Goal: Task Accomplishment & Management: Complete application form

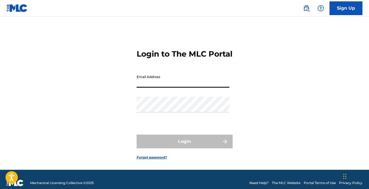
click at [158, 86] on input "Email Address" at bounding box center [183, 80] width 93 height 16
type input "[PERSON_NAME][EMAIL_ADDRESS][DOMAIN_NAME]"
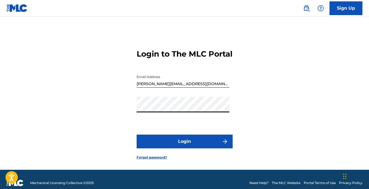
click at [190, 146] on button "Login" at bounding box center [185, 142] width 96 height 14
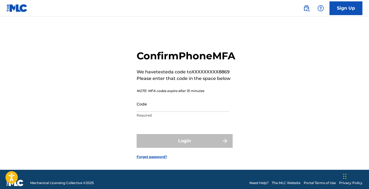
click at [187, 112] on input "Code" at bounding box center [183, 104] width 93 height 16
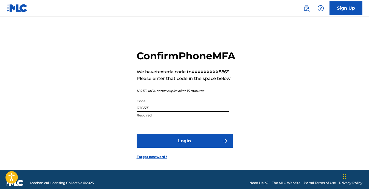
type input "626571"
click at [203, 148] on button "Login" at bounding box center [185, 141] width 96 height 14
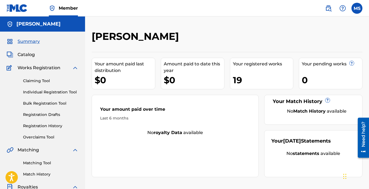
click at [41, 80] on link "Claiming Tool" at bounding box center [50, 81] width 55 height 6
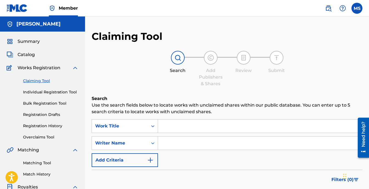
click at [168, 127] on input "Search Form" at bounding box center [260, 125] width 204 height 13
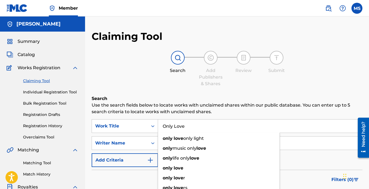
click at [220, 130] on input "Only Love" at bounding box center [260, 125] width 204 height 13
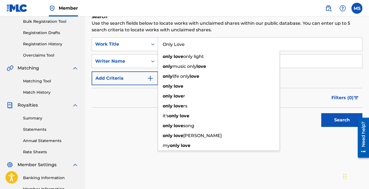
scroll to position [82, 0]
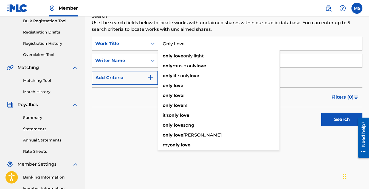
type input "Only Love"
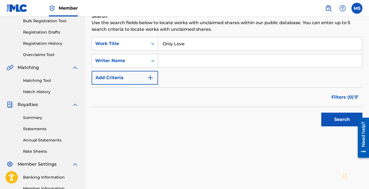
click at [344, 121] on button "Search" at bounding box center [342, 120] width 41 height 14
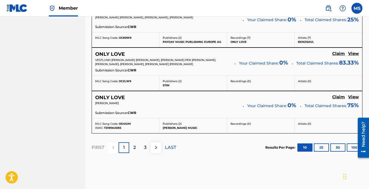
scroll to position [522, 0]
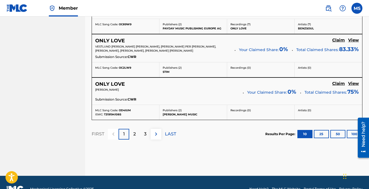
click at [131, 133] on div "2" at bounding box center [134, 134] width 11 height 11
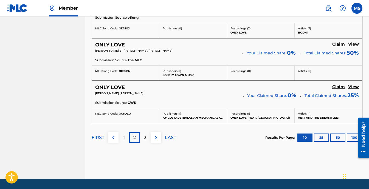
click at [146, 138] on p "3" at bounding box center [145, 137] width 2 height 7
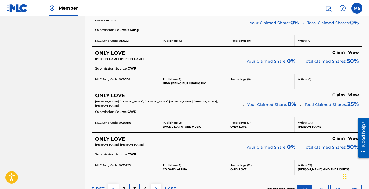
scroll to position [534, 0]
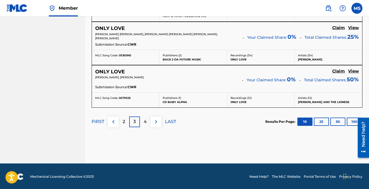
click at [147, 124] on div "4" at bounding box center [145, 121] width 11 height 11
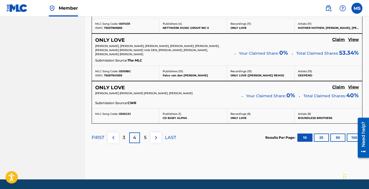
scroll to position [540, 0]
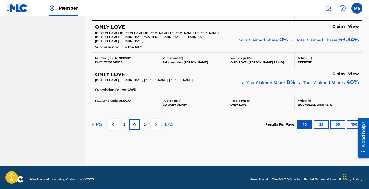
click at [146, 121] on p "5" at bounding box center [145, 124] width 2 height 7
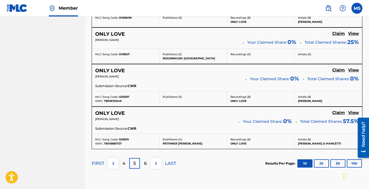
scroll to position [526, 0]
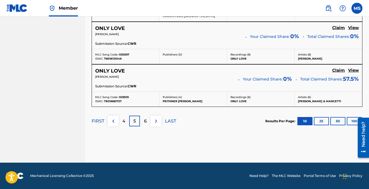
click at [145, 121] on p "6" at bounding box center [145, 121] width 3 height 7
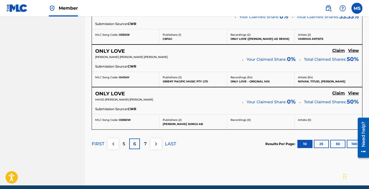
scroll to position [516, 0]
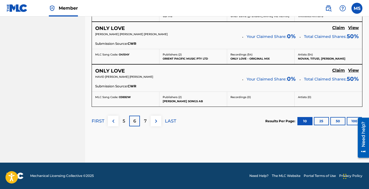
click at [146, 121] on p "7" at bounding box center [145, 121] width 3 height 7
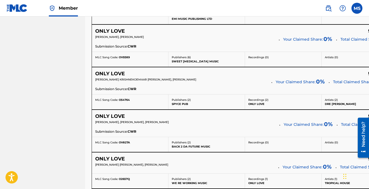
scroll to position [338, 0]
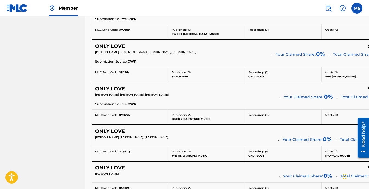
click at [124, 88] on h5 "ONLY LOVE" at bounding box center [110, 89] width 30 height 6
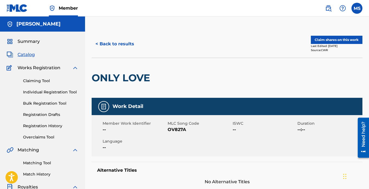
click at [334, 41] on button "Claim shares on this work" at bounding box center [337, 40] width 52 height 8
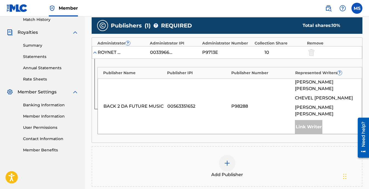
scroll to position [152, 0]
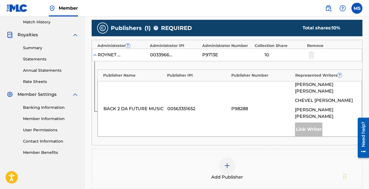
click at [309, 124] on div "Link Writer" at bounding box center [308, 129] width 27 height 14
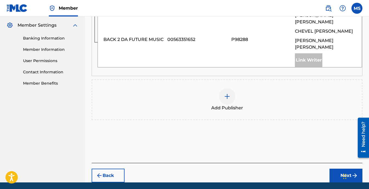
scroll to position [234, 0]
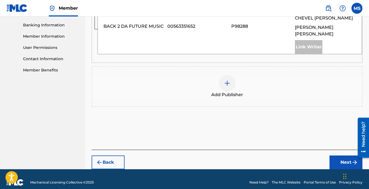
click at [228, 80] on img at bounding box center [227, 83] width 7 height 7
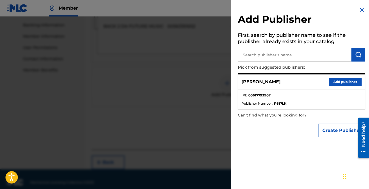
click at [348, 80] on button "Add publisher" at bounding box center [345, 82] width 33 height 8
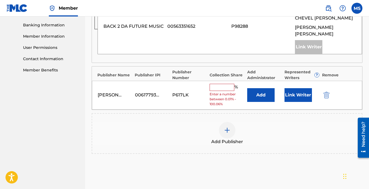
click at [224, 81] on div "[PERSON_NAME] 00617793907 P617LK % Enter a number between 0.01% - 100.06% Add L…" at bounding box center [227, 95] width 270 height 29
click at [223, 84] on input "text" at bounding box center [222, 87] width 25 height 7
type input "12.5"
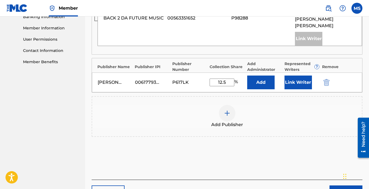
scroll to position [245, 0]
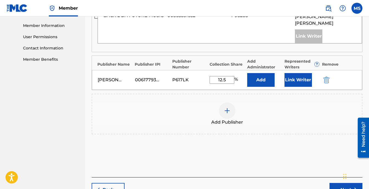
click at [301, 76] on button "Link Writer" at bounding box center [298, 80] width 27 height 14
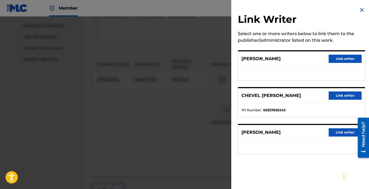
scroll to position [273, 0]
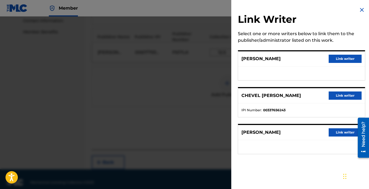
click at [342, 133] on button "Link writer" at bounding box center [345, 132] width 33 height 8
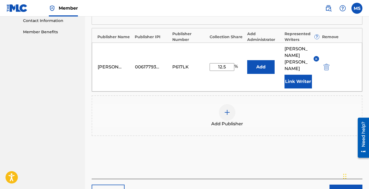
scroll to position [289, 0]
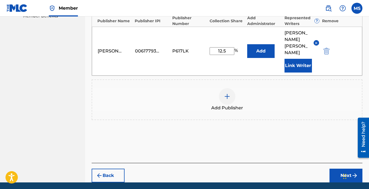
click at [344, 169] on button "Next" at bounding box center [346, 176] width 33 height 14
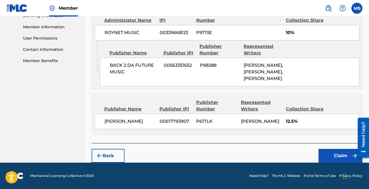
scroll to position [270, 0]
click at [340, 157] on button "Claim" at bounding box center [341, 156] width 44 height 14
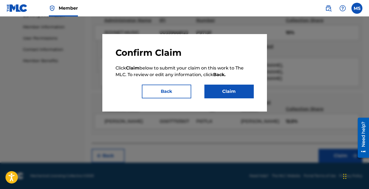
click at [226, 95] on button "Claim" at bounding box center [229, 92] width 49 height 14
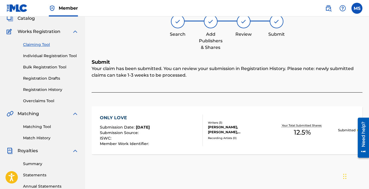
scroll to position [0, 0]
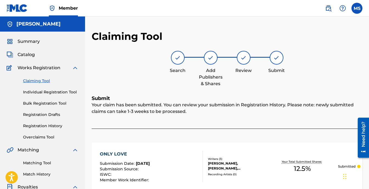
click at [39, 80] on link "Claiming Tool" at bounding box center [50, 81] width 55 height 6
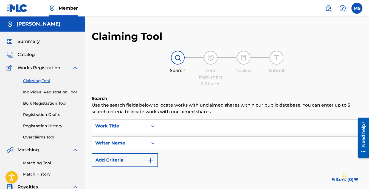
click at [176, 122] on input "Search Form" at bounding box center [260, 125] width 204 height 13
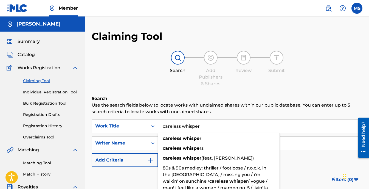
type input "careless whisper"
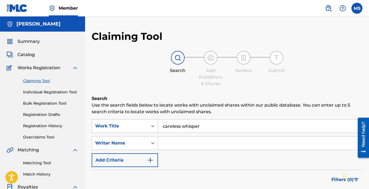
click at [316, 90] on div "Claiming Tool Search Add Publishers & Shares Review Submit Search Use the searc…" at bounding box center [227, 134] width 271 height 209
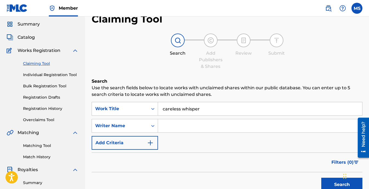
scroll to position [82, 0]
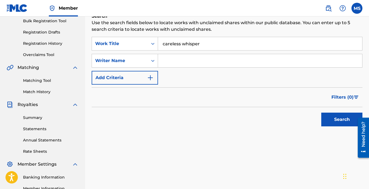
click at [176, 62] on input "Search Form" at bounding box center [260, 60] width 204 height 13
type input "[PERSON_NAME]"
click at [340, 121] on button "Search" at bounding box center [342, 120] width 41 height 14
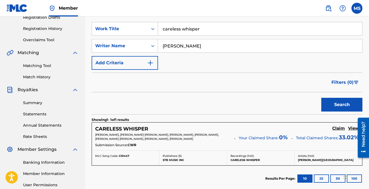
scroll to position [137, 0]
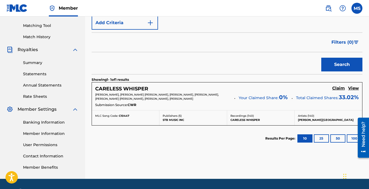
click at [111, 90] on h5 "CARELESS WHISPER" at bounding box center [121, 89] width 53 height 6
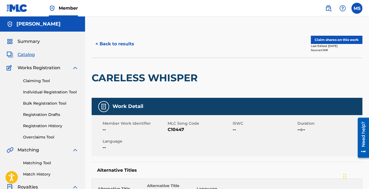
click at [336, 40] on button "Claim shares on this work" at bounding box center [337, 40] width 52 height 8
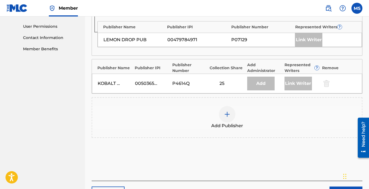
scroll to position [275, 0]
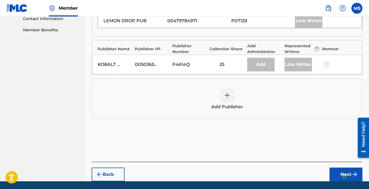
click at [228, 103] on div at bounding box center [227, 95] width 16 height 16
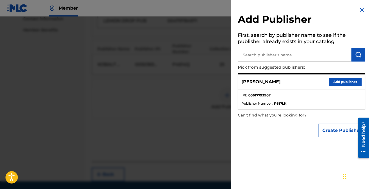
click at [347, 82] on button "Add publisher" at bounding box center [345, 82] width 33 height 8
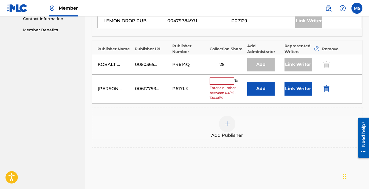
click at [226, 79] on input "text" at bounding box center [222, 80] width 25 height 7
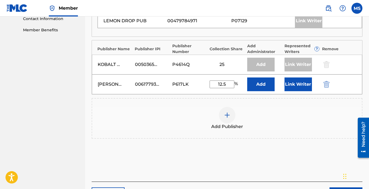
type input "12.5"
click at [245, 105] on div "Add Publisher" at bounding box center [227, 118] width 271 height 41
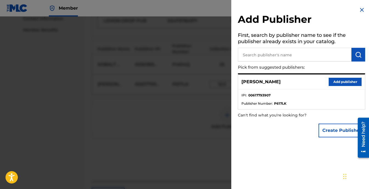
click at [345, 82] on button "Add publisher" at bounding box center [345, 82] width 33 height 8
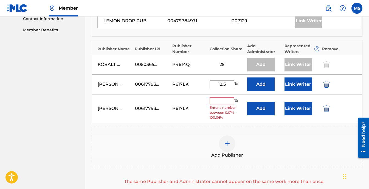
click at [327, 110] on img "submit" at bounding box center [327, 108] width 6 height 7
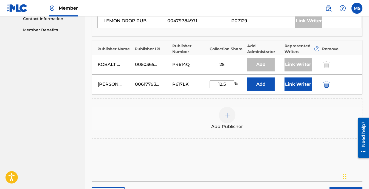
click at [301, 87] on button "Link Writer" at bounding box center [298, 84] width 27 height 14
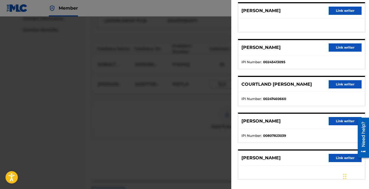
scroll to position [162, 0]
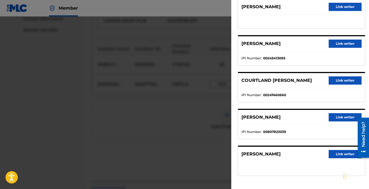
click at [342, 116] on button "Link writer" at bounding box center [345, 117] width 33 height 8
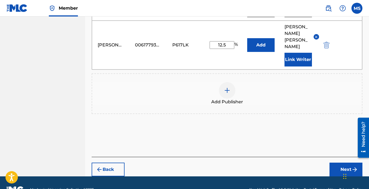
scroll to position [329, 0]
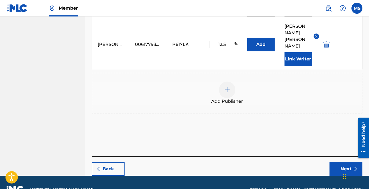
click at [349, 162] on button "Next" at bounding box center [346, 169] width 33 height 14
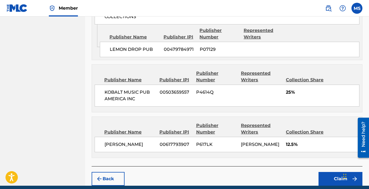
scroll to position [405, 0]
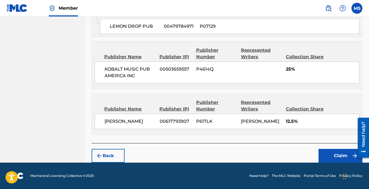
click at [341, 156] on button "Claim" at bounding box center [341, 156] width 44 height 14
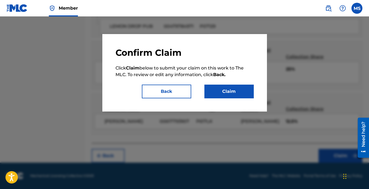
click at [230, 91] on button "Claim" at bounding box center [229, 92] width 49 height 14
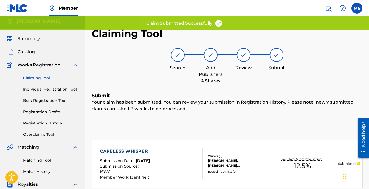
scroll to position [0, 0]
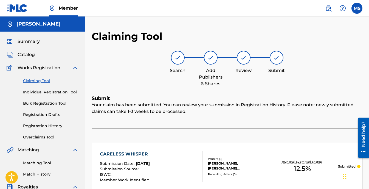
click at [41, 81] on link "Claiming Tool" at bounding box center [50, 81] width 55 height 6
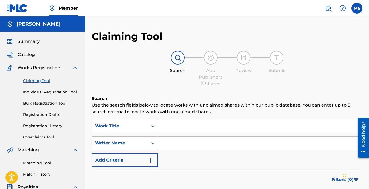
click at [165, 124] on input "Search Form" at bounding box center [260, 125] width 204 height 13
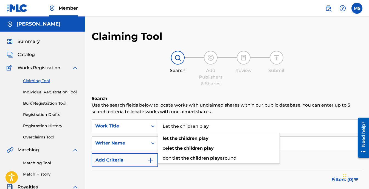
type input "Let the children play"
click at [262, 86] on div "Search Add Publishers & Shares Review Submit" at bounding box center [227, 69] width 271 height 36
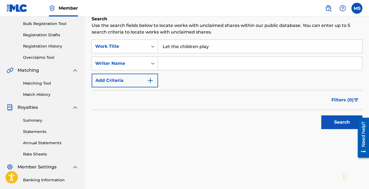
scroll to position [82, 0]
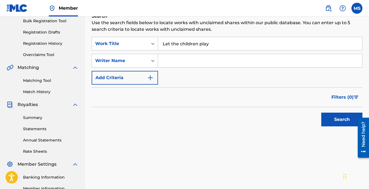
click at [338, 118] on button "Search" at bounding box center [342, 120] width 41 height 14
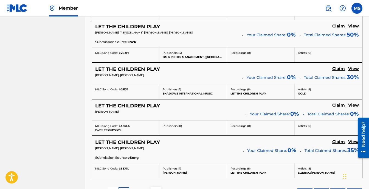
scroll to position [439, 0]
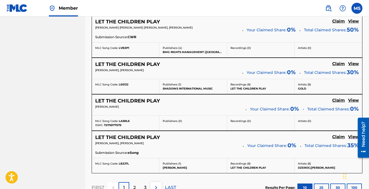
click at [143, 63] on h5 "LET THE CHILDREN PLAY" at bounding box center [127, 64] width 65 height 6
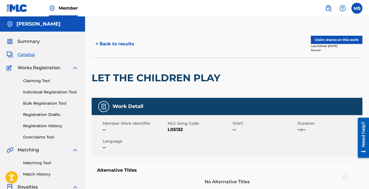
click at [334, 38] on button "Claim shares on this work" at bounding box center [337, 40] width 52 height 8
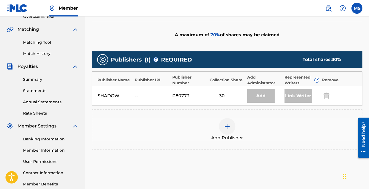
scroll to position [137, 0]
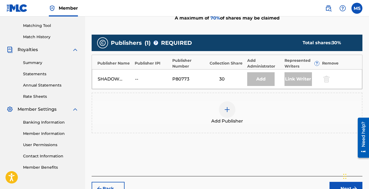
click at [229, 110] on img at bounding box center [227, 109] width 7 height 7
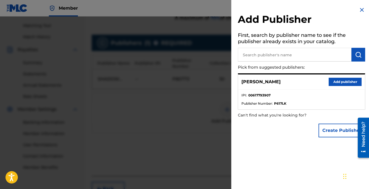
drag, startPoint x: 344, startPoint y: 80, endPoint x: 367, endPoint y: 80, distance: 22.8
click at [344, 80] on button "Add publisher" at bounding box center [345, 82] width 33 height 8
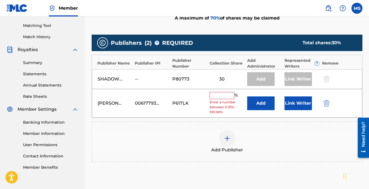
click at [228, 96] on input "text" at bounding box center [222, 95] width 25 height 7
type input "12.5"
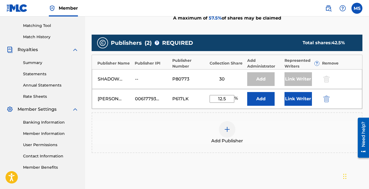
click at [297, 99] on button "Link Writer" at bounding box center [298, 99] width 27 height 14
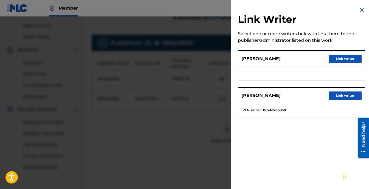
click at [310, 142] on div "Link Writer Select one or more writers below to link them to the publisher/admi…" at bounding box center [301, 94] width 141 height 189
click at [361, 9] on img at bounding box center [362, 10] width 7 height 7
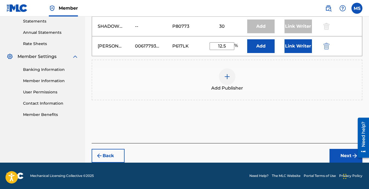
scroll to position [163, 0]
click at [340, 155] on button "Next" at bounding box center [346, 156] width 33 height 14
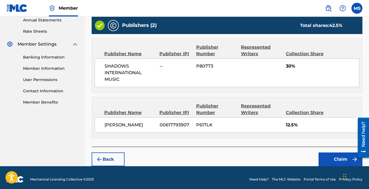
scroll to position [206, 0]
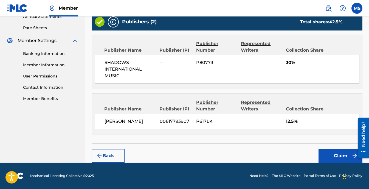
click at [341, 158] on button "Claim" at bounding box center [341, 156] width 44 height 14
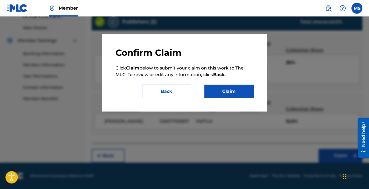
click at [238, 92] on button "Claim" at bounding box center [229, 92] width 49 height 14
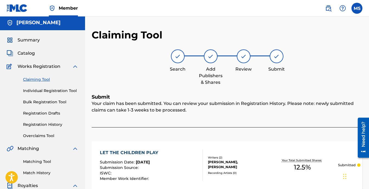
scroll to position [0, 0]
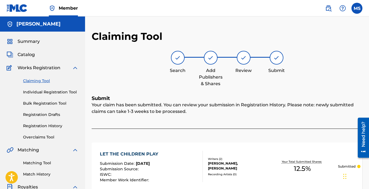
click at [38, 80] on link "Claiming Tool" at bounding box center [50, 81] width 55 height 6
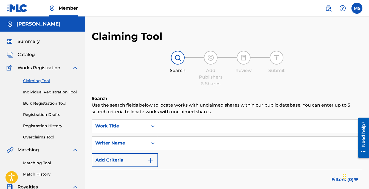
click at [173, 146] on input "Search Form" at bounding box center [260, 142] width 204 height 13
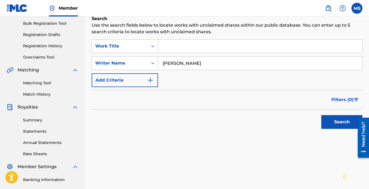
scroll to position [82, 0]
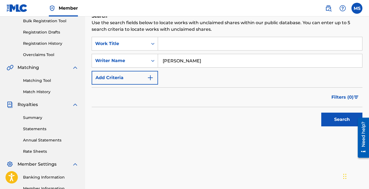
click at [336, 119] on button "Search" at bounding box center [342, 120] width 41 height 14
click at [235, 61] on input "[PERSON_NAME]" at bounding box center [260, 60] width 204 height 13
click at [197, 62] on input "[PERSON_NAME]" at bounding box center [260, 60] width 204 height 13
type input "[PERSON_NAME]"
click at [339, 121] on button "Search" at bounding box center [342, 120] width 41 height 14
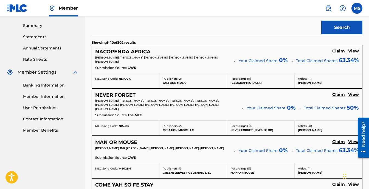
scroll to position [184, 0]
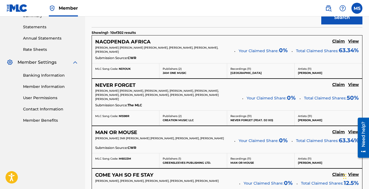
click at [135, 40] on h5 "NACOPENDA AFRICA" at bounding box center [122, 42] width 55 height 6
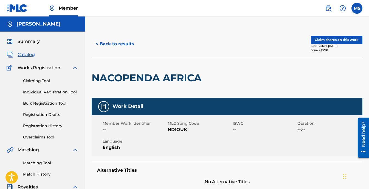
click at [328, 38] on button "Claim shares on this work" at bounding box center [337, 40] width 52 height 8
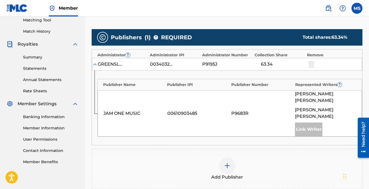
scroll to position [170, 0]
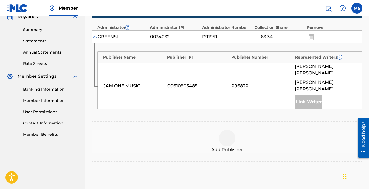
click at [231, 131] on div at bounding box center [227, 138] width 16 height 16
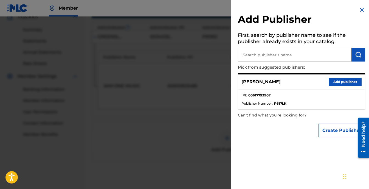
click at [342, 81] on button "Add publisher" at bounding box center [345, 82] width 33 height 8
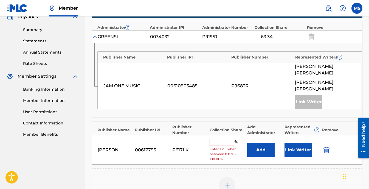
click at [216, 139] on input "text" at bounding box center [222, 142] width 25 height 7
type input "12.5"
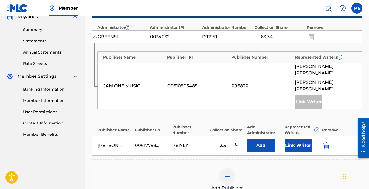
click at [301, 142] on button "Link Writer" at bounding box center [298, 146] width 27 height 14
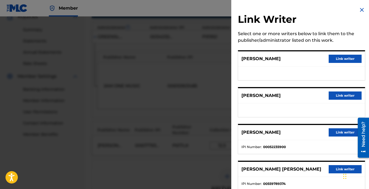
click at [339, 94] on button "Link writer" at bounding box center [345, 95] width 33 height 8
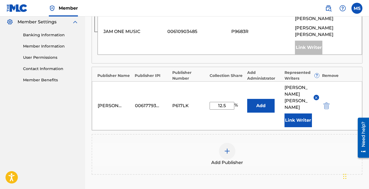
scroll to position [279, 0]
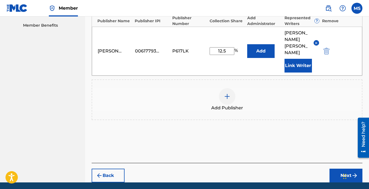
click at [343, 169] on button "Next" at bounding box center [346, 176] width 33 height 14
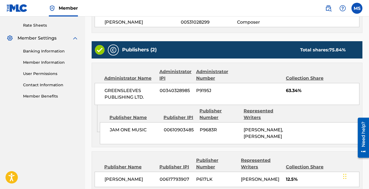
scroll to position [273, 0]
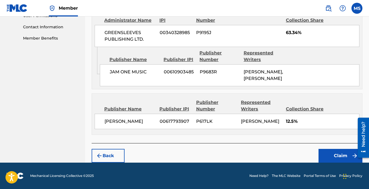
click at [336, 154] on button "Claim" at bounding box center [341, 156] width 44 height 14
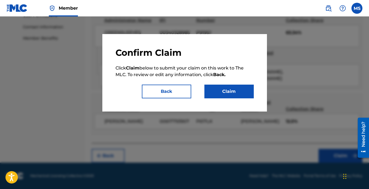
click at [233, 89] on button "Claim" at bounding box center [229, 92] width 49 height 14
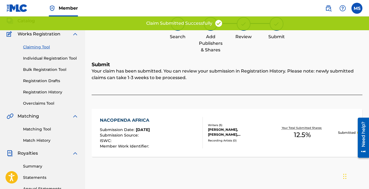
scroll to position [0, 0]
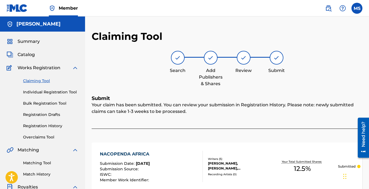
click at [39, 80] on link "Claiming Tool" at bounding box center [50, 81] width 55 height 6
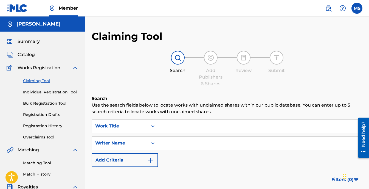
click at [171, 141] on input "Search Form" at bounding box center [260, 142] width 204 height 13
type input "[PERSON_NAME]"
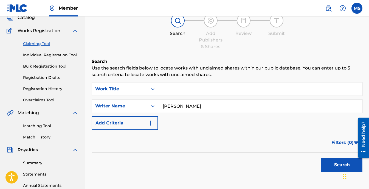
scroll to position [110, 0]
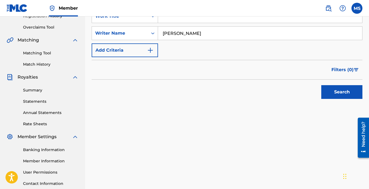
click at [344, 85] on button "Search" at bounding box center [342, 92] width 41 height 14
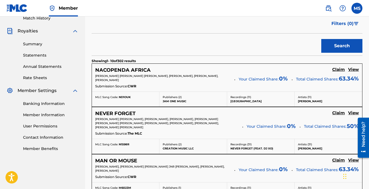
scroll to position [192, 0]
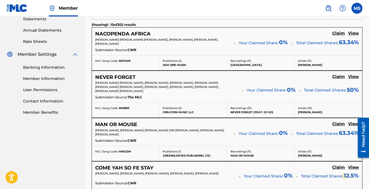
click at [114, 76] on h5 "NEVER FORGET" at bounding box center [115, 77] width 40 height 6
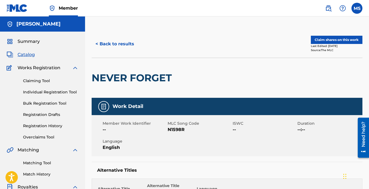
click at [336, 39] on button "Claim shares on this work" at bounding box center [337, 40] width 52 height 8
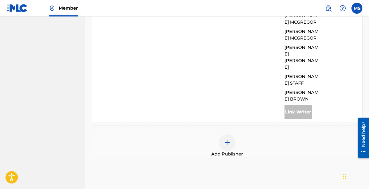
scroll to position [378, 0]
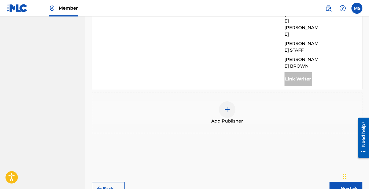
click at [225, 106] on img at bounding box center [227, 109] width 7 height 7
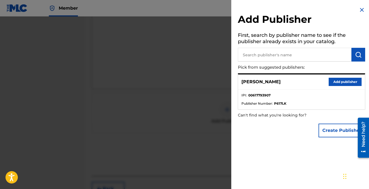
click at [347, 82] on button "Add publisher" at bounding box center [345, 82] width 33 height 8
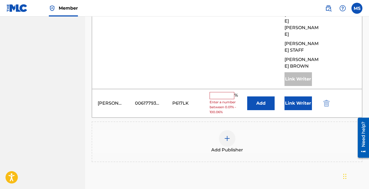
click at [223, 92] on input "text" at bounding box center [222, 95] width 25 height 7
type input "12.5"
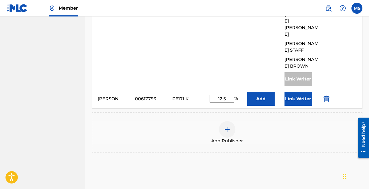
click at [298, 92] on button "Link Writer" at bounding box center [298, 99] width 27 height 14
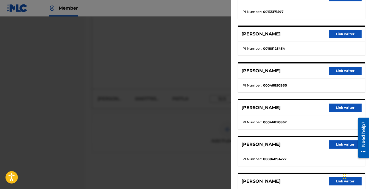
scroll to position [137, 0]
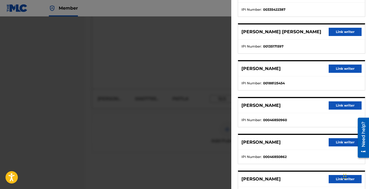
click at [344, 71] on button "Link writer" at bounding box center [345, 69] width 33 height 8
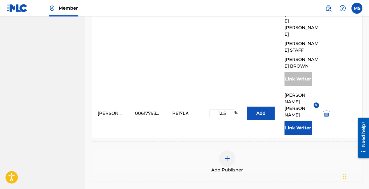
click at [304, 121] on button "Link Writer" at bounding box center [298, 128] width 27 height 14
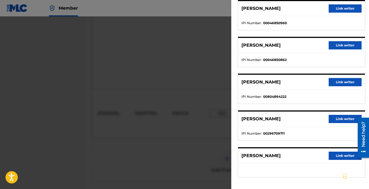
scroll to position [199, 0]
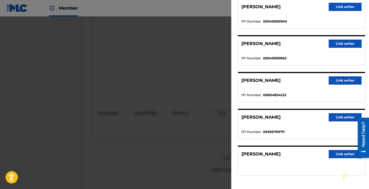
click at [343, 81] on button "Link writer" at bounding box center [345, 80] width 33 height 8
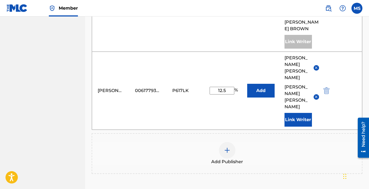
scroll to position [430, 0]
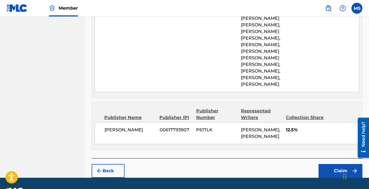
scroll to position [447, 0]
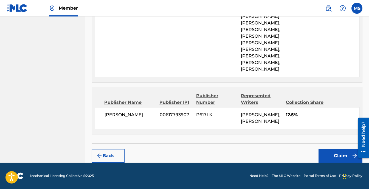
click at [346, 156] on button "Claim" at bounding box center [341, 156] width 44 height 14
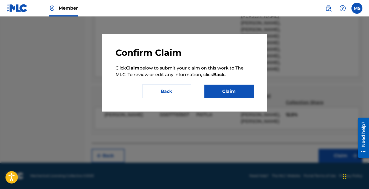
click at [231, 92] on button "Claim" at bounding box center [229, 92] width 49 height 14
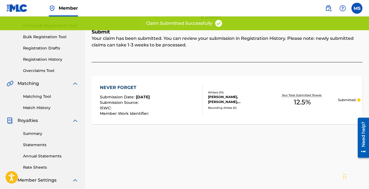
scroll to position [0, 0]
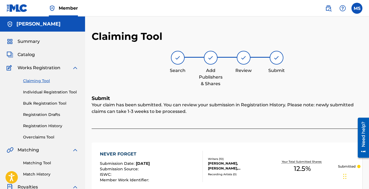
click at [37, 81] on link "Claiming Tool" at bounding box center [50, 81] width 55 height 6
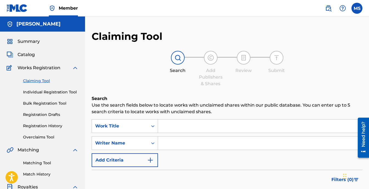
click at [172, 143] on input "Search Form" at bounding box center [260, 142] width 204 height 13
type input "[PERSON_NAME]"
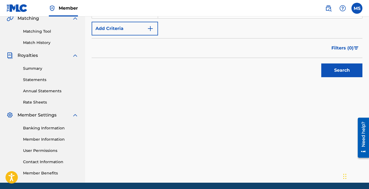
scroll to position [152, 0]
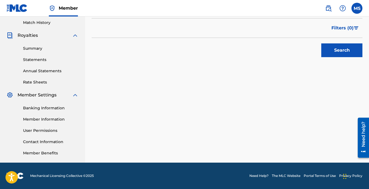
click at [351, 54] on button "Search" at bounding box center [342, 50] width 41 height 14
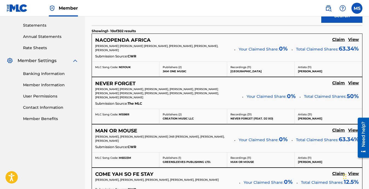
scroll to position [234, 0]
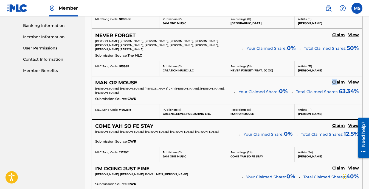
drag, startPoint x: 337, startPoint y: 82, endPoint x: 327, endPoint y: 80, distance: 10.6
click at [327, 80] on div "MAN OR MOUSE Claim View" at bounding box center [227, 83] width 264 height 6
drag, startPoint x: 327, startPoint y: 80, endPoint x: 316, endPoint y: 85, distance: 11.7
click at [319, 83] on div "MAN OR MOUSE Claim View" at bounding box center [227, 83] width 264 height 6
click at [127, 81] on h5 "MAN OR MOUSE" at bounding box center [116, 83] width 42 height 6
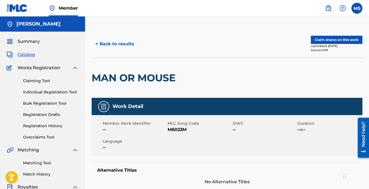
click at [324, 40] on button "Claim shares on this work" at bounding box center [337, 40] width 52 height 8
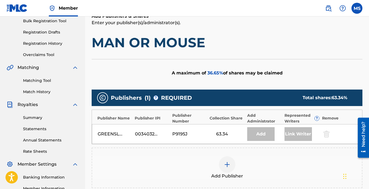
scroll to position [110, 0]
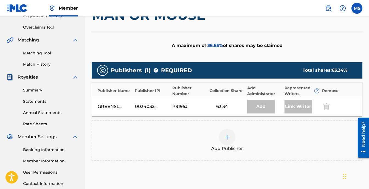
click at [225, 133] on div at bounding box center [227, 137] width 16 height 16
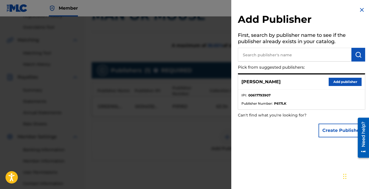
click at [345, 83] on button "Add publisher" at bounding box center [345, 82] width 33 height 8
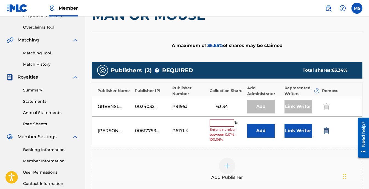
click at [225, 124] on input "text" at bounding box center [222, 122] width 25 height 7
type input "12.5"
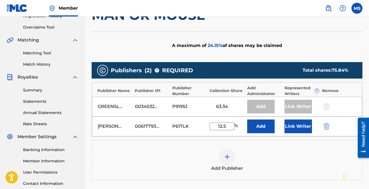
click at [303, 124] on button "Link Writer" at bounding box center [298, 126] width 27 height 14
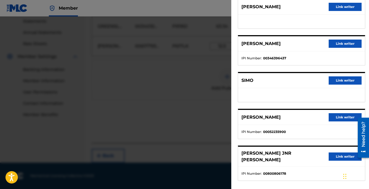
scroll to position [0, 0]
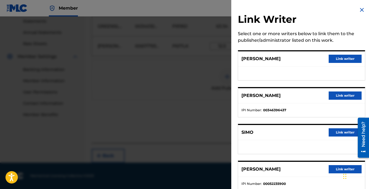
click at [342, 59] on button "Link writer" at bounding box center [345, 59] width 33 height 8
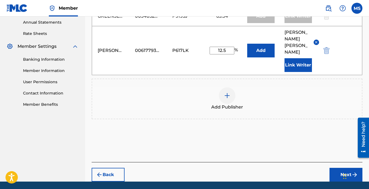
scroll to position [206, 0]
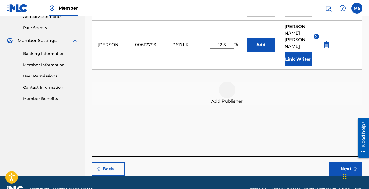
click at [342, 162] on button "Next" at bounding box center [346, 169] width 33 height 14
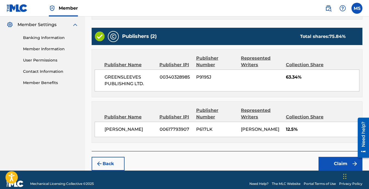
scroll to position [223, 0]
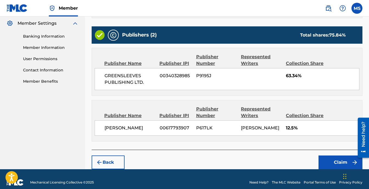
click at [334, 157] on button "Claim" at bounding box center [341, 162] width 44 height 14
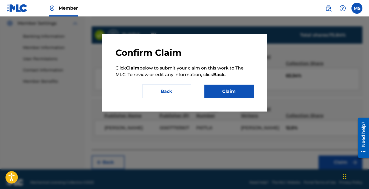
click at [235, 95] on button "Claim" at bounding box center [229, 92] width 49 height 14
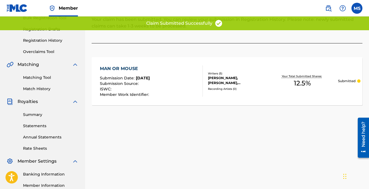
scroll to position [14, 0]
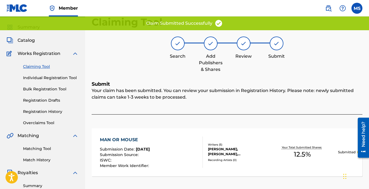
click at [40, 66] on link "Claiming Tool" at bounding box center [50, 67] width 55 height 6
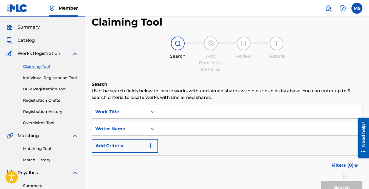
scroll to position [0, 0]
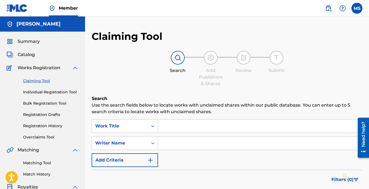
click at [174, 143] on input "Search Form" at bounding box center [260, 142] width 204 height 13
type input "[PERSON_NAME]"
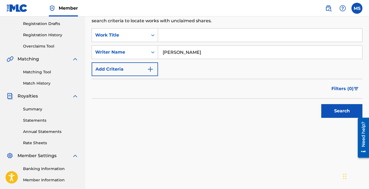
scroll to position [110, 0]
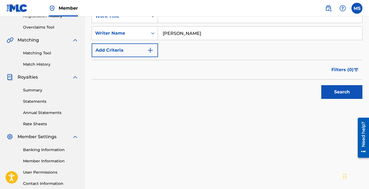
click at [335, 92] on button "Search" at bounding box center [342, 92] width 41 height 14
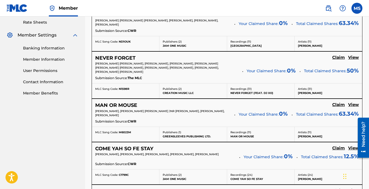
scroll to position [247, 0]
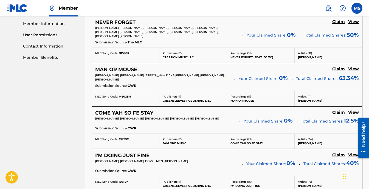
click at [131, 113] on h5 "COME YAH SO FE STAY" at bounding box center [124, 113] width 58 height 6
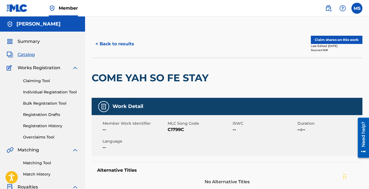
click at [323, 40] on button "Claim shares on this work" at bounding box center [337, 40] width 52 height 8
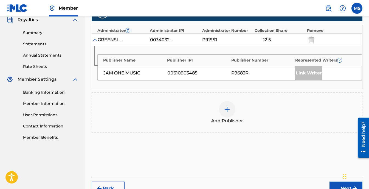
scroll to position [192, 0]
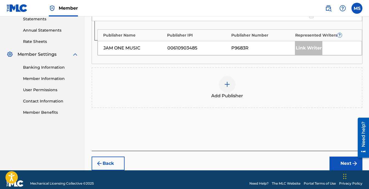
click at [231, 83] on div at bounding box center [227, 84] width 16 height 16
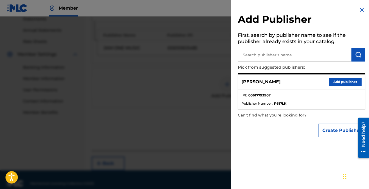
click at [341, 80] on button "Add publisher" at bounding box center [345, 82] width 33 height 8
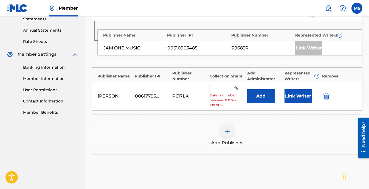
click at [217, 86] on input "text" at bounding box center [222, 88] width 25 height 7
type input "12.5"
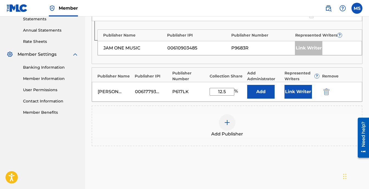
click at [294, 90] on button "Link Writer" at bounding box center [298, 92] width 27 height 14
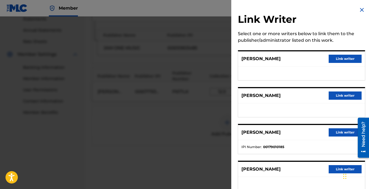
click at [332, 59] on button "Link writer" at bounding box center [345, 59] width 33 height 8
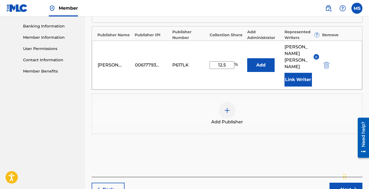
scroll to position [247, 0]
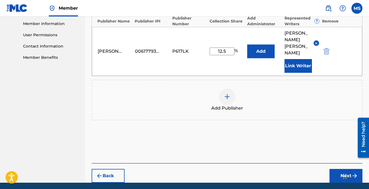
click at [341, 169] on button "Next" at bounding box center [346, 176] width 33 height 14
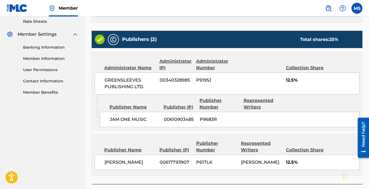
scroll to position [253, 0]
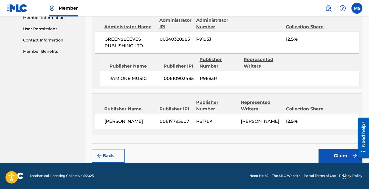
click at [334, 153] on button "Claim" at bounding box center [341, 156] width 44 height 14
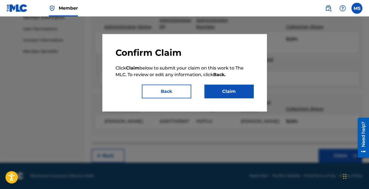
click at [245, 94] on button "Claim" at bounding box center [229, 92] width 49 height 14
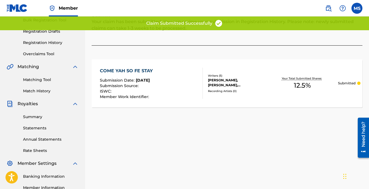
scroll to position [0, 0]
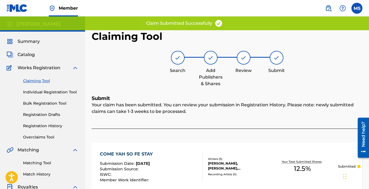
click at [40, 80] on link "Claiming Tool" at bounding box center [50, 81] width 55 height 6
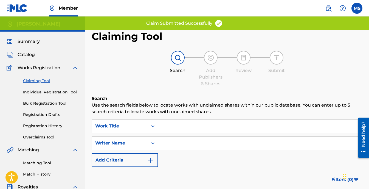
click at [167, 145] on input "Search Form" at bounding box center [260, 142] width 204 height 13
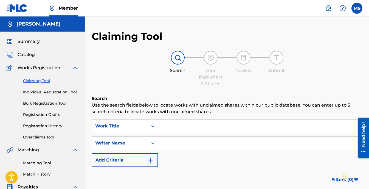
type input "[PERSON_NAME]"
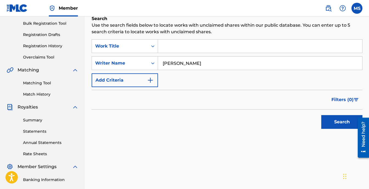
scroll to position [137, 0]
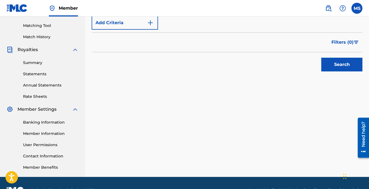
click at [337, 63] on button "Search" at bounding box center [342, 65] width 41 height 14
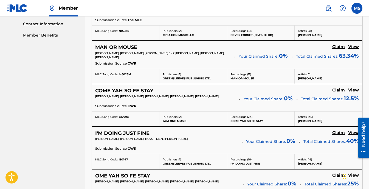
scroll to position [302, 0]
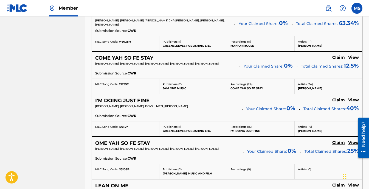
click at [133, 100] on h5 "I'M DOING JUST FINE" at bounding box center [122, 100] width 54 height 6
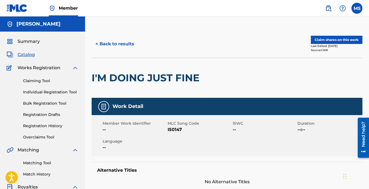
click at [324, 43] on button "Claim shares on this work" at bounding box center [337, 40] width 52 height 8
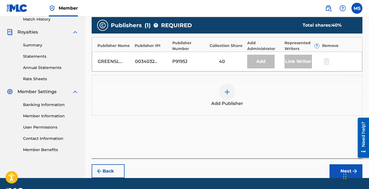
scroll to position [165, 0]
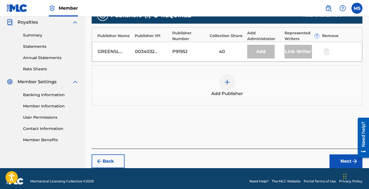
click at [225, 82] on img at bounding box center [227, 82] width 7 height 7
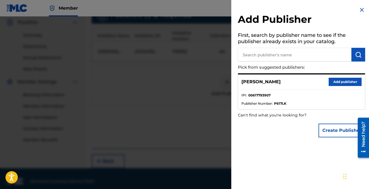
click at [340, 82] on button "Add publisher" at bounding box center [345, 82] width 33 height 8
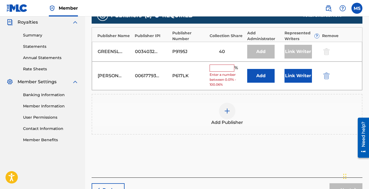
click at [297, 75] on button "Link Writer" at bounding box center [298, 76] width 27 height 14
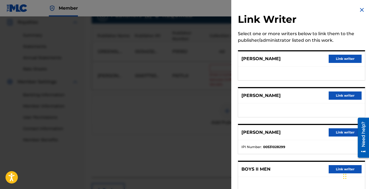
click at [359, 8] on img at bounding box center [362, 10] width 7 height 7
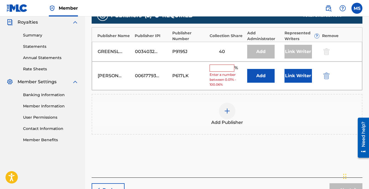
click at [218, 66] on input "text" at bounding box center [222, 68] width 25 height 7
type input "12.5"
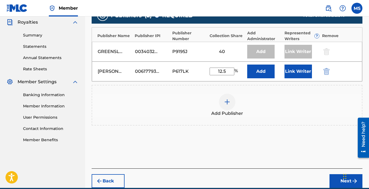
click at [303, 73] on button "Link Writer" at bounding box center [298, 72] width 27 height 14
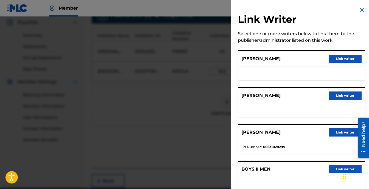
click at [335, 60] on button "Link writer" at bounding box center [345, 59] width 33 height 8
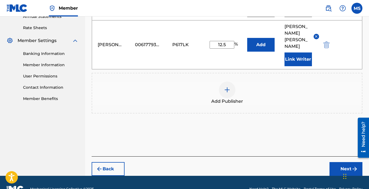
click at [342, 162] on button "Next" at bounding box center [346, 169] width 33 height 14
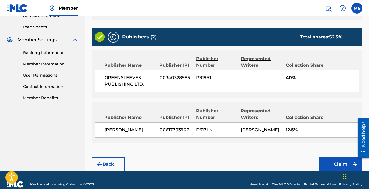
scroll to position [215, 0]
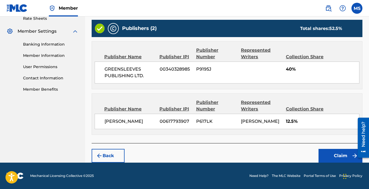
click at [339, 154] on button "Claim" at bounding box center [341, 156] width 44 height 14
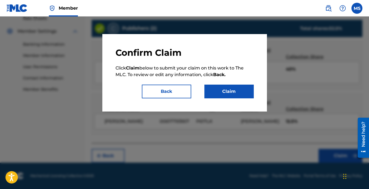
click at [235, 90] on button "Claim" at bounding box center [229, 92] width 49 height 14
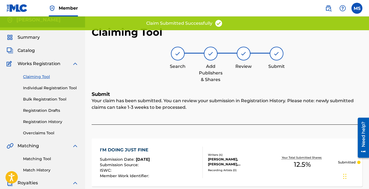
scroll to position [0, 0]
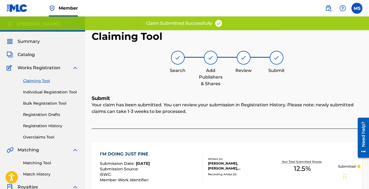
click at [39, 81] on link "Claiming Tool" at bounding box center [50, 81] width 55 height 6
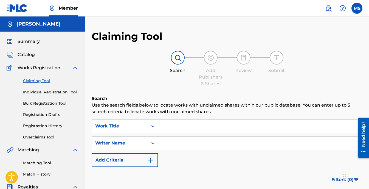
click at [193, 144] on input "Search Form" at bounding box center [260, 142] width 204 height 13
type input "[PERSON_NAME]"
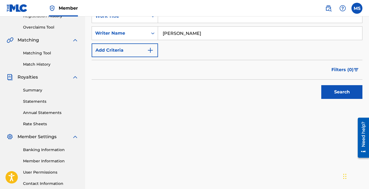
click at [340, 92] on button "Search" at bounding box center [342, 92] width 41 height 14
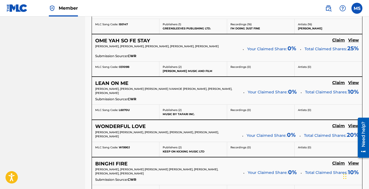
scroll to position [439, 0]
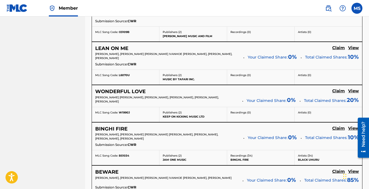
click at [122, 48] on h5 "LEAN ON ME" at bounding box center [111, 48] width 33 height 6
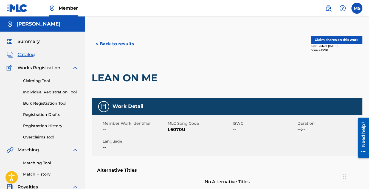
click at [338, 40] on button "Claim shares on this work" at bounding box center [337, 40] width 52 height 8
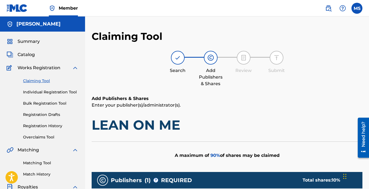
scroll to position [165, 0]
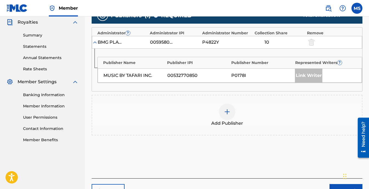
click at [226, 110] on img at bounding box center [227, 111] width 7 height 7
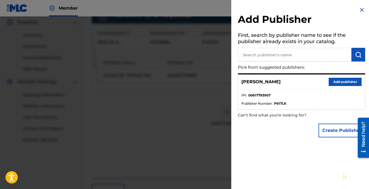
click at [338, 79] on button "Add publisher" at bounding box center [345, 82] width 33 height 8
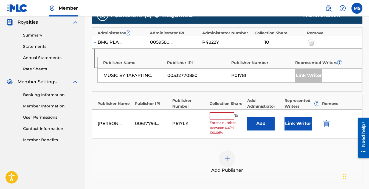
click at [222, 117] on input "text" at bounding box center [222, 115] width 25 height 7
type input "12.5"
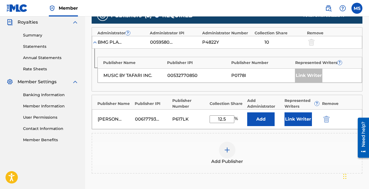
click at [295, 120] on button "Link Writer" at bounding box center [298, 119] width 27 height 14
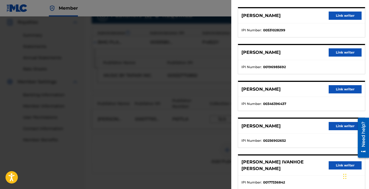
scroll to position [52, 0]
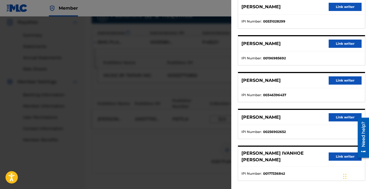
click at [339, 43] on button "Link writer" at bounding box center [345, 44] width 33 height 8
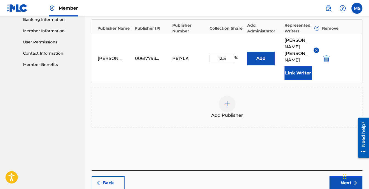
scroll to position [247, 0]
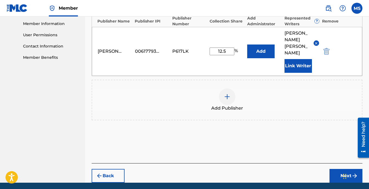
click at [340, 169] on button "Next" at bounding box center [346, 176] width 33 height 14
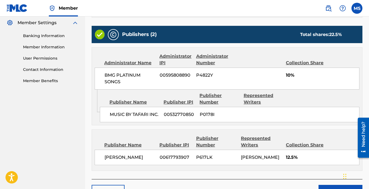
scroll to position [253, 0]
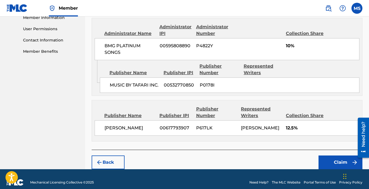
click at [337, 156] on button "Claim" at bounding box center [341, 162] width 44 height 14
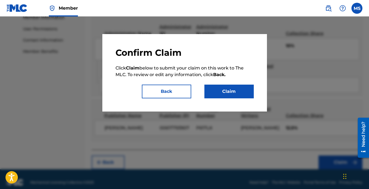
click at [231, 89] on button "Claim" at bounding box center [229, 92] width 49 height 14
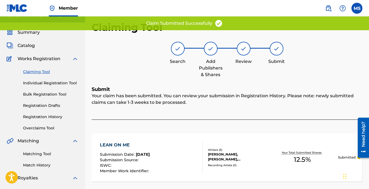
scroll to position [0, 0]
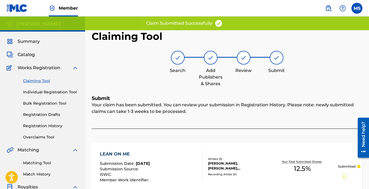
click at [40, 79] on link "Claiming Tool" at bounding box center [50, 81] width 55 height 6
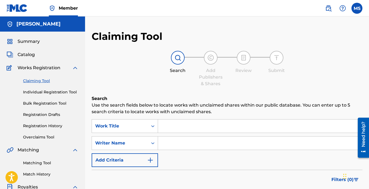
click at [168, 143] on input "Search Form" at bounding box center [260, 142] width 204 height 13
type input "[PERSON_NAME]"
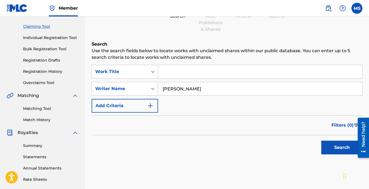
scroll to position [55, 0]
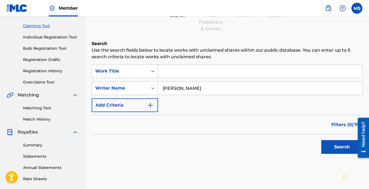
click at [348, 149] on button "Search" at bounding box center [342, 147] width 41 height 14
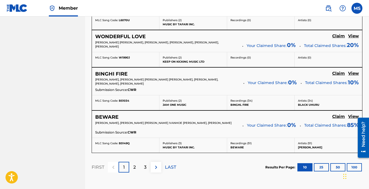
scroll to position [439, 0]
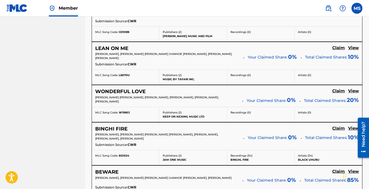
click at [127, 93] on h5 "WONDERFUL LOVE" at bounding box center [120, 91] width 51 height 6
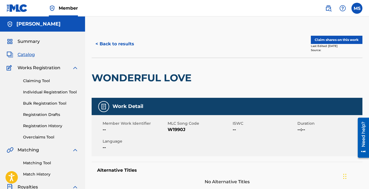
click at [327, 38] on button "Claim shares on this work" at bounding box center [337, 40] width 52 height 8
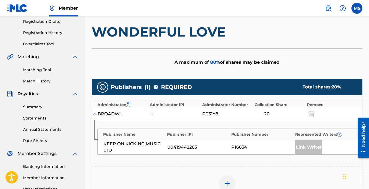
scroll to position [165, 0]
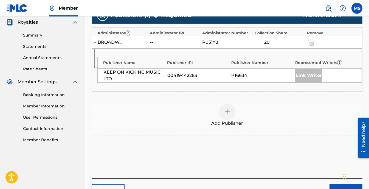
click at [229, 112] on img at bounding box center [227, 111] width 7 height 7
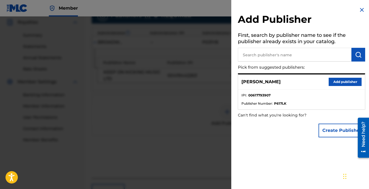
click at [342, 81] on button "Add publisher" at bounding box center [345, 82] width 33 height 8
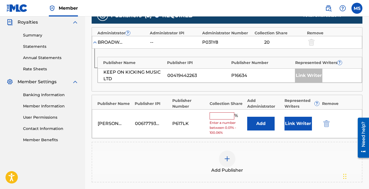
click at [225, 117] on input "text" at bounding box center [222, 115] width 25 height 7
type input "12.5"
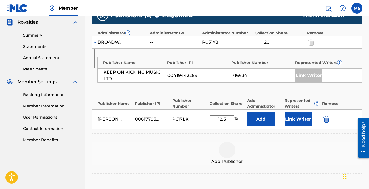
click at [300, 117] on button "Link Writer" at bounding box center [298, 119] width 27 height 14
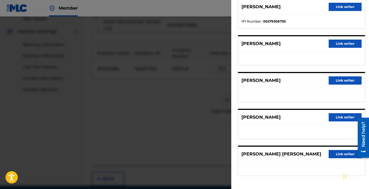
scroll to position [220, 0]
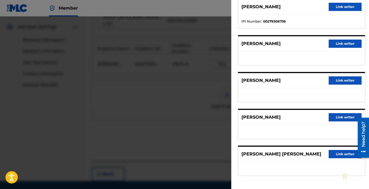
click at [337, 80] on button "Link writer" at bounding box center [345, 80] width 33 height 8
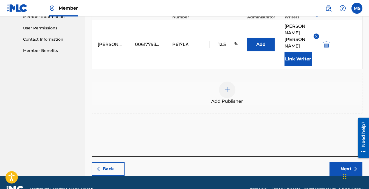
click at [343, 162] on button "Next" at bounding box center [346, 169] width 33 height 14
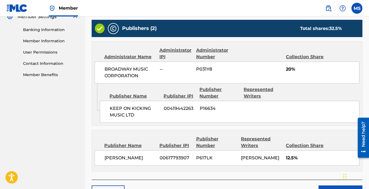
scroll to position [260, 0]
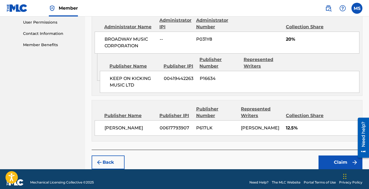
click at [331, 156] on button "Claim" at bounding box center [341, 162] width 44 height 14
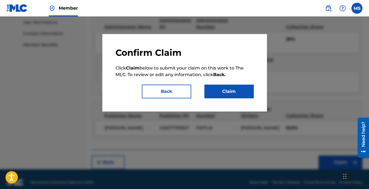
click at [225, 93] on button "Claim" at bounding box center [229, 92] width 49 height 14
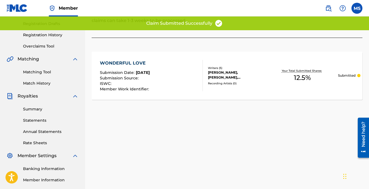
scroll to position [14, 0]
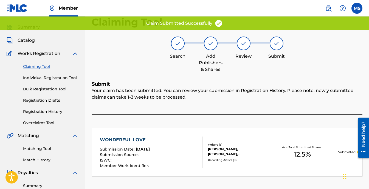
click at [37, 66] on link "Claiming Tool" at bounding box center [50, 67] width 55 height 6
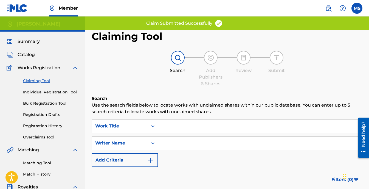
click at [168, 142] on input "Search Form" at bounding box center [260, 142] width 204 height 13
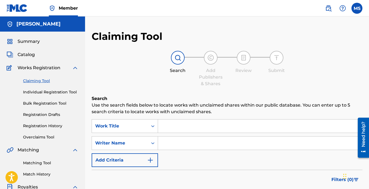
type input "[PERSON_NAME]"
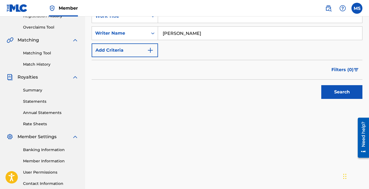
click at [343, 91] on button "Search" at bounding box center [342, 92] width 41 height 14
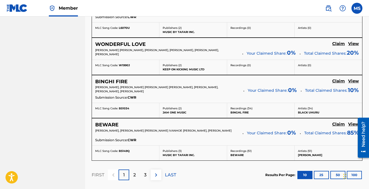
scroll to position [494, 0]
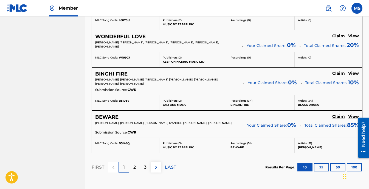
click at [113, 74] on h5 "BINGHI FIRE" at bounding box center [111, 74] width 32 height 6
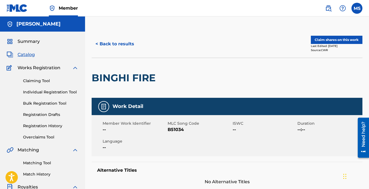
click at [331, 37] on button "Claim shares on this work" at bounding box center [337, 40] width 52 height 8
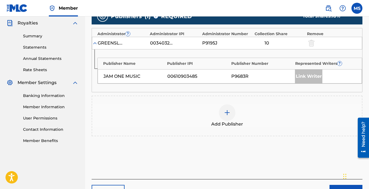
scroll to position [165, 0]
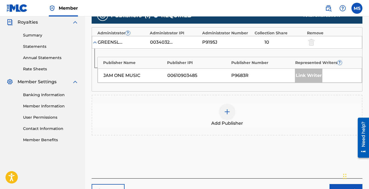
click at [227, 114] on img at bounding box center [227, 111] width 7 height 7
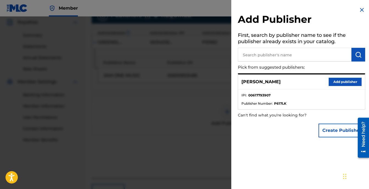
click at [343, 80] on button "Add publisher" at bounding box center [345, 82] width 33 height 8
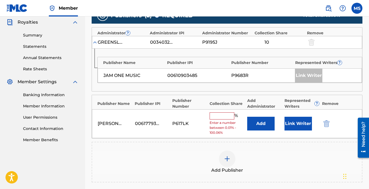
click at [222, 115] on input "text" at bounding box center [222, 115] width 25 height 7
type input "12.5"
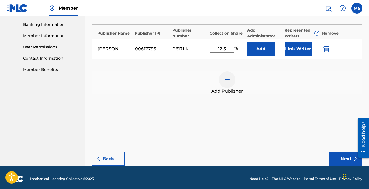
scroll to position [238, 0]
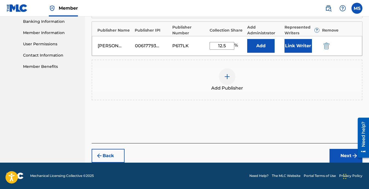
click at [304, 49] on button "Link Writer" at bounding box center [298, 46] width 27 height 14
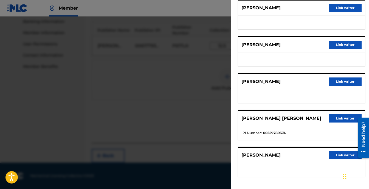
scroll to position [89, 0]
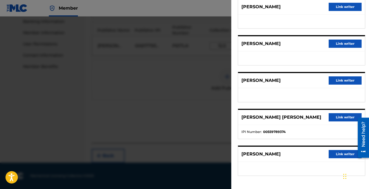
click at [343, 42] on button "Link writer" at bounding box center [345, 44] width 33 height 8
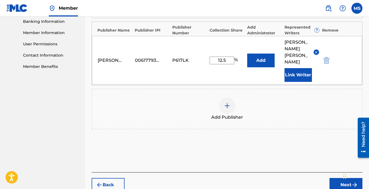
scroll to position [254, 0]
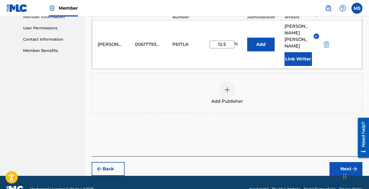
click at [348, 162] on button "Next" at bounding box center [346, 169] width 33 height 14
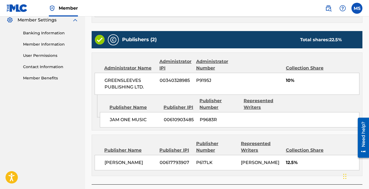
scroll to position [261, 0]
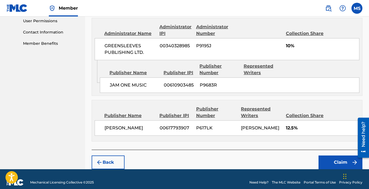
click at [214, 138] on div "Writers (6) Writer Name Writer IPI Writer Role [PERSON_NAME] 00531028299 Compos…" at bounding box center [227, 20] width 271 height 259
click at [336, 155] on button "Claim" at bounding box center [341, 162] width 44 height 14
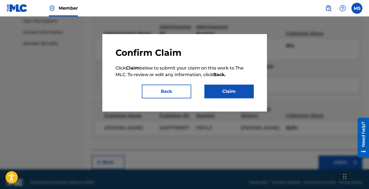
click at [229, 93] on button "Claim" at bounding box center [229, 92] width 49 height 14
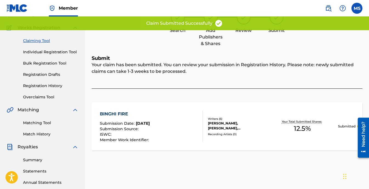
scroll to position [0, 0]
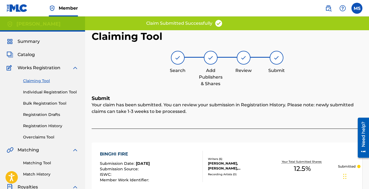
click at [36, 79] on link "Claiming Tool" at bounding box center [50, 81] width 55 height 6
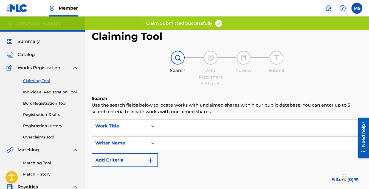
click at [168, 149] on input "Search Form" at bounding box center [260, 142] width 204 height 13
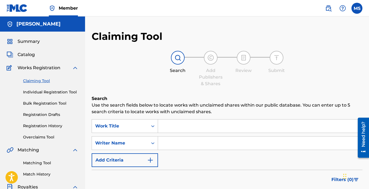
type input "[PERSON_NAME]"
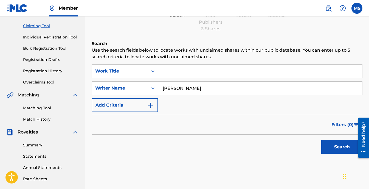
scroll to position [82, 0]
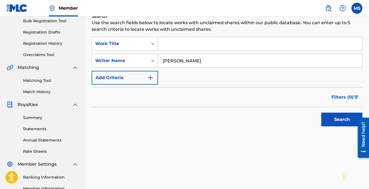
click at [339, 118] on button "Search" at bounding box center [342, 120] width 41 height 14
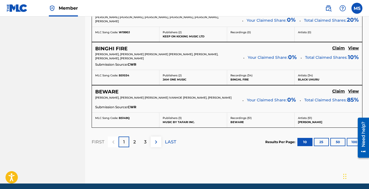
scroll to position [522, 0]
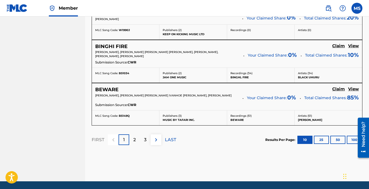
click at [110, 90] on h5 "BEWARE" at bounding box center [106, 89] width 23 height 6
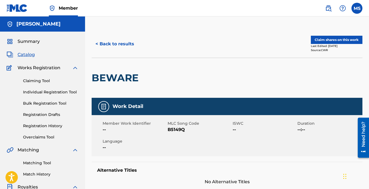
click at [338, 43] on button "Claim shares on this work" at bounding box center [337, 40] width 52 height 8
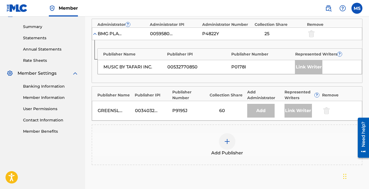
scroll to position [192, 0]
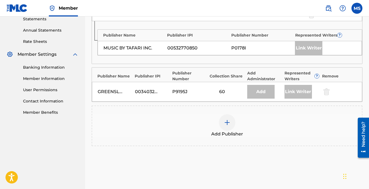
click at [224, 123] on img at bounding box center [227, 122] width 7 height 7
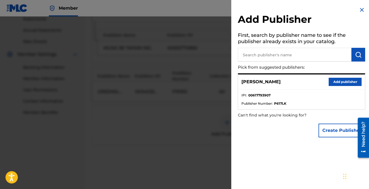
click at [339, 80] on button "Add publisher" at bounding box center [345, 82] width 33 height 8
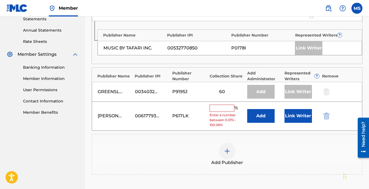
click at [216, 108] on input "text" at bounding box center [222, 108] width 25 height 7
type input "12.5"
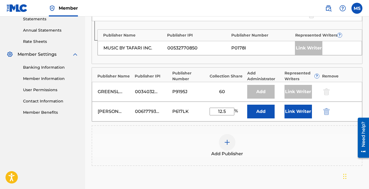
click at [299, 106] on button "Link Writer" at bounding box center [298, 112] width 27 height 14
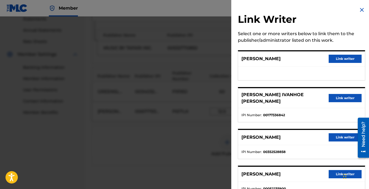
click at [342, 56] on button "Link writer" at bounding box center [345, 59] width 33 height 8
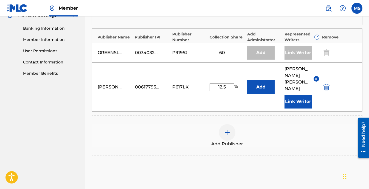
scroll to position [274, 0]
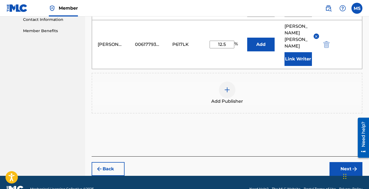
click at [350, 162] on button "Next" at bounding box center [346, 169] width 33 height 14
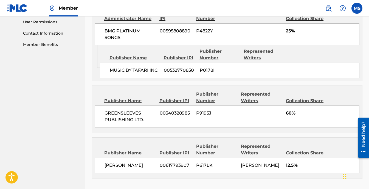
scroll to position [297, 0]
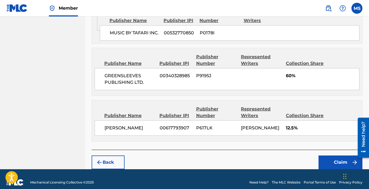
click at [343, 157] on button "Claim" at bounding box center [341, 162] width 44 height 14
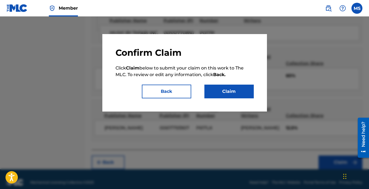
click at [229, 92] on button "Claim" at bounding box center [229, 92] width 49 height 14
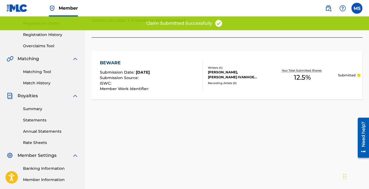
scroll to position [42, 0]
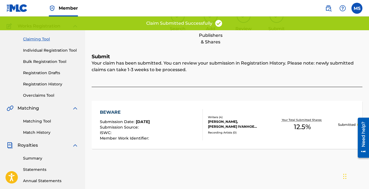
drag, startPoint x: 39, startPoint y: 39, endPoint x: 56, endPoint y: 40, distance: 17.0
click at [39, 39] on link "Claiming Tool" at bounding box center [50, 39] width 55 height 6
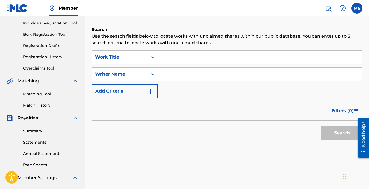
scroll to position [110, 0]
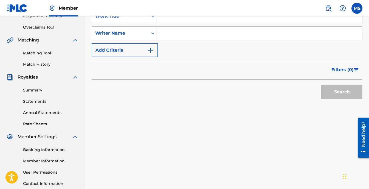
drag, startPoint x: 166, startPoint y: 32, endPoint x: 170, endPoint y: 33, distance: 3.6
click at [166, 32] on input "Search Form" at bounding box center [260, 33] width 204 height 13
type input "[PERSON_NAME]"
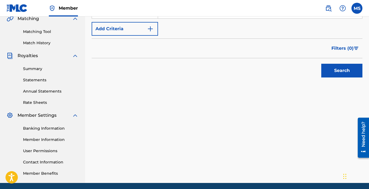
scroll to position [152, 0]
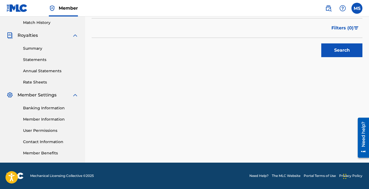
click at [339, 46] on button "Search" at bounding box center [342, 50] width 41 height 14
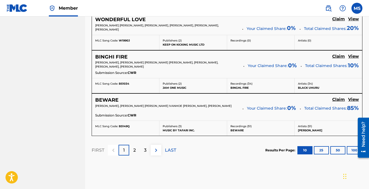
scroll to position [541, 0]
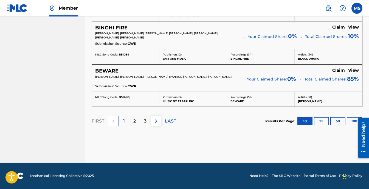
click at [136, 121] on p "2" at bounding box center [134, 121] width 2 height 7
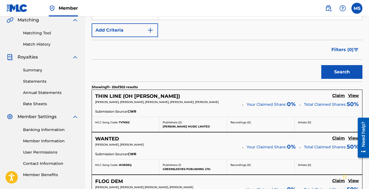
scroll to position [178, 0]
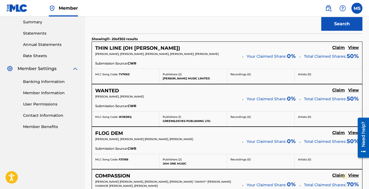
click at [339, 47] on h5 "Claim" at bounding box center [339, 47] width 13 height 5
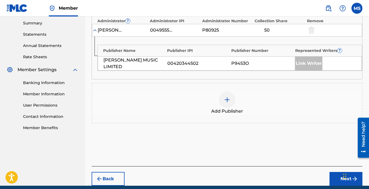
scroll to position [145, 0]
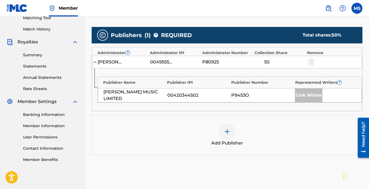
click at [229, 133] on img at bounding box center [227, 131] width 7 height 7
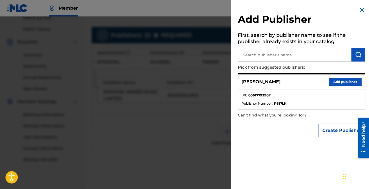
click at [341, 81] on button "Add publisher" at bounding box center [345, 82] width 33 height 8
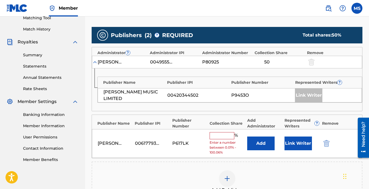
click at [217, 136] on input "text" at bounding box center [222, 135] width 25 height 7
type input "12.5"
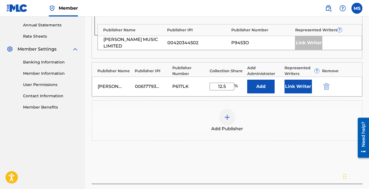
scroll to position [200, 0]
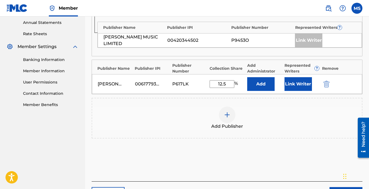
click at [301, 87] on button "Link Writer" at bounding box center [298, 84] width 27 height 14
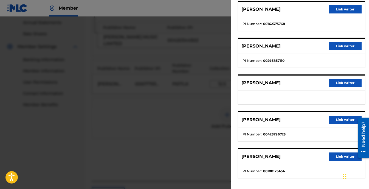
scroll to position [52, 0]
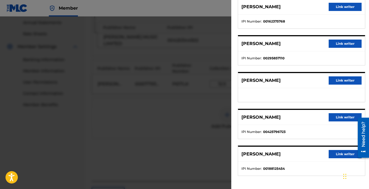
click at [345, 153] on button "Link writer" at bounding box center [345, 154] width 33 height 8
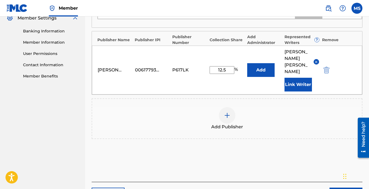
scroll to position [254, 0]
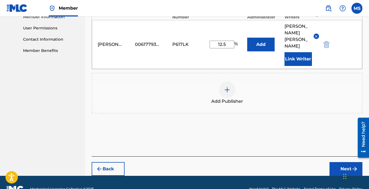
click at [344, 162] on button "Next" at bounding box center [346, 169] width 33 height 14
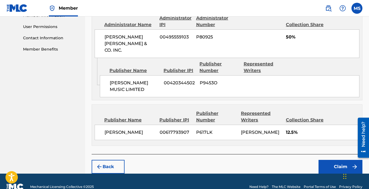
scroll to position [260, 0]
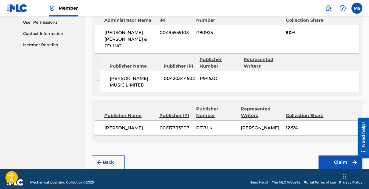
click at [336, 156] on button "Claim" at bounding box center [341, 162] width 44 height 14
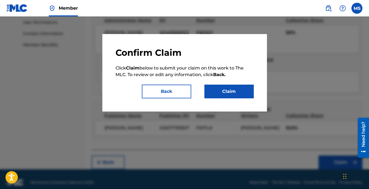
click at [224, 94] on button "Claim" at bounding box center [229, 92] width 49 height 14
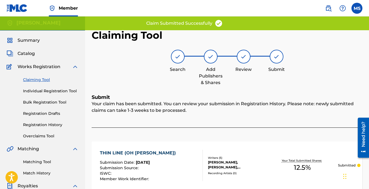
scroll to position [0, 0]
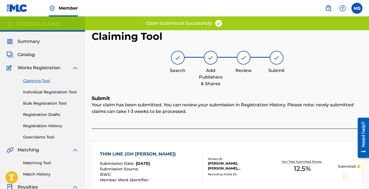
click at [33, 80] on link "Claiming Tool" at bounding box center [50, 81] width 55 height 6
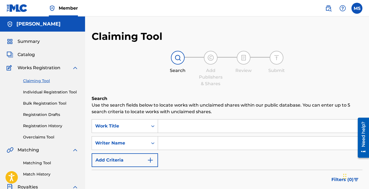
click at [165, 143] on input "Search Form" at bounding box center [260, 142] width 204 height 13
type input "[PERSON_NAME]"
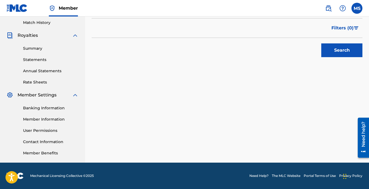
click at [340, 51] on button "Search" at bounding box center [342, 50] width 41 height 14
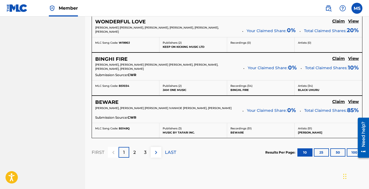
scroll to position [541, 0]
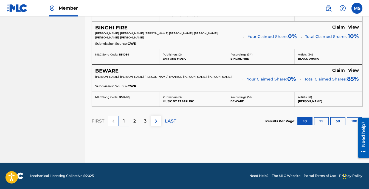
click at [136, 124] on div "2" at bounding box center [134, 121] width 11 height 11
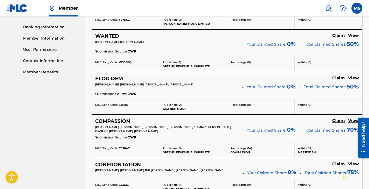
scroll to position [233, 0]
click at [109, 36] on h5 "WANTED" at bounding box center [107, 36] width 24 height 6
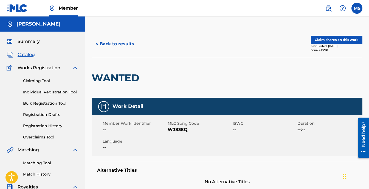
click at [328, 39] on button "Claim shares on this work" at bounding box center [337, 40] width 52 height 8
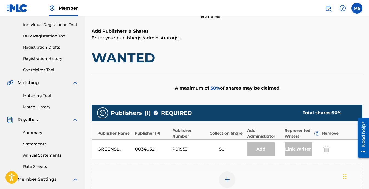
scroll to position [165, 0]
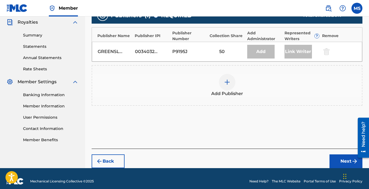
click at [227, 81] on img at bounding box center [227, 82] width 7 height 7
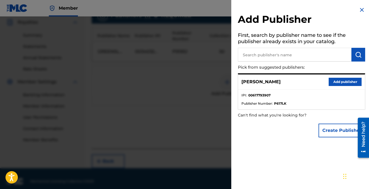
click at [332, 82] on button "Add publisher" at bounding box center [345, 82] width 33 height 8
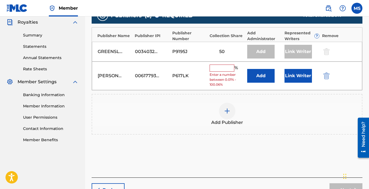
click at [223, 70] on input "text" at bounding box center [222, 68] width 25 height 7
type input "12.5"
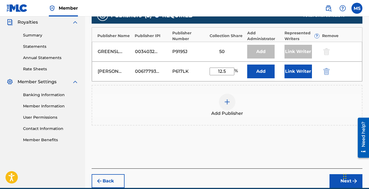
click at [297, 75] on button "Link Writer" at bounding box center [298, 72] width 27 height 14
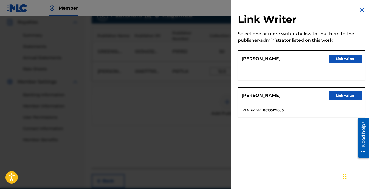
click at [350, 59] on button "Link writer" at bounding box center [345, 59] width 33 height 8
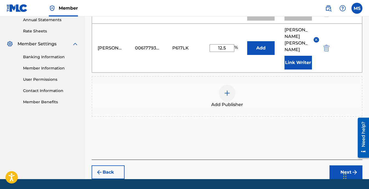
scroll to position [206, 0]
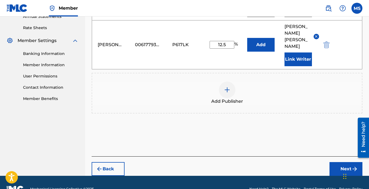
click at [349, 162] on button "Next" at bounding box center [346, 169] width 33 height 14
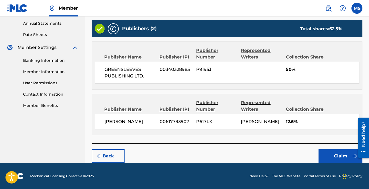
scroll to position [199, 0]
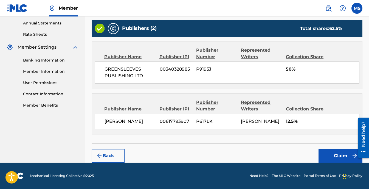
click at [339, 157] on button "Claim" at bounding box center [341, 156] width 44 height 14
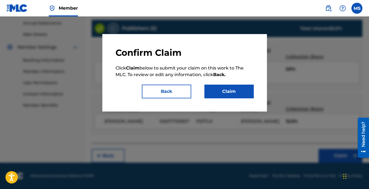
click at [232, 96] on button "Claim" at bounding box center [229, 92] width 49 height 14
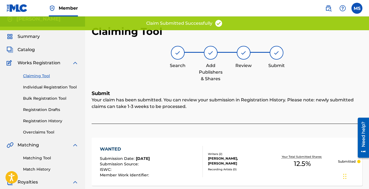
scroll to position [0, 0]
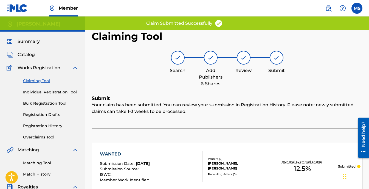
click at [42, 81] on link "Claiming Tool" at bounding box center [50, 81] width 55 height 6
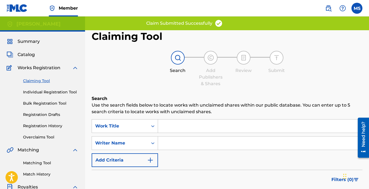
click at [170, 144] on input "Search Form" at bounding box center [260, 142] width 204 height 13
type input "[PERSON_NAME]"
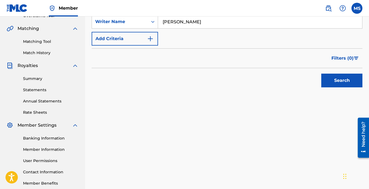
scroll to position [137, 0]
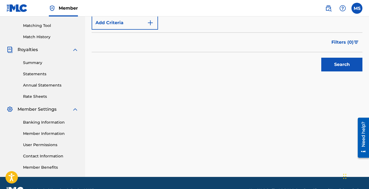
click at [344, 63] on button "Search" at bounding box center [342, 65] width 41 height 14
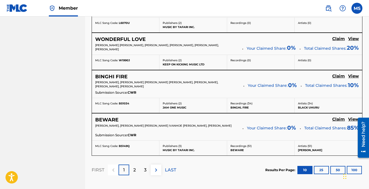
scroll to position [541, 0]
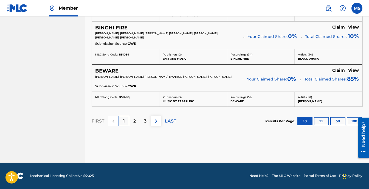
click at [133, 122] on p "2" at bounding box center [134, 121] width 2 height 7
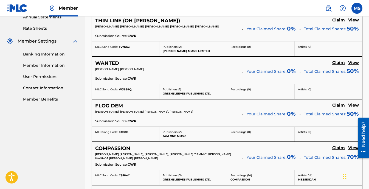
scroll to position [260, 0]
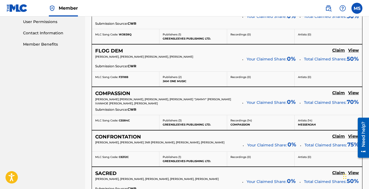
click at [110, 48] on h5 "FLOG DEM" at bounding box center [109, 51] width 28 height 6
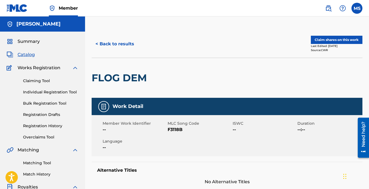
click at [331, 41] on button "Claim shares on this work" at bounding box center [337, 40] width 52 height 8
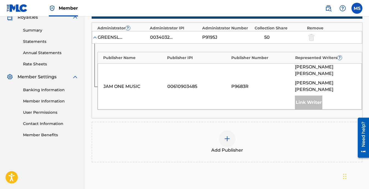
scroll to position [192, 0]
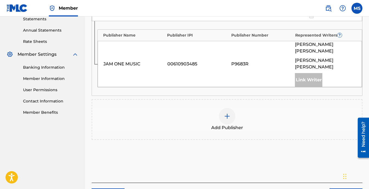
click at [227, 113] on img at bounding box center [227, 116] width 7 height 7
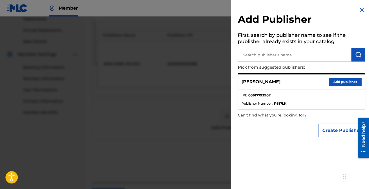
click at [340, 80] on button "Add publisher" at bounding box center [345, 82] width 33 height 8
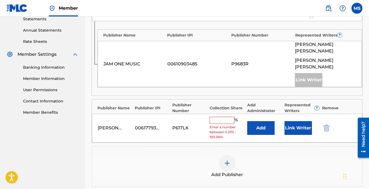
click at [220, 117] on input "text" at bounding box center [222, 120] width 25 height 7
type input "12.5"
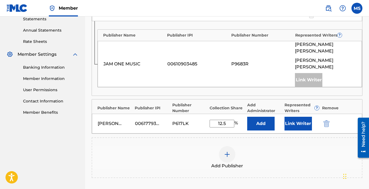
click at [293, 117] on button "Link Writer" at bounding box center [298, 124] width 27 height 14
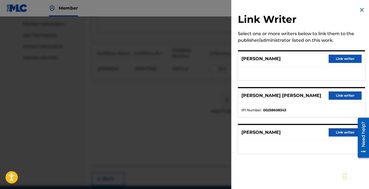
scroll to position [247, 0]
click at [339, 131] on button "Link writer" at bounding box center [345, 132] width 33 height 8
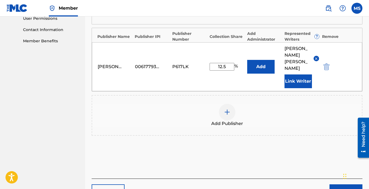
scroll to position [273, 0]
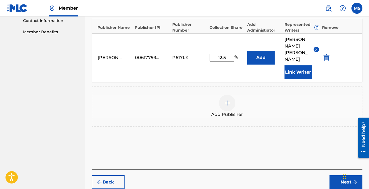
click at [349, 175] on button "Next" at bounding box center [346, 182] width 33 height 14
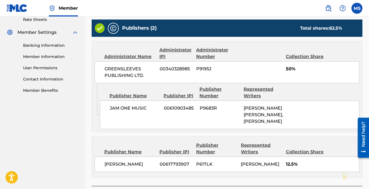
scroll to position [250, 0]
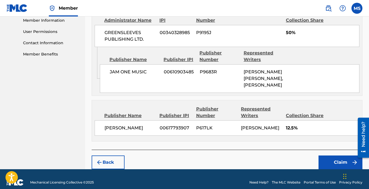
click at [338, 157] on button "Claim" at bounding box center [341, 162] width 44 height 14
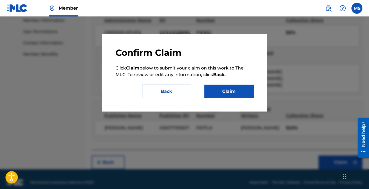
click at [226, 93] on button "Claim" at bounding box center [229, 92] width 49 height 14
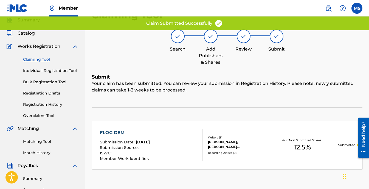
scroll to position [0, 0]
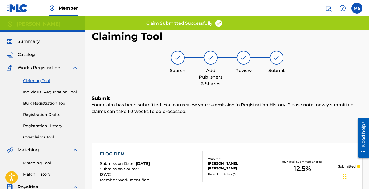
click at [39, 78] on div "Claiming Tool Individual Registration Tool Bulk Registration Tool Registration …" at bounding box center [43, 105] width 72 height 69
click at [46, 80] on link "Claiming Tool" at bounding box center [50, 81] width 55 height 6
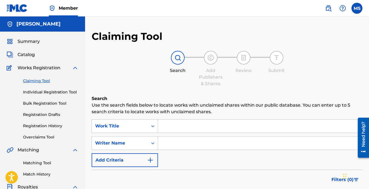
click at [171, 146] on input "Search Form" at bounding box center [260, 142] width 204 height 13
type input "[PERSON_NAME]"
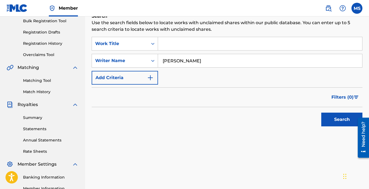
click at [337, 119] on button "Search" at bounding box center [342, 120] width 41 height 14
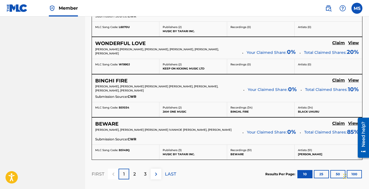
scroll to position [541, 0]
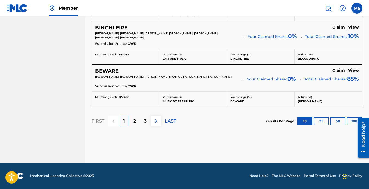
click at [137, 122] on div "2" at bounding box center [134, 121] width 11 height 11
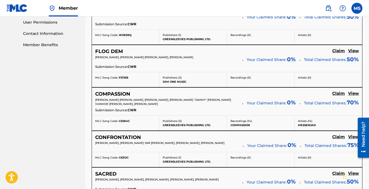
scroll to position [260, 0]
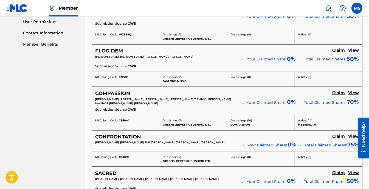
click at [121, 94] on h5 "COMPASSION" at bounding box center [112, 93] width 35 height 6
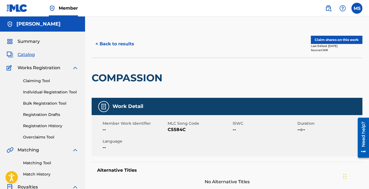
click at [345, 39] on button "Claim shares on this work" at bounding box center [337, 40] width 52 height 8
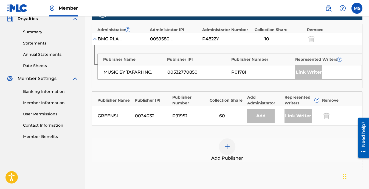
scroll to position [165, 0]
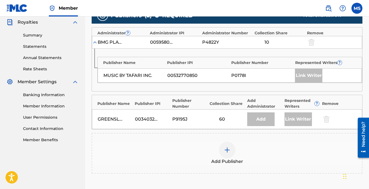
click at [229, 153] on div at bounding box center [227, 150] width 16 height 16
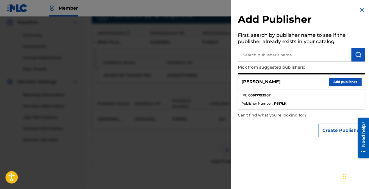
click at [339, 82] on button "Add publisher" at bounding box center [345, 82] width 33 height 8
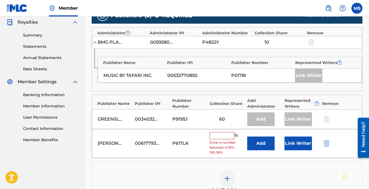
click at [219, 137] on input "text" at bounding box center [222, 135] width 25 height 7
type input "12.5"
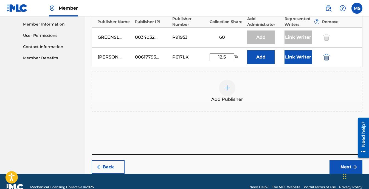
scroll to position [247, 0]
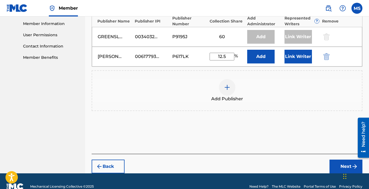
click at [298, 58] on button "Link Writer" at bounding box center [298, 57] width 27 height 14
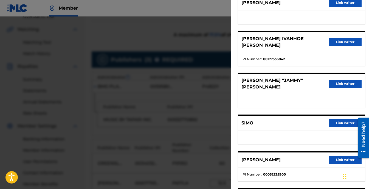
scroll to position [6, 0]
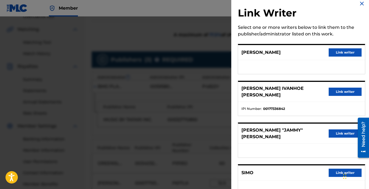
click at [339, 52] on button "Link writer" at bounding box center [345, 52] width 33 height 8
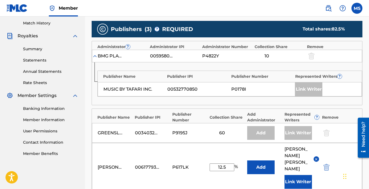
scroll to position [258, 0]
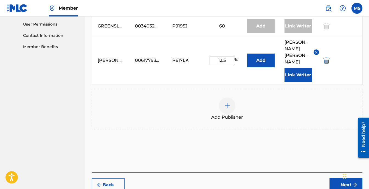
click at [342, 178] on button "Next" at bounding box center [346, 185] width 33 height 14
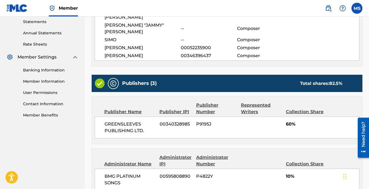
scroll to position [313, 0]
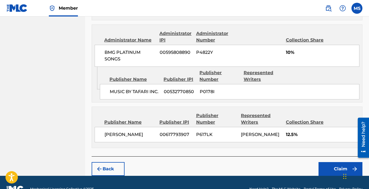
click at [337, 162] on button "Claim" at bounding box center [341, 169] width 44 height 14
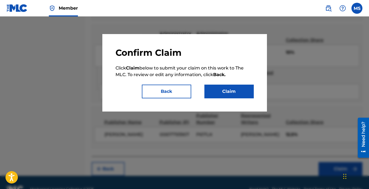
click at [225, 91] on button "Claim" at bounding box center [229, 92] width 49 height 14
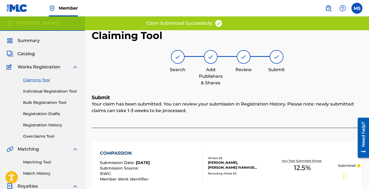
scroll to position [0, 0]
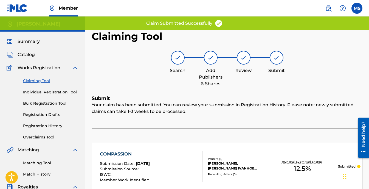
click at [38, 80] on link "Claiming Tool" at bounding box center [50, 81] width 55 height 6
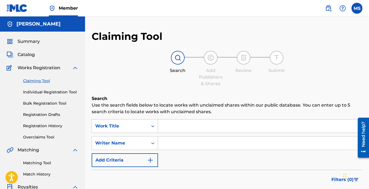
click at [173, 143] on input "Search Form" at bounding box center [260, 142] width 204 height 13
type input "[PERSON_NAME]"
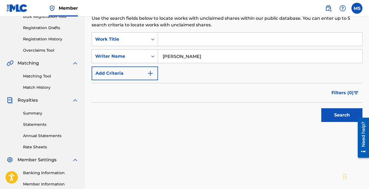
scroll to position [137, 0]
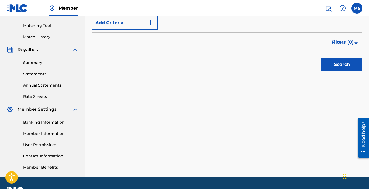
click at [337, 66] on button "Search" at bounding box center [342, 65] width 41 height 14
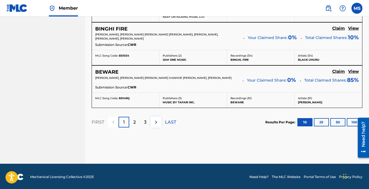
scroll to position [541, 0]
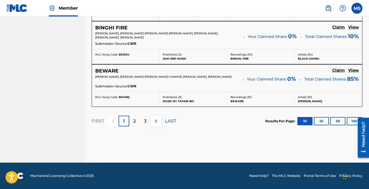
click at [133, 120] on p "2" at bounding box center [134, 121] width 2 height 7
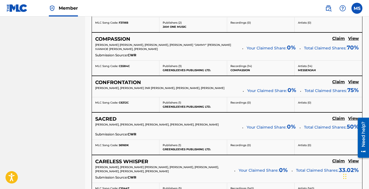
scroll to position [315, 0]
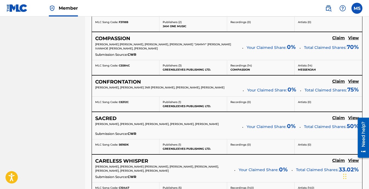
click at [122, 81] on h5 "CONFRONTATION" at bounding box center [118, 82] width 46 height 6
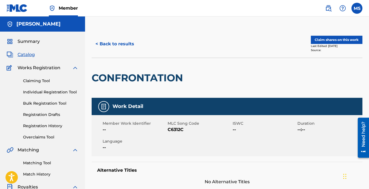
click at [326, 39] on button "Claim shares on this work" at bounding box center [337, 40] width 52 height 8
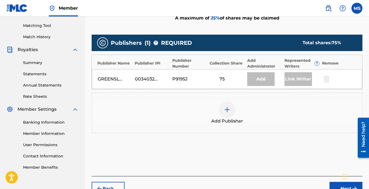
scroll to position [170, 0]
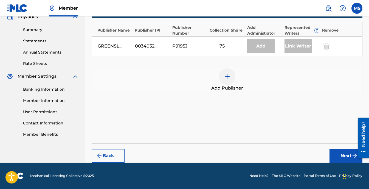
click at [228, 79] on img at bounding box center [227, 76] width 7 height 7
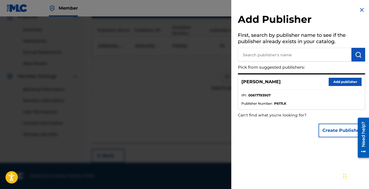
click at [345, 81] on button "Add publisher" at bounding box center [345, 82] width 33 height 8
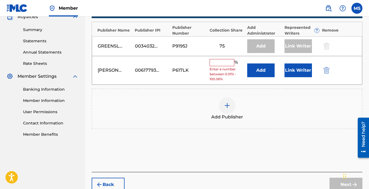
click at [219, 64] on input "text" at bounding box center [222, 62] width 25 height 7
type input "12.5"
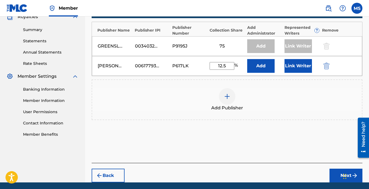
click at [299, 68] on button "Link Writer" at bounding box center [298, 66] width 27 height 14
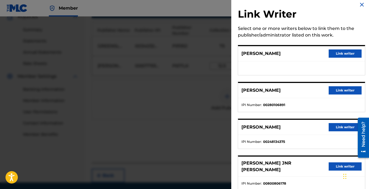
scroll to position [0, 0]
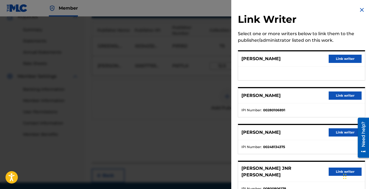
click at [335, 58] on button "Link writer" at bounding box center [345, 59] width 33 height 8
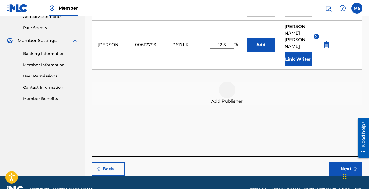
click at [340, 162] on button "Next" at bounding box center [346, 169] width 33 height 14
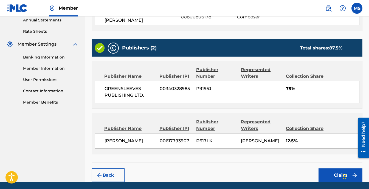
scroll to position [215, 0]
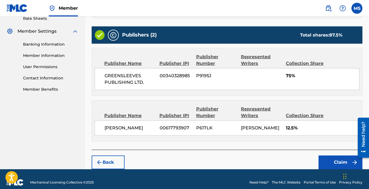
click at [334, 156] on button "Claim" at bounding box center [341, 162] width 44 height 14
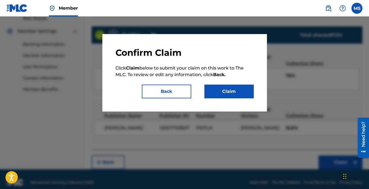
click at [233, 91] on button "Claim" at bounding box center [229, 92] width 49 height 14
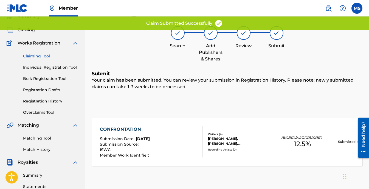
scroll to position [0, 0]
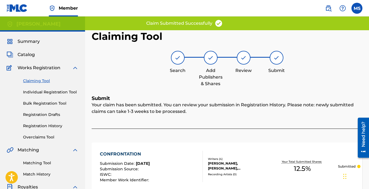
click at [40, 81] on link "Claiming Tool" at bounding box center [50, 81] width 55 height 6
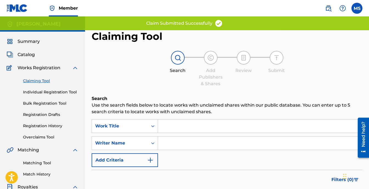
click at [171, 144] on input "Search Form" at bounding box center [260, 142] width 204 height 13
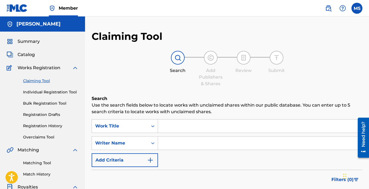
type input "[PERSON_NAME]"
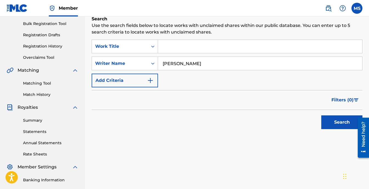
scroll to position [82, 0]
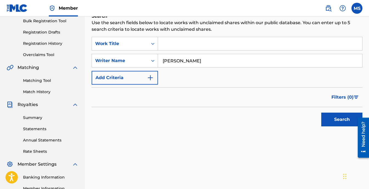
click at [337, 119] on button "Search" at bounding box center [342, 120] width 41 height 14
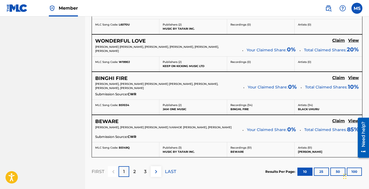
scroll to position [541, 0]
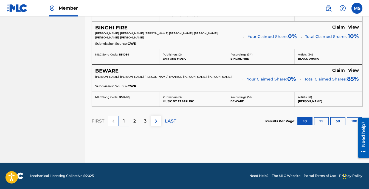
click at [133, 121] on div "2" at bounding box center [134, 121] width 11 height 11
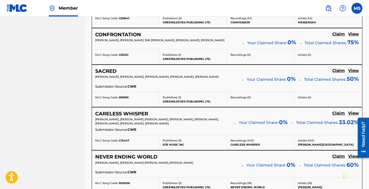
scroll to position [370, 0]
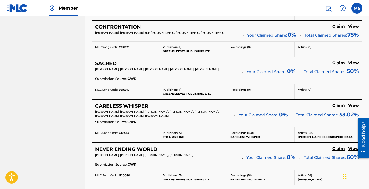
click at [99, 63] on h5 "SACRED" at bounding box center [105, 63] width 21 height 6
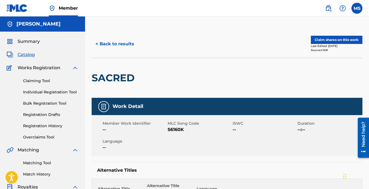
click at [326, 38] on button "Claim shares on this work" at bounding box center [337, 40] width 52 height 8
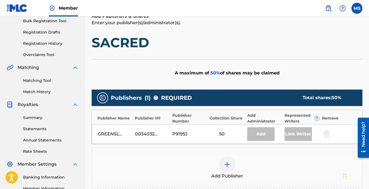
scroll to position [170, 0]
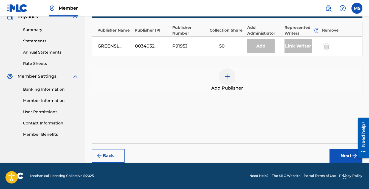
click at [227, 77] on img at bounding box center [227, 76] width 7 height 7
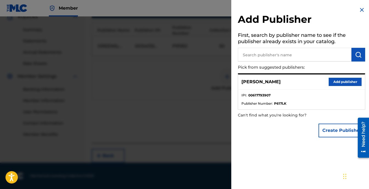
click at [346, 83] on button "Add publisher" at bounding box center [345, 82] width 33 height 8
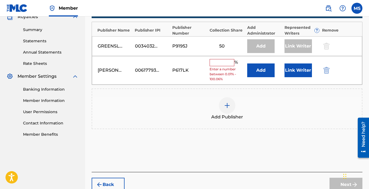
click at [224, 62] on input "text" at bounding box center [222, 62] width 25 height 7
type input "12.5"
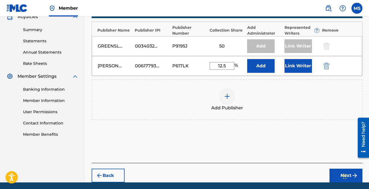
click at [300, 68] on button "Link Writer" at bounding box center [298, 66] width 27 height 14
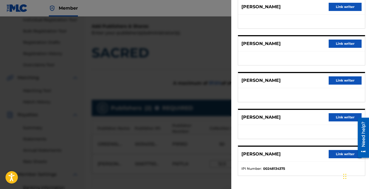
scroll to position [53, 0]
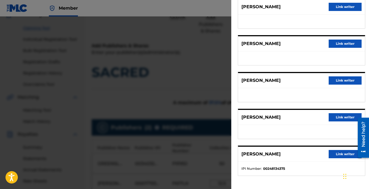
click at [342, 43] on button "Link writer" at bounding box center [345, 44] width 33 height 8
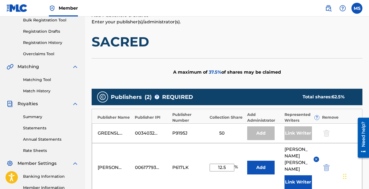
scroll to position [190, 0]
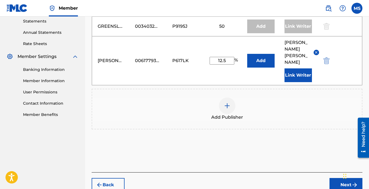
click at [337, 178] on button "Next" at bounding box center [346, 185] width 33 height 14
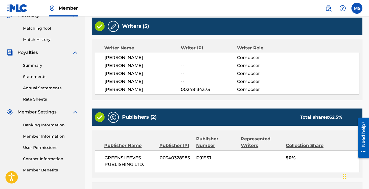
scroll to position [223, 0]
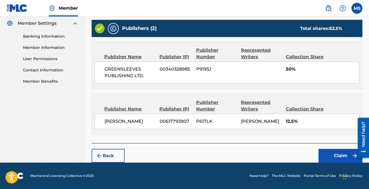
click at [343, 157] on button "Claim" at bounding box center [341, 156] width 44 height 14
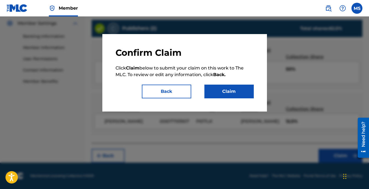
click at [231, 92] on button "Claim" at bounding box center [229, 92] width 49 height 14
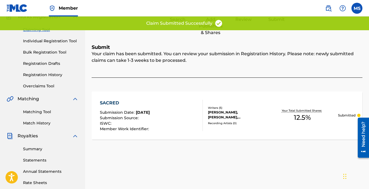
scroll to position [0, 0]
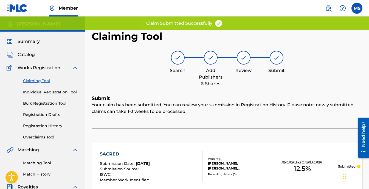
click at [38, 80] on link "Claiming Tool" at bounding box center [50, 81] width 55 height 6
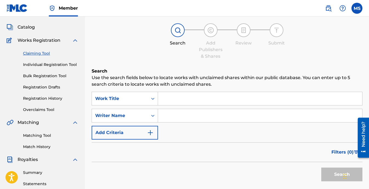
scroll to position [82, 0]
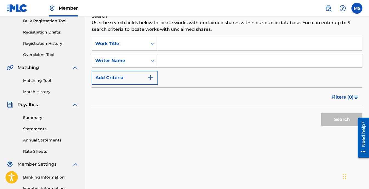
click at [164, 60] on input "Search Form" at bounding box center [260, 60] width 204 height 13
type input "[PERSON_NAME]"
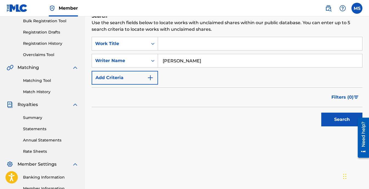
click at [331, 119] on button "Search" at bounding box center [342, 120] width 41 height 14
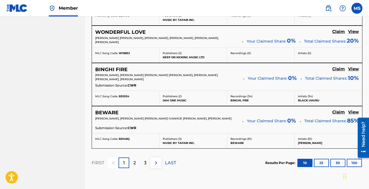
scroll to position [541, 0]
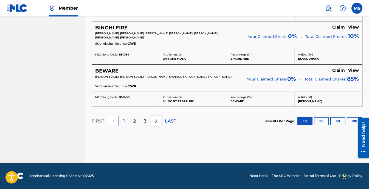
click at [133, 124] on div "2" at bounding box center [134, 121] width 11 height 11
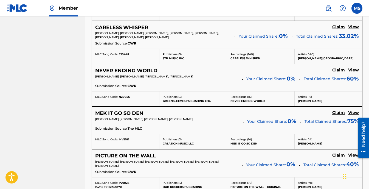
scroll to position [453, 0]
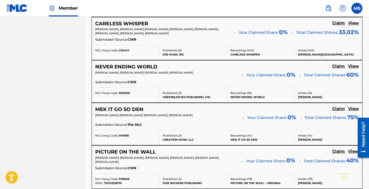
click at [141, 68] on h5 "NEVER ENDING WORLD" at bounding box center [126, 67] width 62 height 6
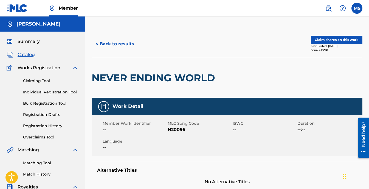
click at [40, 81] on link "Claiming Tool" at bounding box center [50, 81] width 55 height 6
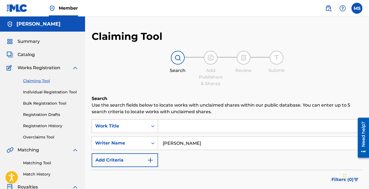
click at [209, 144] on input "[PERSON_NAME]" at bounding box center [260, 142] width 204 height 13
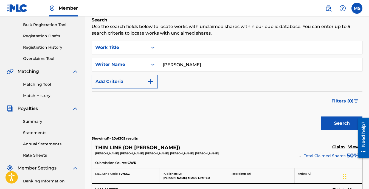
scroll to position [137, 0]
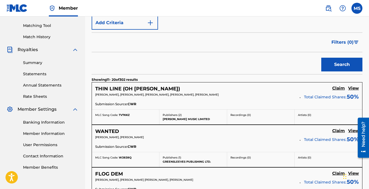
click at [337, 64] on button "Search" at bounding box center [342, 65] width 41 height 14
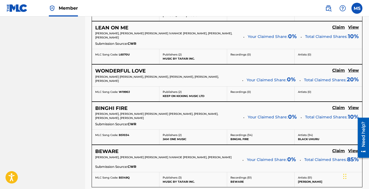
scroll to position [541, 0]
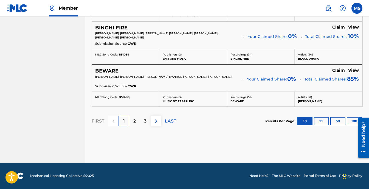
click at [133, 122] on div "2" at bounding box center [134, 121] width 11 height 11
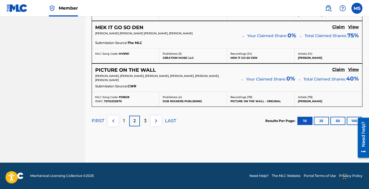
scroll to position [425, 0]
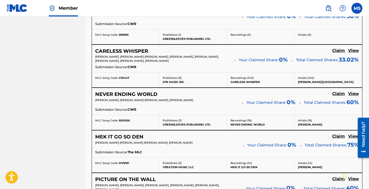
click at [132, 93] on h5 "NEVER ENDING WORLD" at bounding box center [126, 94] width 62 height 6
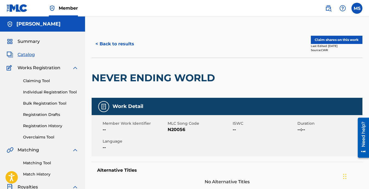
click at [324, 39] on button "Claim shares on this work" at bounding box center [337, 40] width 52 height 8
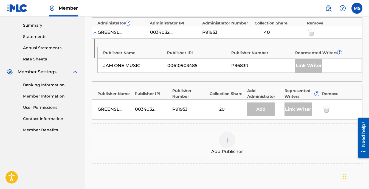
scroll to position [165, 0]
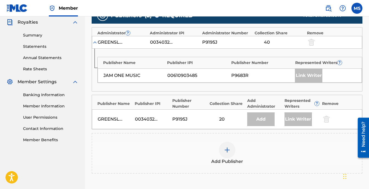
click at [228, 149] on img at bounding box center [227, 150] width 7 height 7
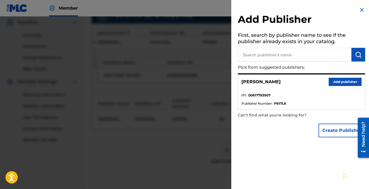
click at [340, 82] on button "Add publisher" at bounding box center [345, 82] width 33 height 8
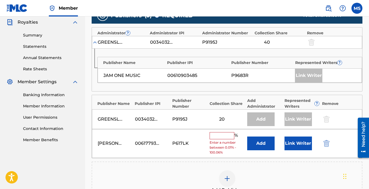
click at [219, 136] on input "text" at bounding box center [222, 135] width 25 height 7
type input "12.5"
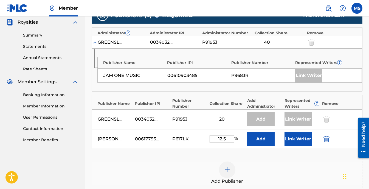
click at [299, 139] on button "Link Writer" at bounding box center [298, 139] width 27 height 14
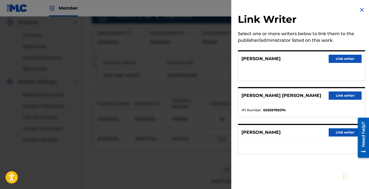
click at [350, 59] on button "Link writer" at bounding box center [345, 59] width 33 height 8
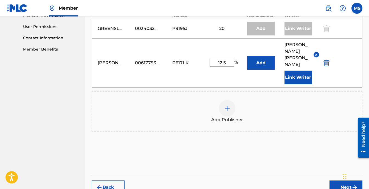
scroll to position [274, 0]
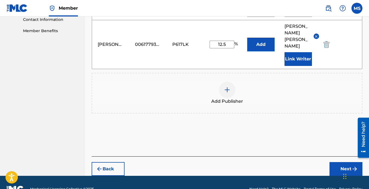
click at [345, 162] on button "Next" at bounding box center [346, 169] width 33 height 14
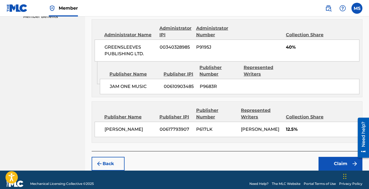
scroll to position [289, 0]
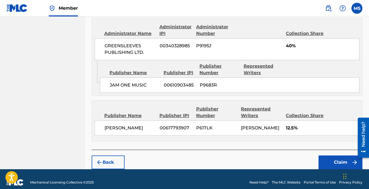
click at [338, 155] on button "Claim" at bounding box center [341, 162] width 44 height 14
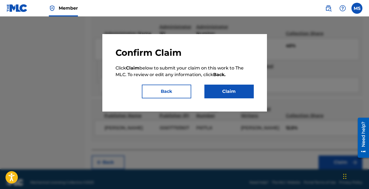
click at [244, 96] on button "Claim" at bounding box center [229, 92] width 49 height 14
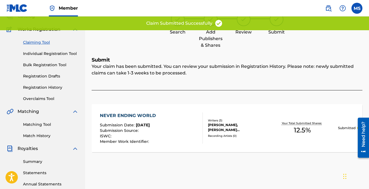
scroll to position [0, 0]
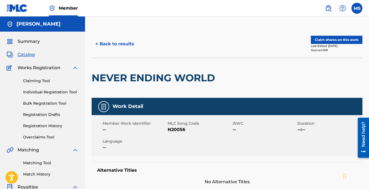
click at [38, 82] on link "Claiming Tool" at bounding box center [50, 81] width 55 height 6
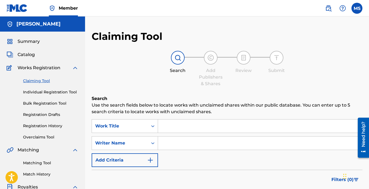
click at [172, 144] on input "Search Form" at bounding box center [260, 142] width 204 height 13
type input "[PERSON_NAME]"
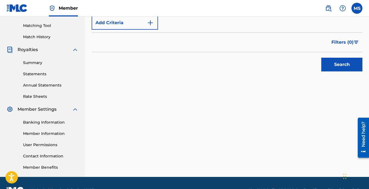
click at [337, 63] on button "Search" at bounding box center [342, 65] width 41 height 14
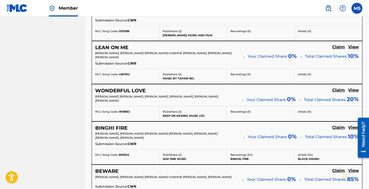
scroll to position [522, 0]
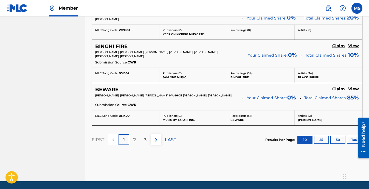
click at [132, 139] on div "2" at bounding box center [134, 139] width 11 height 11
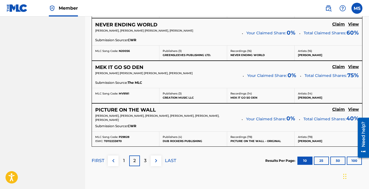
scroll to position [439, 0]
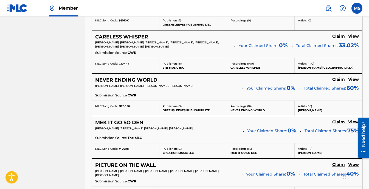
click at [123, 121] on h5 "MEK IT GO SO DEN" at bounding box center [119, 122] width 48 height 6
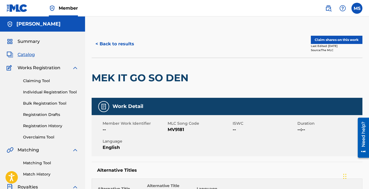
click at [328, 40] on button "Claim shares on this work" at bounding box center [337, 40] width 52 height 8
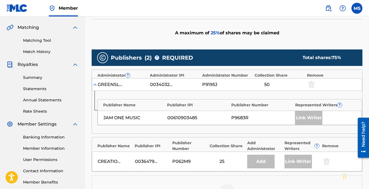
scroll to position [192, 0]
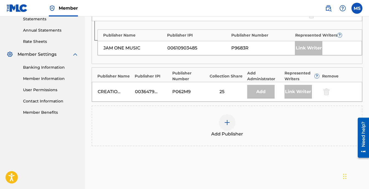
click at [229, 124] on img at bounding box center [227, 122] width 7 height 7
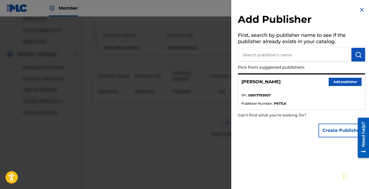
click at [340, 83] on button "Add publisher" at bounding box center [345, 82] width 33 height 8
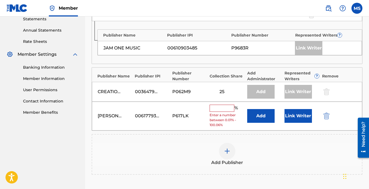
click at [222, 108] on input "text" at bounding box center [222, 108] width 25 height 7
type input "12.5"
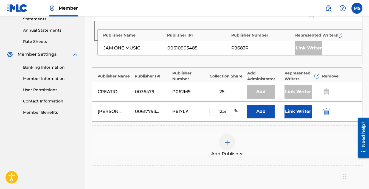
click at [299, 114] on button "Link Writer" at bounding box center [298, 112] width 27 height 14
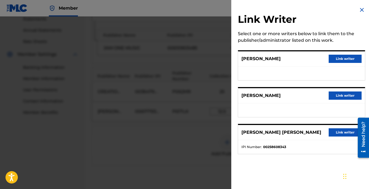
click at [343, 60] on button "Link writer" at bounding box center [345, 59] width 33 height 8
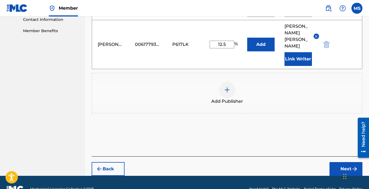
click at [343, 162] on button "Next" at bounding box center [346, 169] width 33 height 14
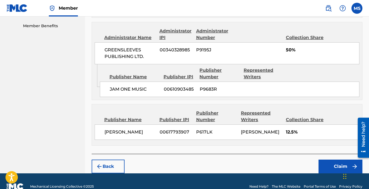
scroll to position [283, 0]
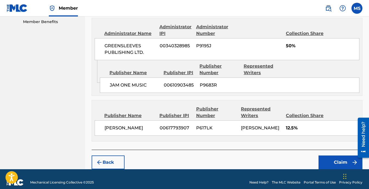
click at [336, 159] on button "Claim" at bounding box center [341, 162] width 44 height 14
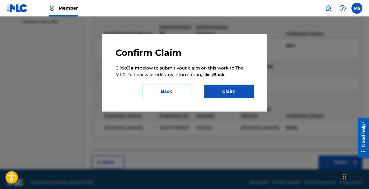
click at [227, 93] on button "Claim" at bounding box center [229, 92] width 49 height 14
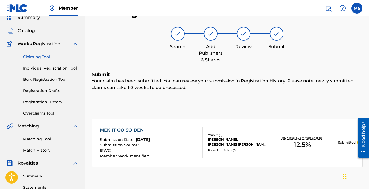
scroll to position [14, 0]
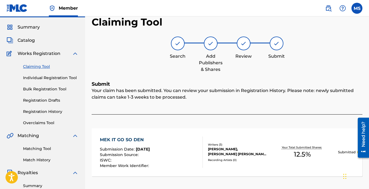
click at [41, 66] on link "Claiming Tool" at bounding box center [50, 67] width 55 height 6
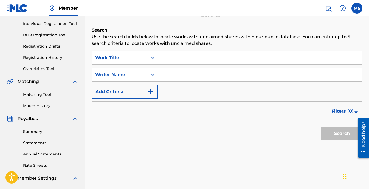
scroll to position [55, 0]
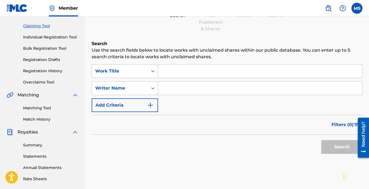
click at [180, 85] on input "Search Form" at bounding box center [260, 88] width 204 height 13
type input "[PERSON_NAME]"
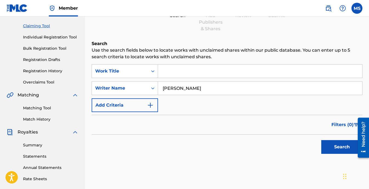
click at [338, 143] on button "Search" at bounding box center [342, 147] width 41 height 14
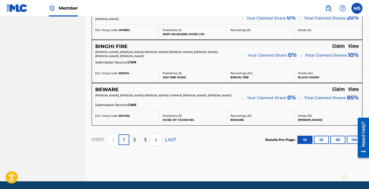
scroll to position [541, 0]
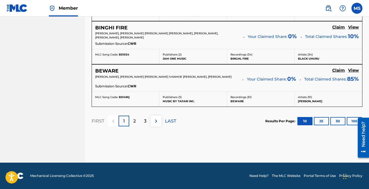
click at [133, 121] on p "2" at bounding box center [134, 121] width 2 height 7
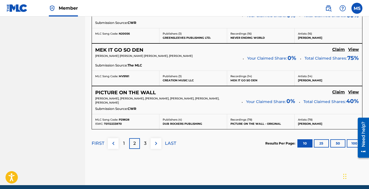
scroll to position [480, 0]
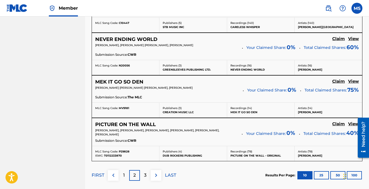
click at [132, 125] on h5 "PICTURE ON THE WALL" at bounding box center [125, 124] width 61 height 6
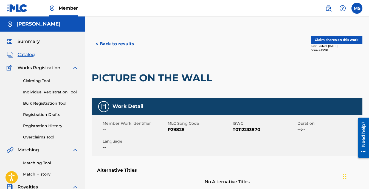
click at [331, 36] on button "Claim shares on this work" at bounding box center [337, 40] width 52 height 8
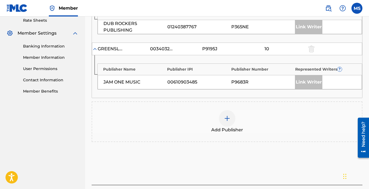
scroll to position [220, 0]
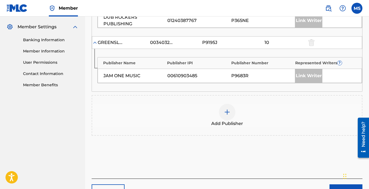
click at [224, 109] on img at bounding box center [227, 112] width 7 height 7
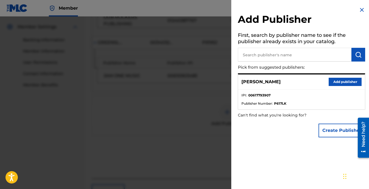
click at [352, 81] on button "Add publisher" at bounding box center [345, 82] width 33 height 8
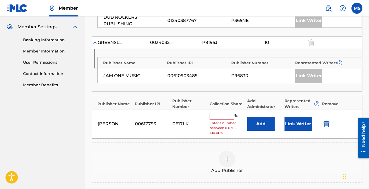
click at [215, 116] on input "text" at bounding box center [222, 116] width 25 height 7
type input "12.5"
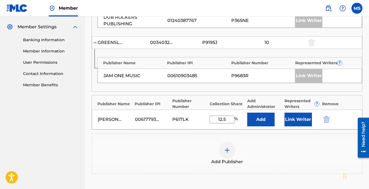
click at [297, 116] on button "Link Writer" at bounding box center [298, 120] width 27 height 14
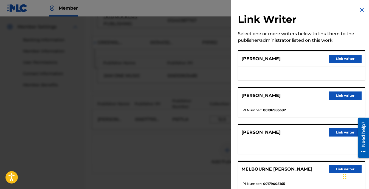
click at [339, 93] on button "Link writer" at bounding box center [345, 95] width 33 height 8
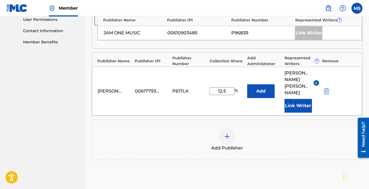
scroll to position [309, 0]
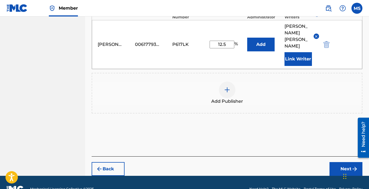
click at [351, 162] on button "Next" at bounding box center [346, 169] width 33 height 14
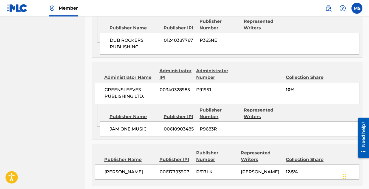
scroll to position [350, 0]
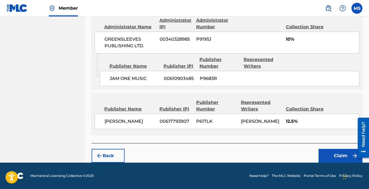
click at [331, 158] on button "Claim" at bounding box center [341, 156] width 44 height 14
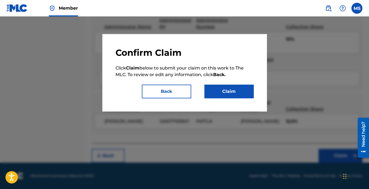
click at [214, 92] on button "Claim" at bounding box center [229, 92] width 49 height 14
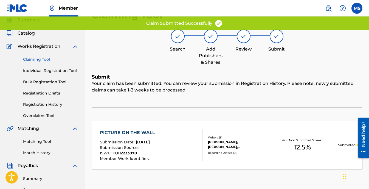
scroll to position [14, 0]
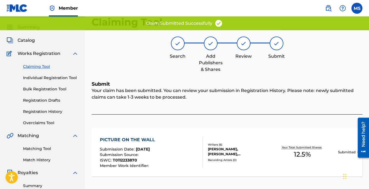
click at [34, 64] on link "Claiming Tool" at bounding box center [50, 67] width 55 height 6
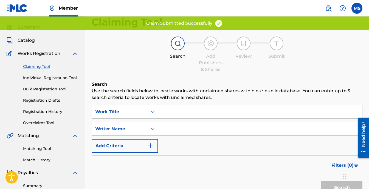
scroll to position [27, 0]
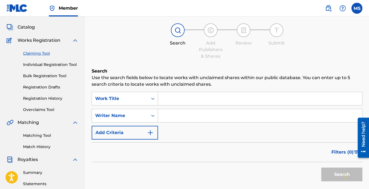
click at [174, 114] on input "Search Form" at bounding box center [260, 115] width 204 height 13
type input "[PERSON_NAME]"
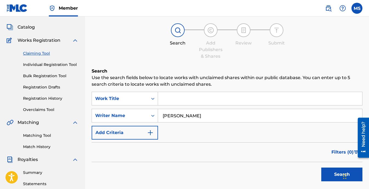
click at [335, 171] on button "Search" at bounding box center [342, 174] width 41 height 14
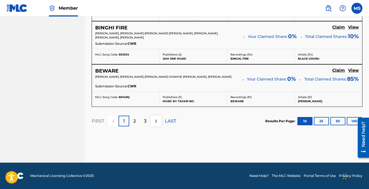
click at [149, 122] on div "3" at bounding box center [145, 121] width 11 height 11
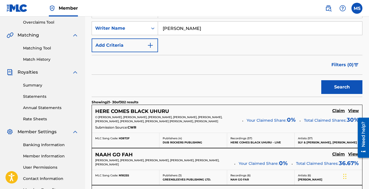
scroll to position [154, 0]
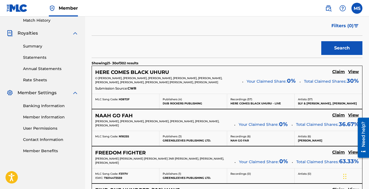
click at [122, 72] on h5 "HERE COMES BLACK UHURU" at bounding box center [132, 72] width 74 height 6
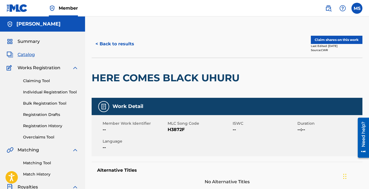
click at [336, 41] on button "Claim shares on this work" at bounding box center [337, 40] width 52 height 8
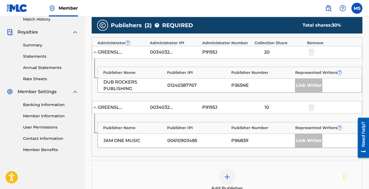
scroll to position [165, 0]
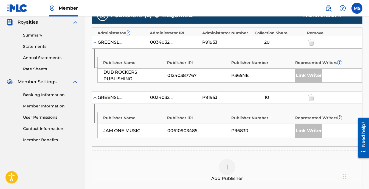
click at [229, 162] on div at bounding box center [227, 167] width 16 height 16
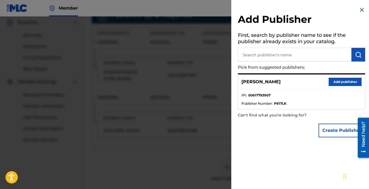
click at [339, 84] on button "Add publisher" at bounding box center [345, 82] width 33 height 8
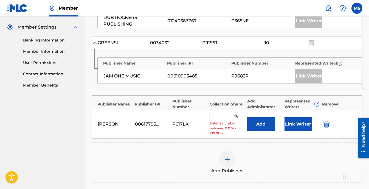
scroll to position [220, 0]
click at [218, 113] on input "text" at bounding box center [222, 116] width 25 height 7
type input "12.5"
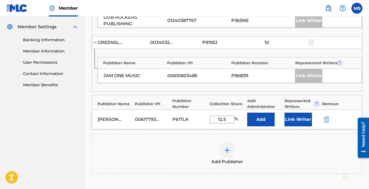
click at [291, 116] on button "Link Writer" at bounding box center [298, 120] width 27 height 14
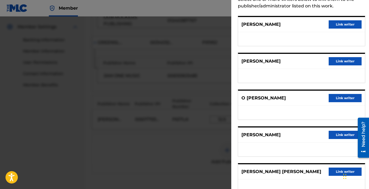
scroll to position [0, 0]
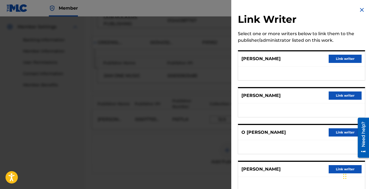
click at [350, 61] on button "Link writer" at bounding box center [345, 59] width 33 height 8
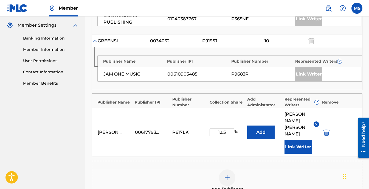
scroll to position [302, 0]
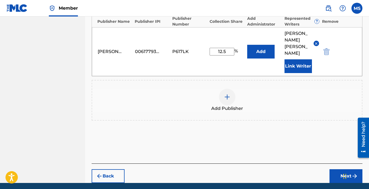
click at [343, 169] on button "Next" at bounding box center [346, 176] width 33 height 14
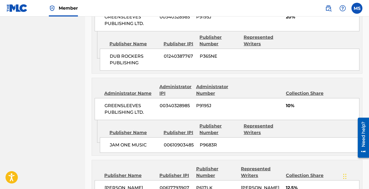
scroll to position [374, 0]
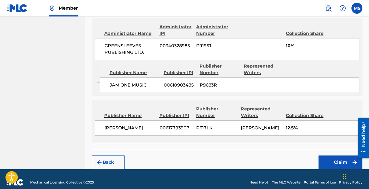
click at [324, 155] on button "Claim" at bounding box center [341, 162] width 44 height 14
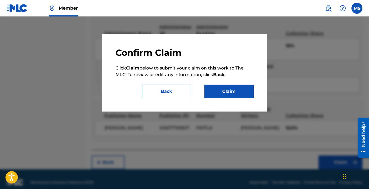
click at [216, 89] on button "Claim" at bounding box center [229, 92] width 49 height 14
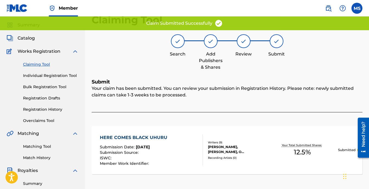
scroll to position [14, 0]
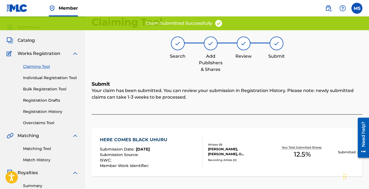
click at [46, 66] on link "Claiming Tool" at bounding box center [50, 67] width 55 height 6
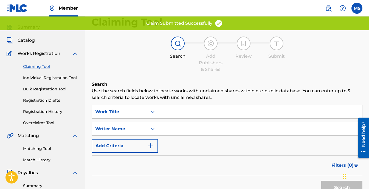
scroll to position [0, 0]
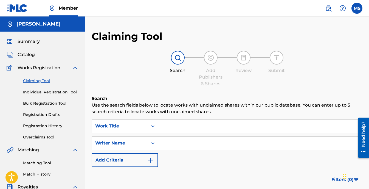
click at [201, 146] on input "Search Form" at bounding box center [260, 142] width 204 height 13
type input "[PERSON_NAME]"
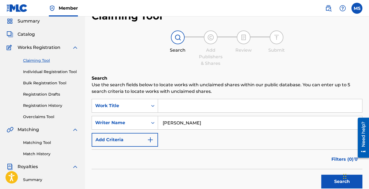
scroll to position [55, 0]
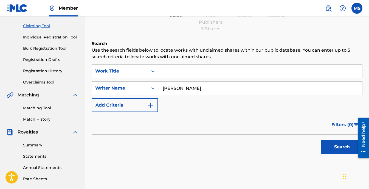
click at [332, 144] on button "Search" at bounding box center [342, 147] width 41 height 14
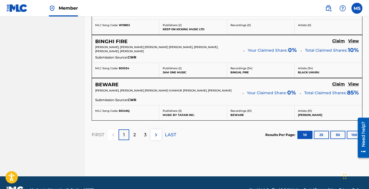
scroll to position [541, 0]
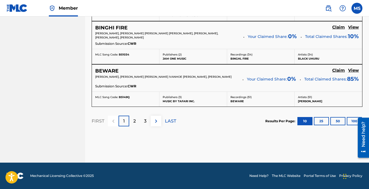
click at [147, 120] on div "3" at bounding box center [145, 121] width 11 height 11
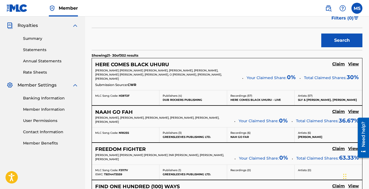
scroll to position [158, 0]
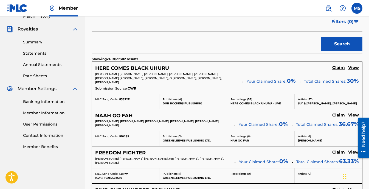
click at [122, 116] on h5 "NAAH GO FAH" at bounding box center [114, 116] width 38 height 6
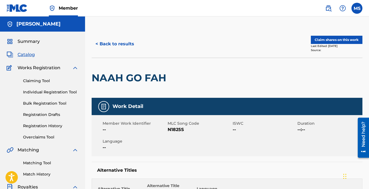
click at [333, 40] on button "Claim shares on this work" at bounding box center [337, 40] width 52 height 8
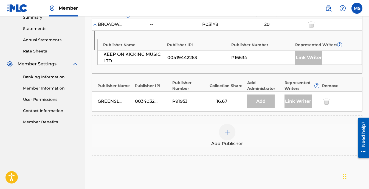
scroll to position [192, 0]
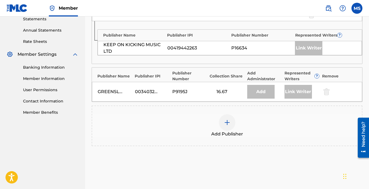
click at [225, 121] on img at bounding box center [227, 122] width 7 height 7
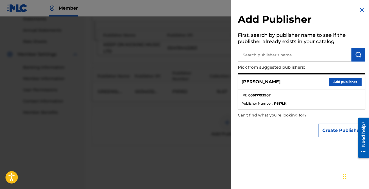
click at [345, 82] on button "Add publisher" at bounding box center [345, 82] width 33 height 8
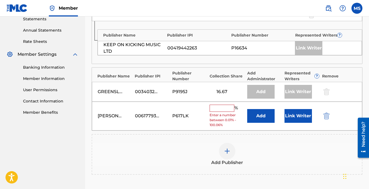
click at [221, 110] on input "text" at bounding box center [222, 108] width 25 height 7
type input "12.5"
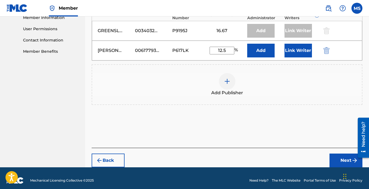
scroll to position [258, 0]
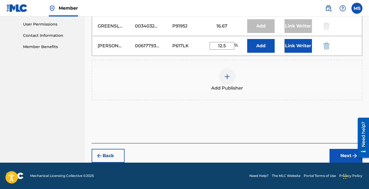
click at [291, 47] on button "Link Writer" at bounding box center [298, 46] width 27 height 14
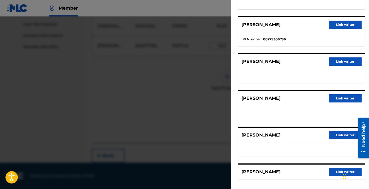
scroll to position [82, 0]
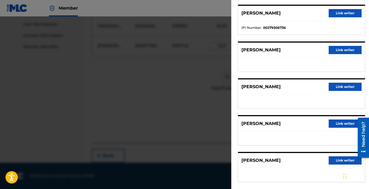
click at [341, 48] on button "Link writer" at bounding box center [345, 50] width 33 height 8
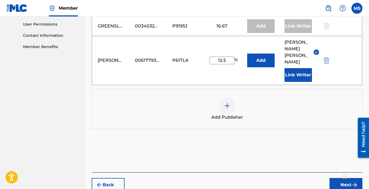
scroll to position [274, 0]
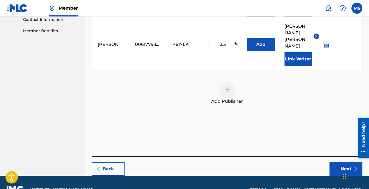
click at [336, 162] on button "Next" at bounding box center [346, 169] width 33 height 14
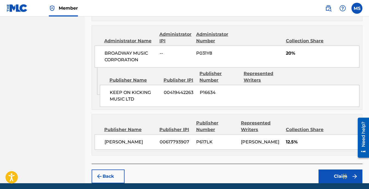
scroll to position [320, 0]
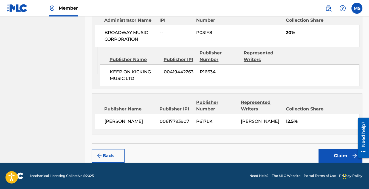
click at [330, 152] on button "Claim" at bounding box center [341, 156] width 44 height 14
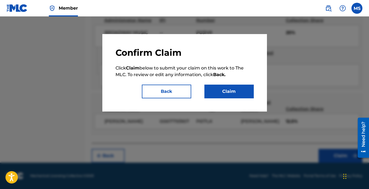
click at [219, 87] on button "Claim" at bounding box center [229, 92] width 49 height 14
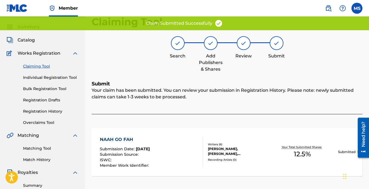
scroll to position [14, 0]
click at [39, 65] on link "Claiming Tool" at bounding box center [50, 67] width 55 height 6
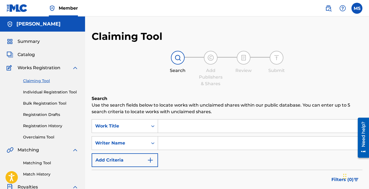
click at [209, 143] on input "Search Form" at bounding box center [260, 142] width 204 height 13
type input "[PERSON_NAME]"
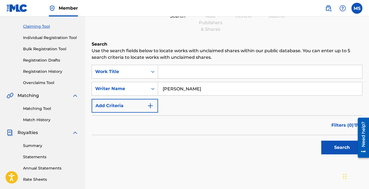
scroll to position [55, 0]
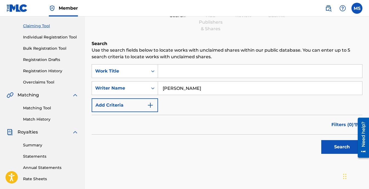
click at [337, 147] on button "Search" at bounding box center [342, 147] width 41 height 14
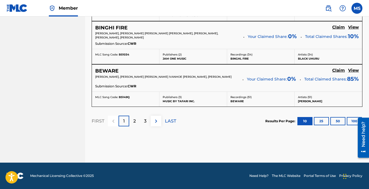
click at [144, 117] on div "3" at bounding box center [145, 121] width 11 height 11
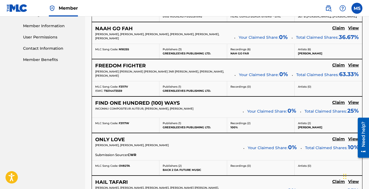
scroll to position [185, 0]
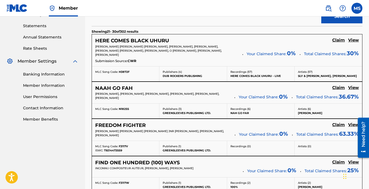
click at [133, 122] on h5 "FREEDOM FIGHTER" at bounding box center [120, 125] width 51 height 6
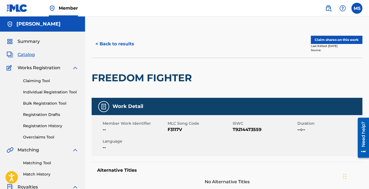
click at [355, 36] on button "Claim shares on this work" at bounding box center [337, 40] width 52 height 8
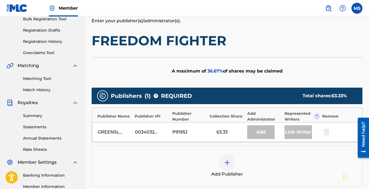
scroll to position [137, 0]
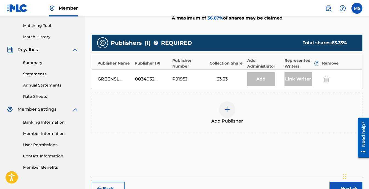
click at [230, 107] on img at bounding box center [227, 109] width 7 height 7
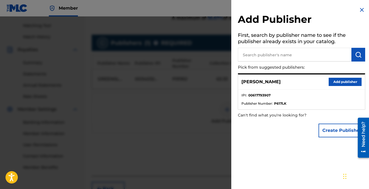
click at [340, 81] on button "Add publisher" at bounding box center [345, 82] width 33 height 8
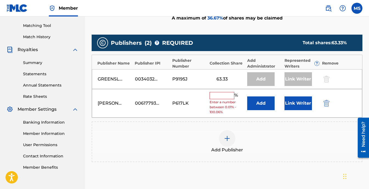
click at [217, 94] on input "text" at bounding box center [222, 95] width 25 height 7
type input "12.5"
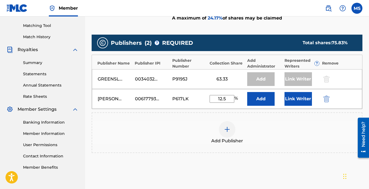
click at [289, 98] on button "Link Writer" at bounding box center [298, 99] width 27 height 14
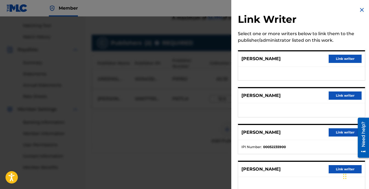
click at [334, 61] on button "Link writer" at bounding box center [345, 59] width 33 height 8
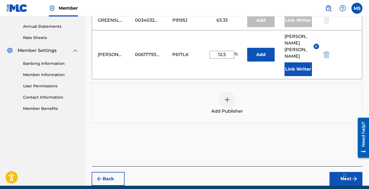
scroll to position [206, 0]
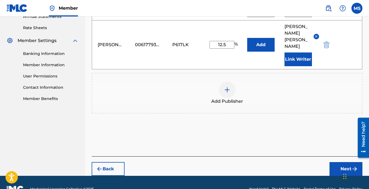
click at [345, 162] on button "Next" at bounding box center [346, 169] width 33 height 14
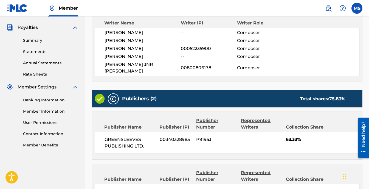
scroll to position [223, 0]
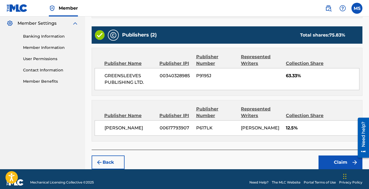
click at [343, 156] on button "Claim" at bounding box center [341, 162] width 44 height 14
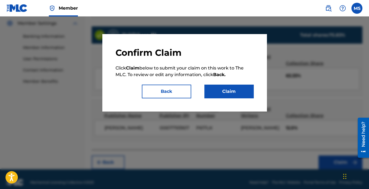
click at [215, 90] on button "Claim" at bounding box center [229, 92] width 49 height 14
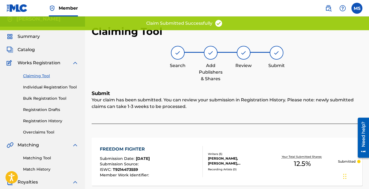
scroll to position [0, 0]
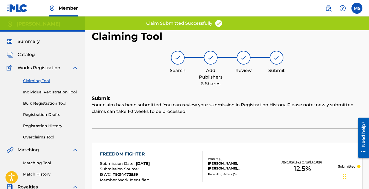
click at [34, 79] on link "Claiming Tool" at bounding box center [50, 81] width 55 height 6
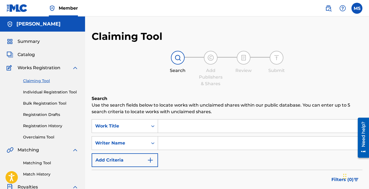
click at [211, 143] on input "Search Form" at bounding box center [260, 142] width 204 height 13
type input "[PERSON_NAME]"
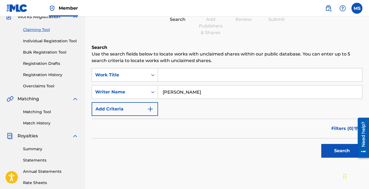
scroll to position [55, 0]
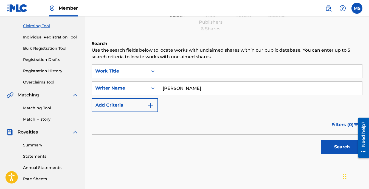
click at [330, 146] on button "Search" at bounding box center [342, 147] width 41 height 14
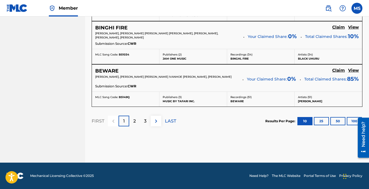
click at [143, 119] on div "3" at bounding box center [145, 121] width 11 height 11
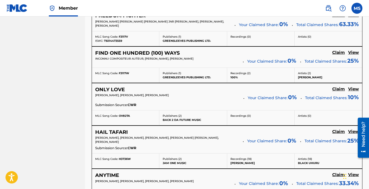
scroll to position [295, 0]
click at [148, 52] on h5 "FIND ONE HUNDRED (100) WAYS" at bounding box center [137, 53] width 85 height 6
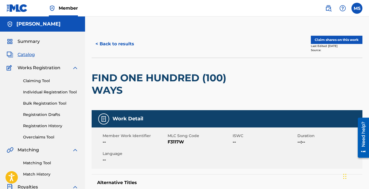
click at [331, 40] on button "Claim shares on this work" at bounding box center [337, 40] width 52 height 8
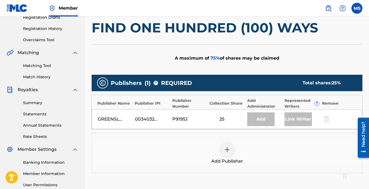
scroll to position [110, 0]
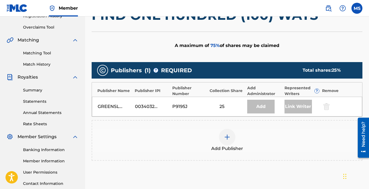
click at [225, 136] on img at bounding box center [227, 137] width 7 height 7
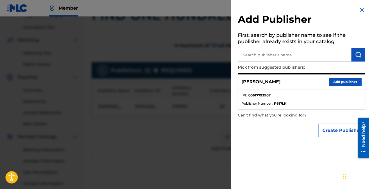
click at [343, 79] on button "Add publisher" at bounding box center [345, 82] width 33 height 8
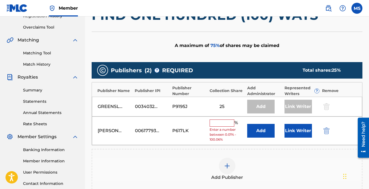
click at [213, 122] on input "text" at bounding box center [222, 122] width 25 height 7
type input "12.5"
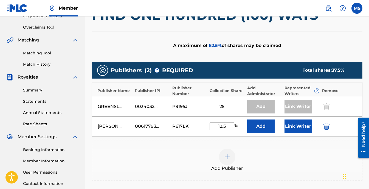
click at [270, 124] on button "Add" at bounding box center [260, 126] width 27 height 14
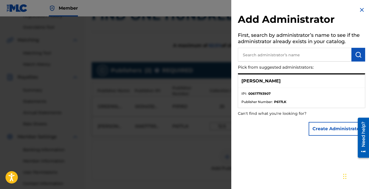
click at [305, 79] on div "[PERSON_NAME]" at bounding box center [301, 80] width 127 height 13
click at [267, 102] on span "Publisher Number :" at bounding box center [257, 101] width 31 height 5
click at [171, 112] on div at bounding box center [184, 110] width 369 height 189
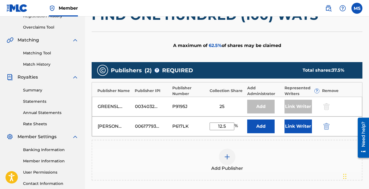
click at [303, 123] on button "Link Writer" at bounding box center [298, 126] width 27 height 14
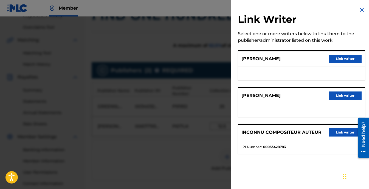
click at [344, 58] on button "Link writer" at bounding box center [345, 59] width 33 height 8
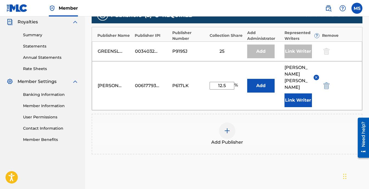
scroll to position [206, 0]
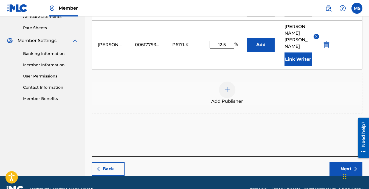
click at [297, 52] on button "Link Writer" at bounding box center [298, 59] width 27 height 14
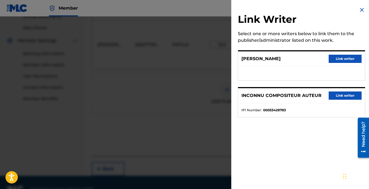
drag, startPoint x: 169, startPoint y: 115, endPoint x: 173, endPoint y: 107, distance: 8.6
click at [169, 113] on div at bounding box center [184, 110] width 369 height 189
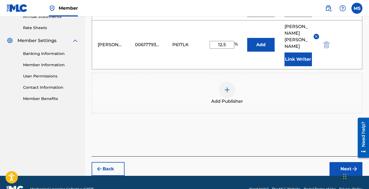
click at [340, 162] on button "Next" at bounding box center [346, 169] width 33 height 14
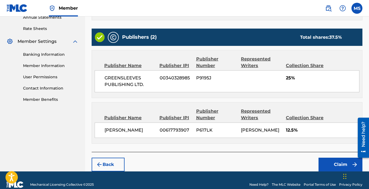
scroll to position [214, 0]
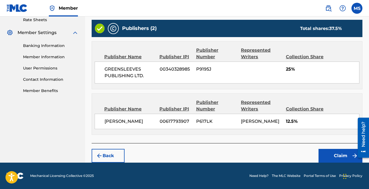
click at [345, 158] on button "Claim" at bounding box center [341, 156] width 44 height 14
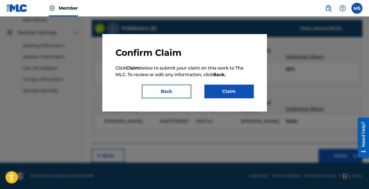
click at [217, 86] on button "Claim" at bounding box center [229, 92] width 49 height 14
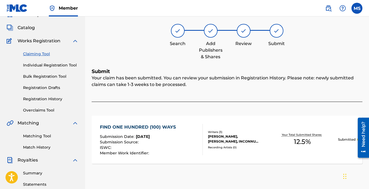
scroll to position [14, 0]
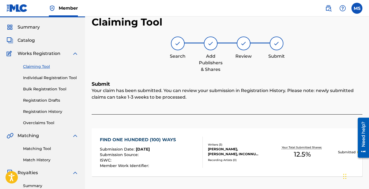
click at [42, 66] on link "Claiming Tool" at bounding box center [50, 67] width 55 height 6
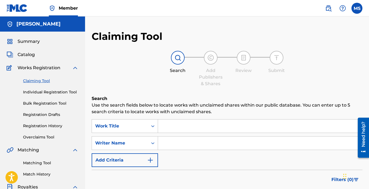
click at [194, 144] on input "Search Form" at bounding box center [260, 142] width 204 height 13
type input "[PERSON_NAME]"
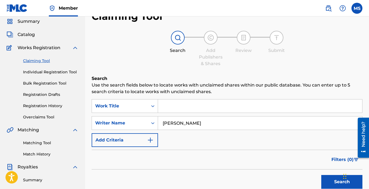
scroll to position [82, 0]
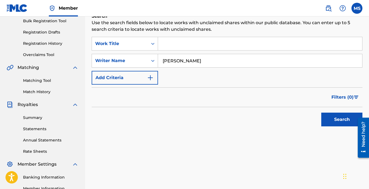
click at [337, 116] on button "Search" at bounding box center [342, 120] width 41 height 14
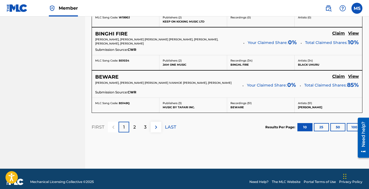
scroll to position [541, 0]
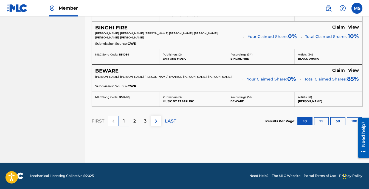
click at [147, 118] on div "3" at bounding box center [145, 121] width 11 height 11
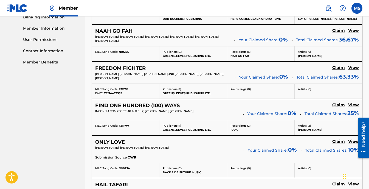
scroll to position [268, 0]
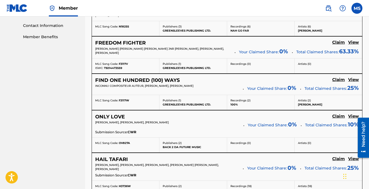
click at [122, 116] on h5 "ONLY LOVE" at bounding box center [110, 117] width 30 height 6
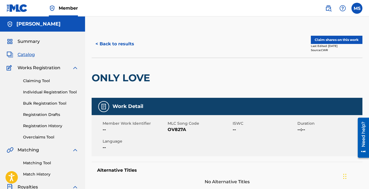
click at [342, 42] on button "Claim shares on this work" at bounding box center [337, 40] width 52 height 8
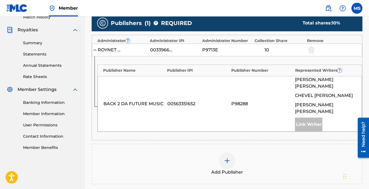
scroll to position [165, 0]
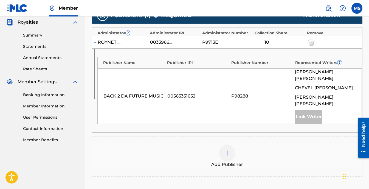
click at [221, 145] on div at bounding box center [227, 153] width 16 height 16
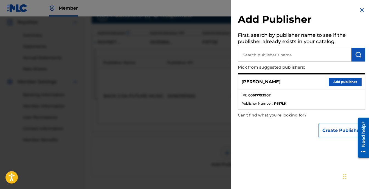
click at [285, 54] on input "text" at bounding box center [295, 55] width 114 height 14
click at [188, 93] on div at bounding box center [184, 110] width 369 height 189
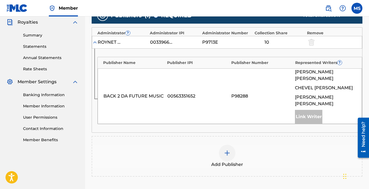
click at [223, 148] on div at bounding box center [227, 153] width 16 height 16
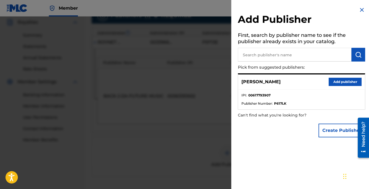
click at [346, 85] on button "Add publisher" at bounding box center [345, 82] width 33 height 8
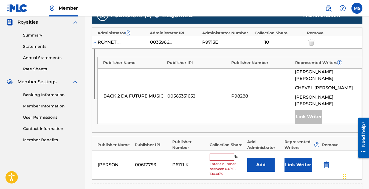
click at [217, 153] on input "text" at bounding box center [222, 156] width 25 height 7
type input "12.5"
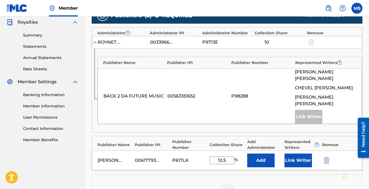
click at [297, 153] on button "Link Writer" at bounding box center [298, 160] width 27 height 14
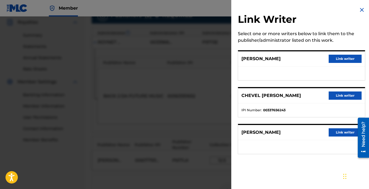
drag, startPoint x: 344, startPoint y: 133, endPoint x: 337, endPoint y: 132, distance: 6.9
click at [344, 133] on button "Link writer" at bounding box center [345, 132] width 33 height 8
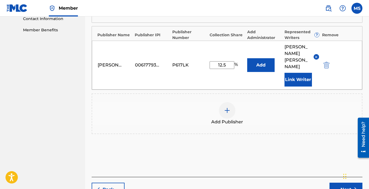
scroll to position [289, 0]
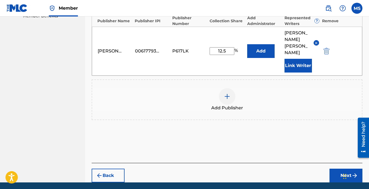
click at [344, 169] on button "Next" at bounding box center [346, 176] width 33 height 14
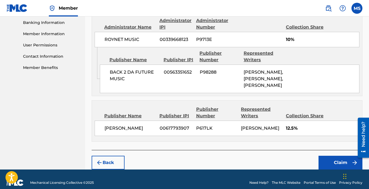
scroll to position [270, 0]
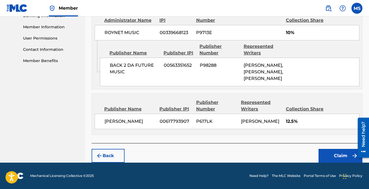
click at [331, 153] on button "Claim" at bounding box center [341, 156] width 44 height 14
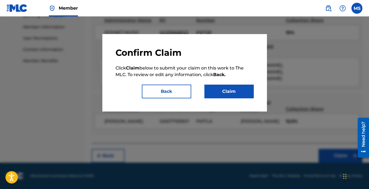
click at [210, 90] on button "Claim" at bounding box center [229, 92] width 49 height 14
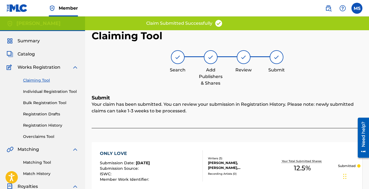
scroll to position [0, 0]
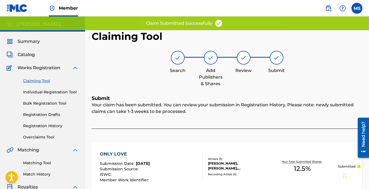
click at [46, 78] on link "Claiming Tool" at bounding box center [50, 81] width 55 height 6
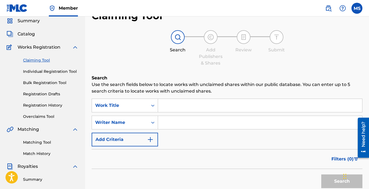
scroll to position [55, 0]
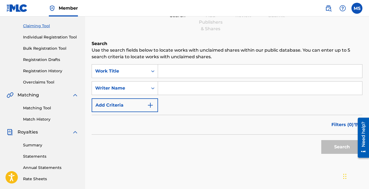
click at [216, 80] on div "SearchWithCriteria55d9f6f7-02e6-4728-85e2-c0958c51e81a Work Title SearchWithCri…" at bounding box center [227, 88] width 271 height 48
click at [200, 86] on input "Search Form" at bounding box center [260, 88] width 204 height 13
type input "[PERSON_NAME]"
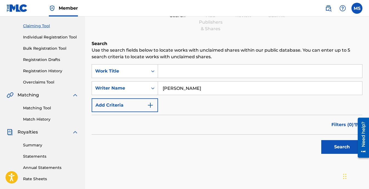
click at [346, 143] on button "Search" at bounding box center [342, 147] width 41 height 14
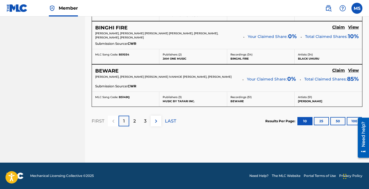
click at [151, 125] on button at bounding box center [156, 121] width 11 height 11
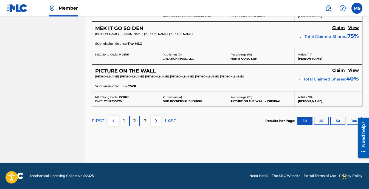
scroll to position [535, 0]
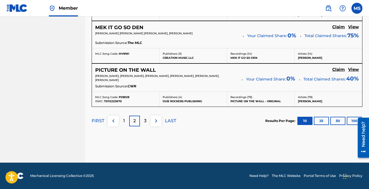
click at [145, 122] on p "3" at bounding box center [145, 121] width 2 height 7
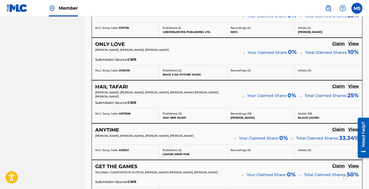
scroll to position [350, 0]
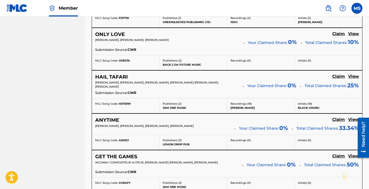
click at [120, 75] on h5 "HAIL TAFARI" at bounding box center [111, 77] width 33 height 6
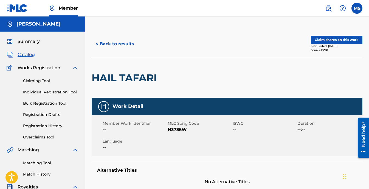
click at [338, 39] on button "Claim shares on this work" at bounding box center [337, 40] width 52 height 8
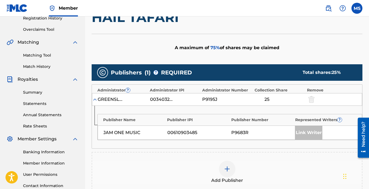
scroll to position [165, 0]
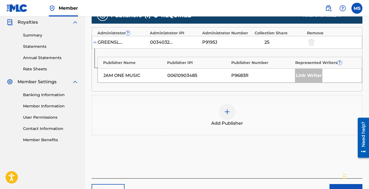
click at [227, 116] on div at bounding box center [227, 112] width 16 height 16
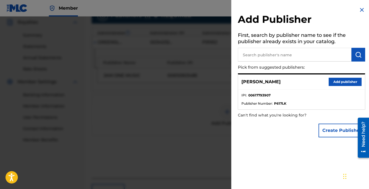
click at [318, 52] on input "text" at bounding box center [295, 55] width 114 height 14
click at [339, 83] on button "Add publisher" at bounding box center [345, 82] width 33 height 8
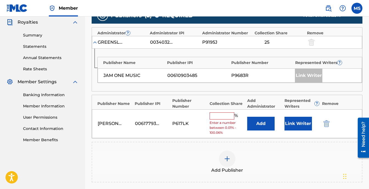
click at [223, 114] on input "text" at bounding box center [222, 115] width 25 height 7
type input "12.5"
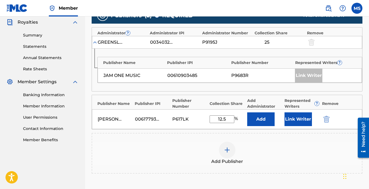
click at [296, 115] on button "Link Writer" at bounding box center [298, 119] width 27 height 14
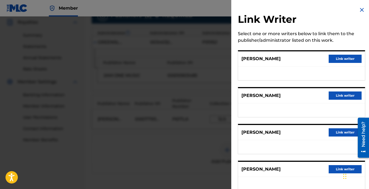
click at [341, 59] on button "Link writer" at bounding box center [345, 59] width 33 height 8
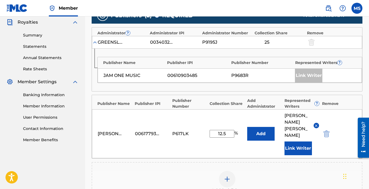
click at [299, 141] on button "Link Writer" at bounding box center [298, 148] width 27 height 14
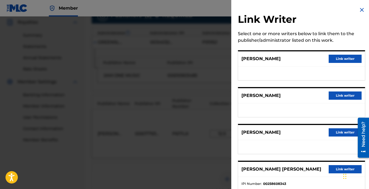
click at [196, 119] on div at bounding box center [184, 110] width 369 height 189
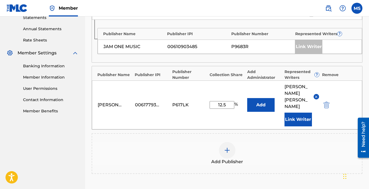
scroll to position [247, 0]
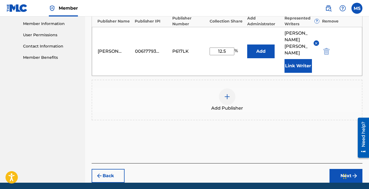
click at [345, 169] on button "Next" at bounding box center [346, 176] width 33 height 14
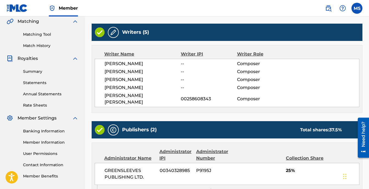
scroll to position [116, 0]
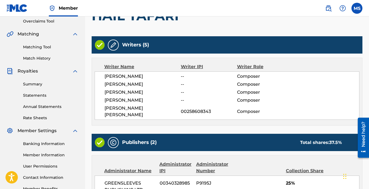
click at [189, 71] on div "Writer Name Writer IPI Writer Role [PERSON_NAME] -- Composer [PERSON_NAME] -- C…" at bounding box center [227, 92] width 271 height 68
click at [194, 66] on div "Writer IPI" at bounding box center [209, 66] width 56 height 7
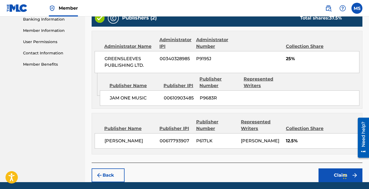
scroll to position [253, 0]
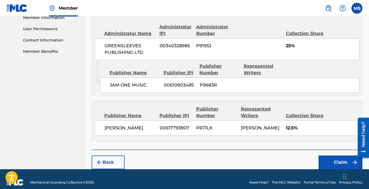
click at [228, 154] on div "Back Claim" at bounding box center [227, 159] width 271 height 19
click at [232, 140] on div "Writers (5) Writer Name Writer IPI Writer Role [PERSON_NAME] -- Composer [PERSO…" at bounding box center [227, 24] width 271 height 251
click at [325, 156] on button "Claim" at bounding box center [341, 162] width 44 height 14
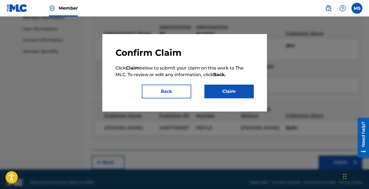
click at [214, 90] on button "Claim" at bounding box center [229, 92] width 49 height 14
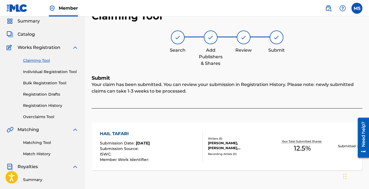
scroll to position [0, 0]
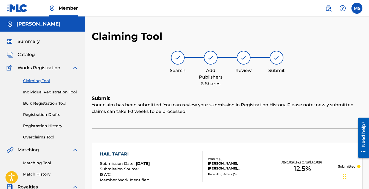
click at [43, 79] on link "Claiming Tool" at bounding box center [50, 81] width 55 height 6
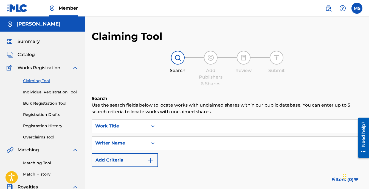
click at [212, 138] on input "Search Form" at bounding box center [260, 142] width 204 height 13
type input "[PERSON_NAME]"
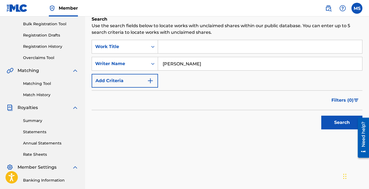
scroll to position [82, 0]
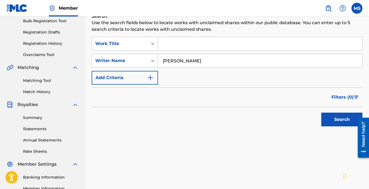
click at [331, 113] on button "Search" at bounding box center [342, 120] width 41 height 14
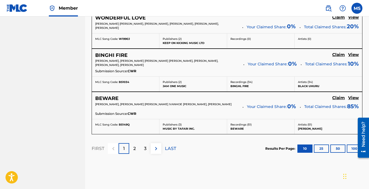
scroll to position [541, 0]
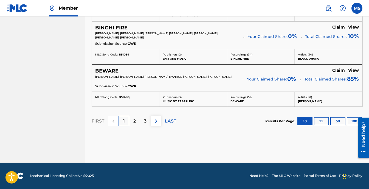
click at [143, 121] on div "3" at bounding box center [145, 121] width 11 height 11
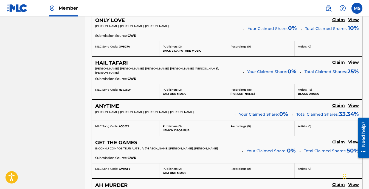
scroll to position [378, 0]
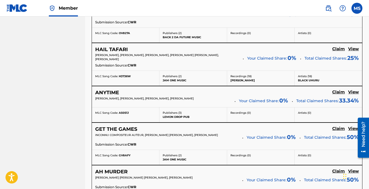
click at [110, 91] on h5 "ANYTIME" at bounding box center [107, 93] width 24 height 6
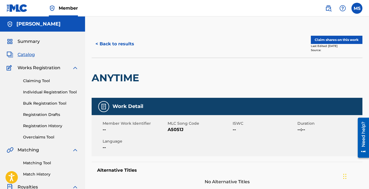
click at [114, 48] on button "< Back to results" at bounding box center [115, 44] width 46 height 14
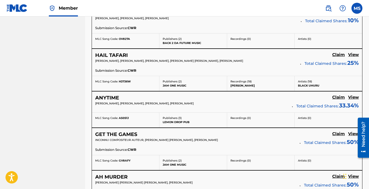
scroll to position [372, 0]
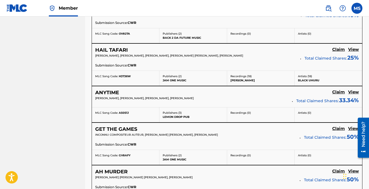
click at [110, 50] on h5 "HAIL TAFARI" at bounding box center [111, 50] width 33 height 6
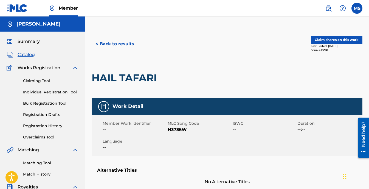
click at [337, 33] on div "< Back to results Claim shares on this work Last Edited: [DATE] Source: CWR" at bounding box center [227, 43] width 271 height 27
click at [336, 37] on button "Claim shares on this work" at bounding box center [337, 40] width 52 height 8
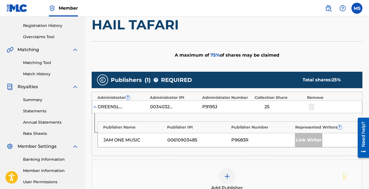
scroll to position [110, 0]
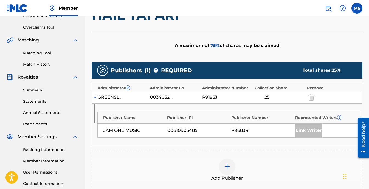
click at [230, 167] on img at bounding box center [227, 166] width 7 height 7
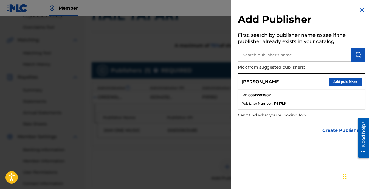
click at [191, 150] on div at bounding box center [184, 110] width 369 height 189
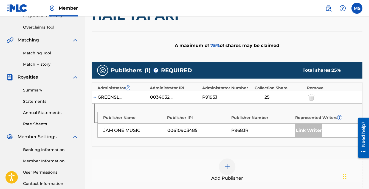
click at [228, 164] on img at bounding box center [227, 166] width 7 height 7
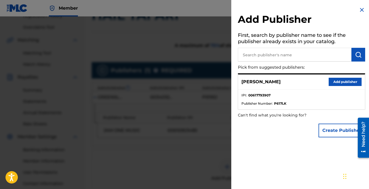
click at [332, 81] on button "Add publisher" at bounding box center [345, 82] width 33 height 8
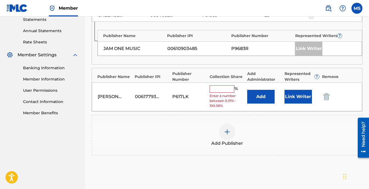
scroll to position [192, 0]
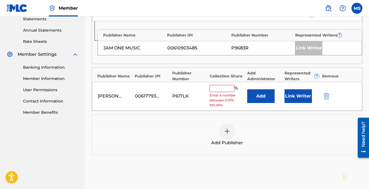
click at [220, 87] on input "text" at bounding box center [222, 88] width 25 height 7
type input "12.5"
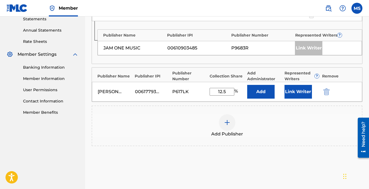
click at [292, 91] on button "Link Writer" at bounding box center [298, 92] width 27 height 14
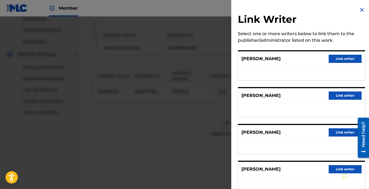
click at [332, 57] on button "Link writer" at bounding box center [345, 59] width 33 height 8
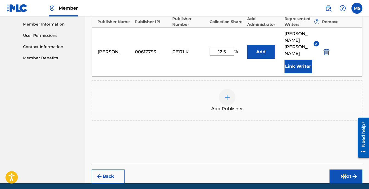
scroll to position [247, 0]
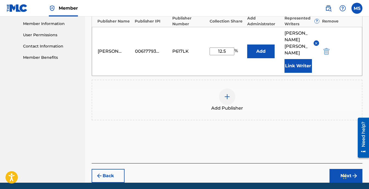
click at [350, 169] on button "Next" at bounding box center [346, 176] width 33 height 14
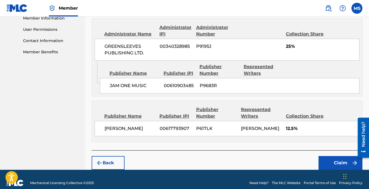
scroll to position [253, 0]
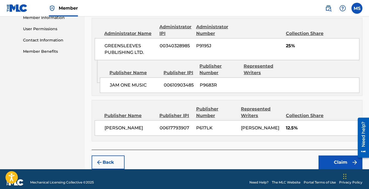
click at [340, 158] on button "Claim" at bounding box center [341, 162] width 44 height 14
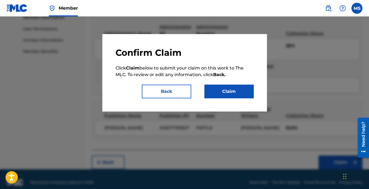
click at [216, 91] on button "Claim" at bounding box center [229, 92] width 49 height 14
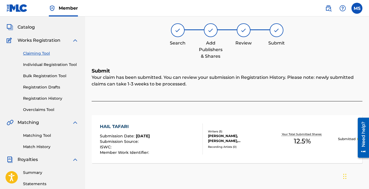
scroll to position [0, 0]
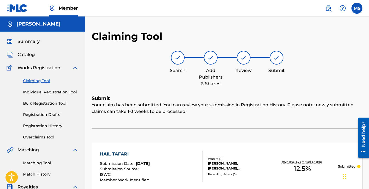
click at [44, 82] on link "Claiming Tool" at bounding box center [50, 81] width 55 height 6
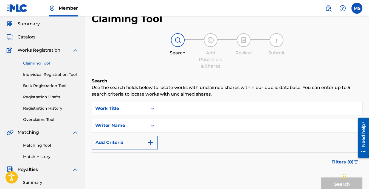
scroll to position [27, 0]
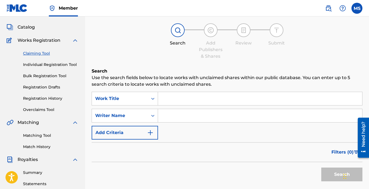
click at [189, 112] on input "Search Form" at bounding box center [260, 115] width 204 height 13
type input "[PERSON_NAME]"
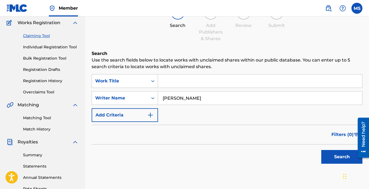
scroll to position [55, 0]
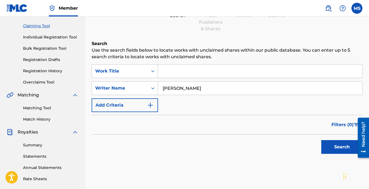
click at [332, 148] on button "Search" at bounding box center [342, 147] width 41 height 14
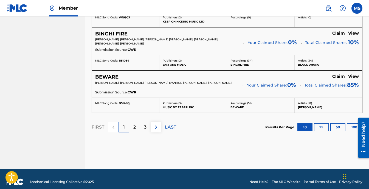
scroll to position [541, 0]
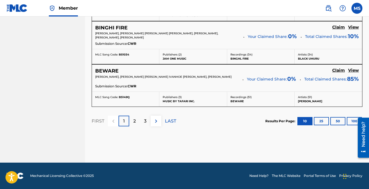
click at [142, 119] on div "3" at bounding box center [145, 121] width 11 height 11
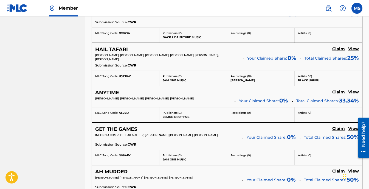
scroll to position [350, 0]
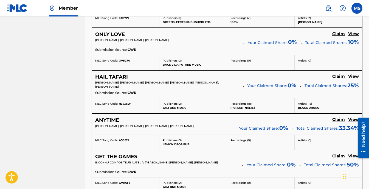
click at [104, 119] on h5 "ANYTIME" at bounding box center [107, 120] width 24 height 6
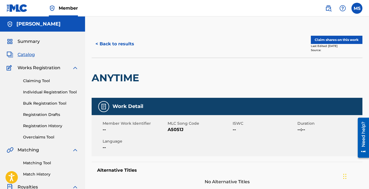
click at [334, 40] on button "Claim shares on this work" at bounding box center [337, 40] width 52 height 8
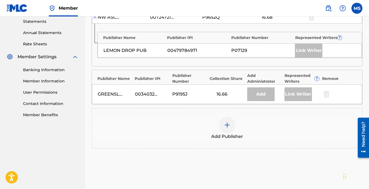
scroll to position [192, 0]
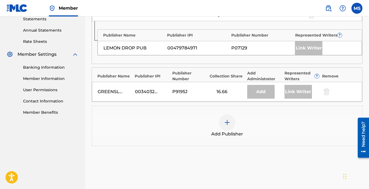
click at [227, 125] on img at bounding box center [227, 122] width 7 height 7
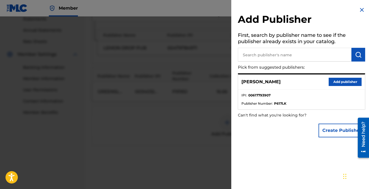
click at [343, 80] on button "Add publisher" at bounding box center [345, 82] width 33 height 8
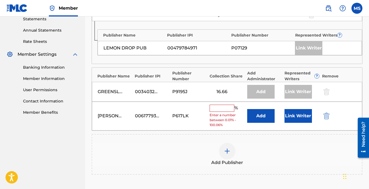
click at [224, 110] on input "text" at bounding box center [222, 108] width 25 height 7
type input "12.5"
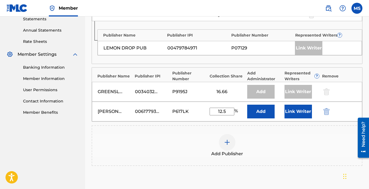
click at [292, 110] on button "Link Writer" at bounding box center [298, 112] width 27 height 14
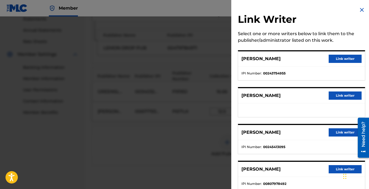
click at [343, 97] on button "Link writer" at bounding box center [345, 95] width 33 height 8
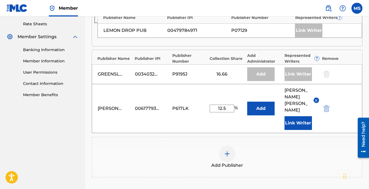
scroll to position [220, 0]
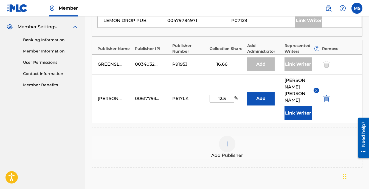
click at [290, 106] on button "Link Writer" at bounding box center [298, 113] width 27 height 14
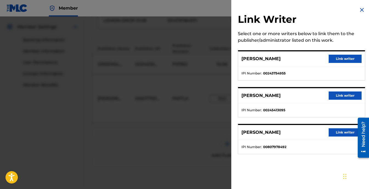
click at [185, 113] on div at bounding box center [184, 110] width 369 height 189
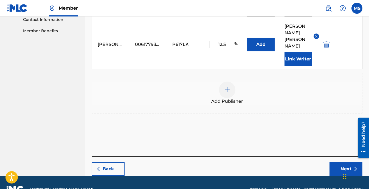
click at [347, 162] on button "Next" at bounding box center [346, 169] width 33 height 14
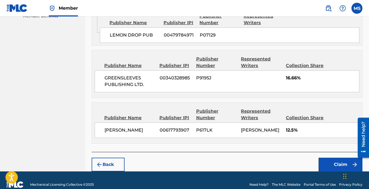
scroll to position [297, 0]
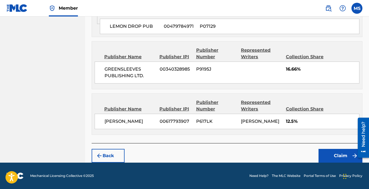
click at [340, 154] on button "Claim" at bounding box center [341, 156] width 44 height 14
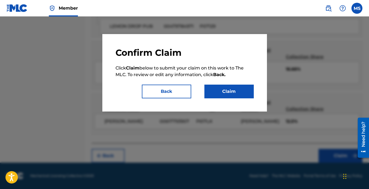
click at [218, 90] on button "Claim" at bounding box center [229, 92] width 49 height 14
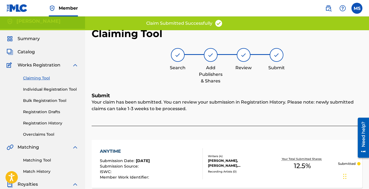
scroll to position [0, 0]
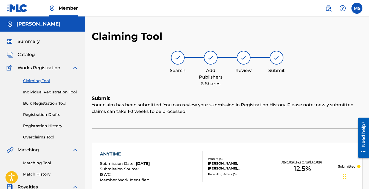
click at [40, 79] on link "Claiming Tool" at bounding box center [50, 81] width 55 height 6
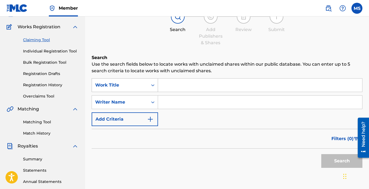
scroll to position [55, 0]
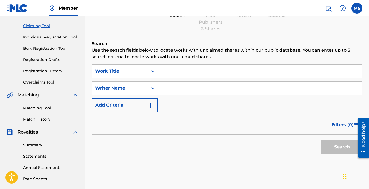
click at [196, 91] on input "Search Form" at bounding box center [260, 88] width 204 height 13
type input "[PERSON_NAME]"
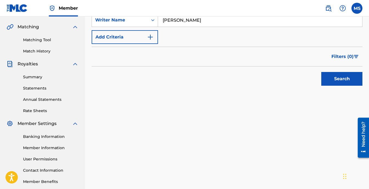
scroll to position [137, 0]
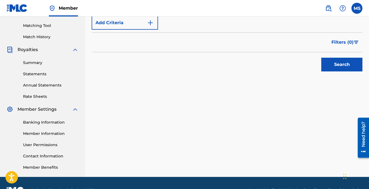
click at [331, 62] on button "Search" at bounding box center [342, 65] width 41 height 14
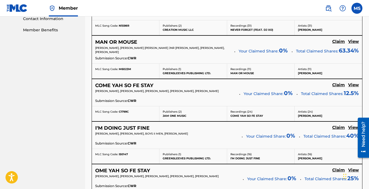
drag, startPoint x: 175, startPoint y: 100, endPoint x: 181, endPoint y: 103, distance: 6.8
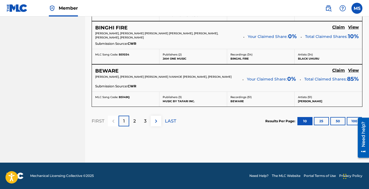
click at [145, 123] on p "3" at bounding box center [145, 121] width 2 height 7
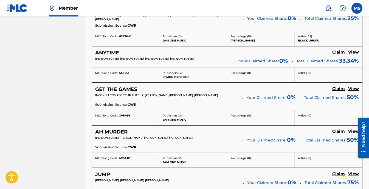
scroll to position [405, 0]
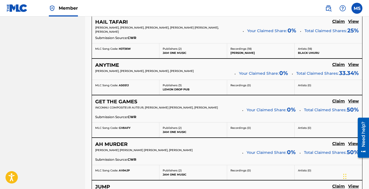
click at [122, 100] on h5 "GET THE GAMES" at bounding box center [116, 102] width 42 height 6
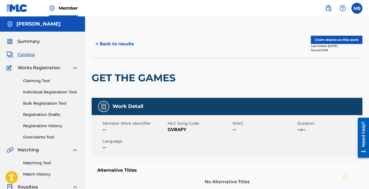
click at [356, 40] on button "Claim shares on this work" at bounding box center [337, 40] width 52 height 8
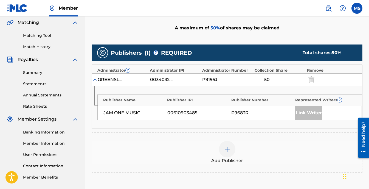
scroll to position [137, 0]
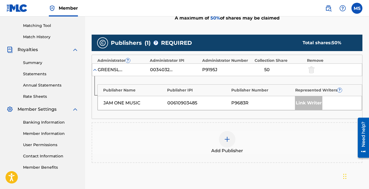
click at [228, 139] on img at bounding box center [227, 139] width 7 height 7
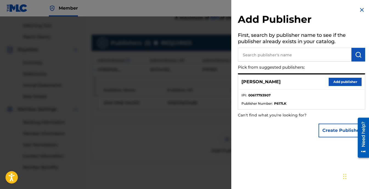
click at [338, 82] on button "Add publisher" at bounding box center [345, 82] width 33 height 8
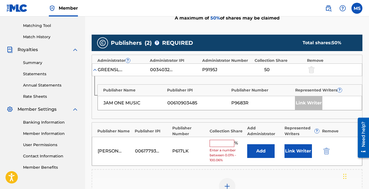
click at [225, 143] on input "text" at bounding box center [222, 143] width 25 height 7
type input "12.5"
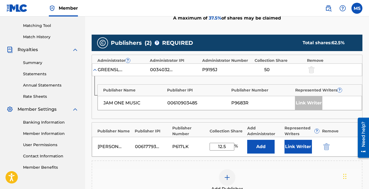
click at [295, 146] on button "Link Writer" at bounding box center [298, 147] width 27 height 14
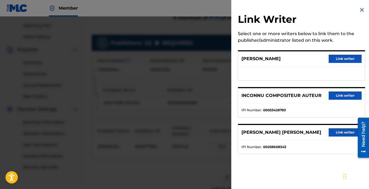
click at [351, 60] on button "Link writer" at bounding box center [345, 59] width 33 height 8
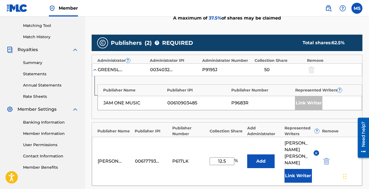
scroll to position [247, 0]
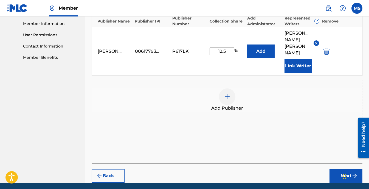
click at [345, 169] on button "Next" at bounding box center [346, 176] width 33 height 14
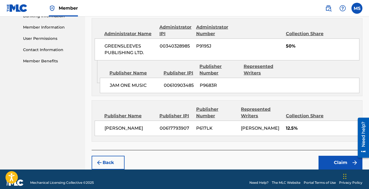
scroll to position [244, 0]
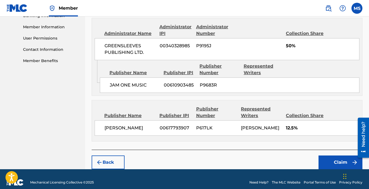
click at [338, 158] on button "Claim" at bounding box center [341, 162] width 44 height 14
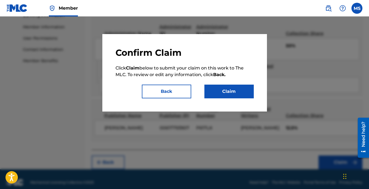
click at [219, 91] on button "Claim" at bounding box center [229, 92] width 49 height 14
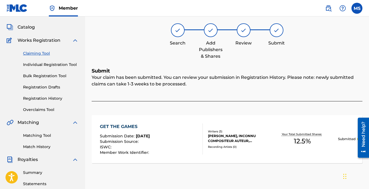
scroll to position [0, 0]
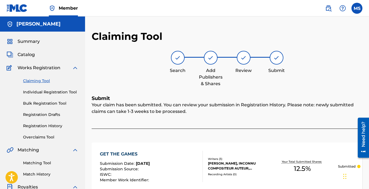
click at [30, 79] on link "Claiming Tool" at bounding box center [50, 81] width 55 height 6
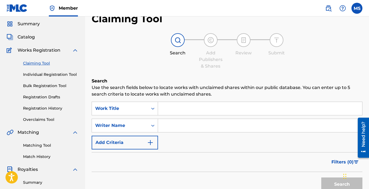
scroll to position [27, 0]
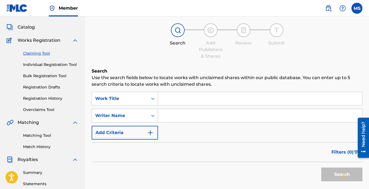
click at [197, 116] on input "Search Form" at bounding box center [260, 115] width 204 height 13
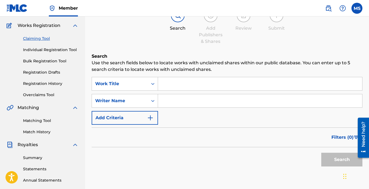
scroll to position [55, 0]
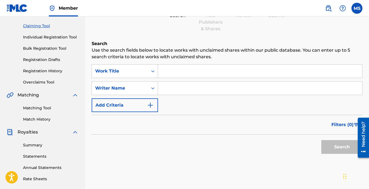
click at [186, 91] on input "Search Form" at bounding box center [260, 88] width 204 height 13
type input "[PERSON_NAME]"
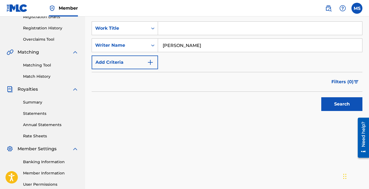
scroll to position [110, 0]
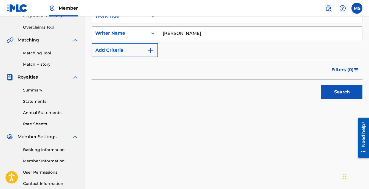
click at [325, 95] on button "Search" at bounding box center [342, 92] width 41 height 14
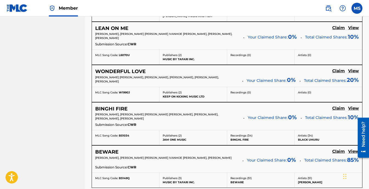
scroll to position [541, 0]
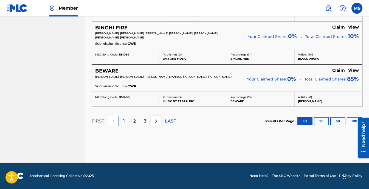
click at [146, 122] on p "3" at bounding box center [145, 121] width 2 height 7
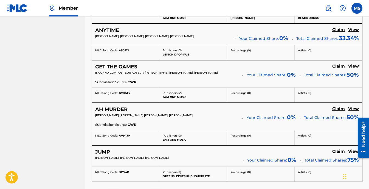
scroll to position [432, 0]
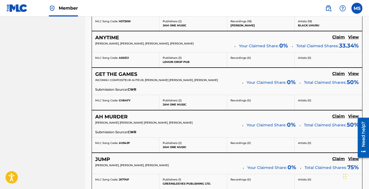
click at [115, 116] on h5 "AH MURDER" at bounding box center [111, 117] width 32 height 6
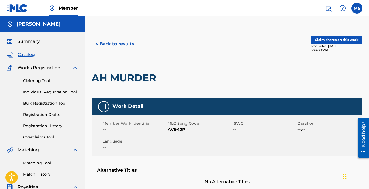
click at [331, 39] on button "Claim shares on this work" at bounding box center [337, 40] width 52 height 8
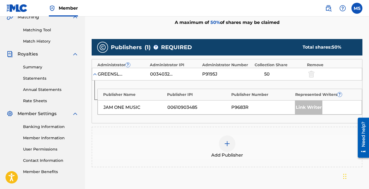
scroll to position [137, 0]
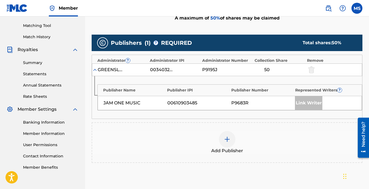
click at [309, 103] on div "Link Writer" at bounding box center [308, 103] width 27 height 14
click at [231, 143] on div at bounding box center [227, 139] width 16 height 16
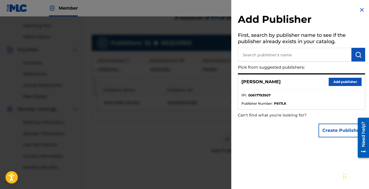
click at [359, 84] on button "Add publisher" at bounding box center [345, 82] width 33 height 8
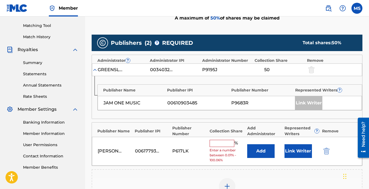
click at [218, 143] on input "text" at bounding box center [222, 143] width 25 height 7
type input "12.5"
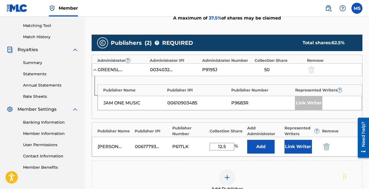
click at [301, 150] on button "Link Writer" at bounding box center [298, 147] width 27 height 14
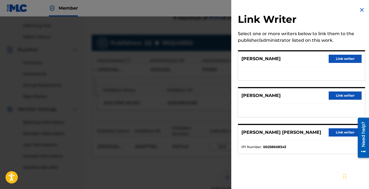
click at [348, 60] on button "Link writer" at bounding box center [345, 59] width 33 height 8
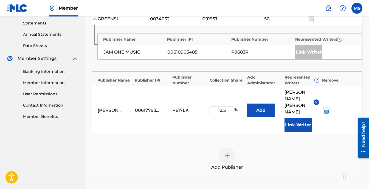
scroll to position [192, 0]
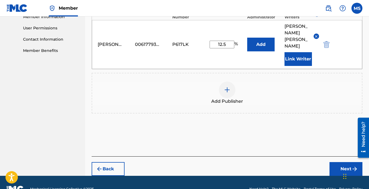
click at [347, 162] on button "Next" at bounding box center [346, 169] width 33 height 14
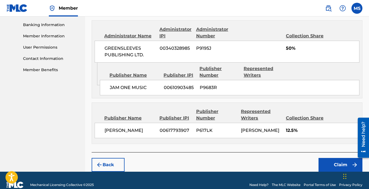
scroll to position [237, 0]
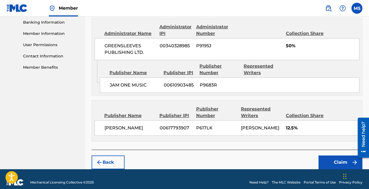
click at [331, 156] on button "Claim" at bounding box center [341, 162] width 44 height 14
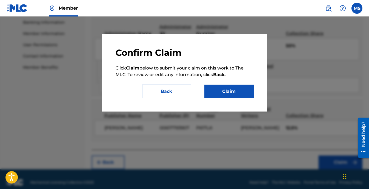
click at [166, 90] on button "Back" at bounding box center [166, 92] width 49 height 14
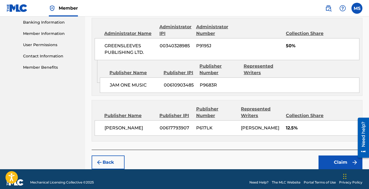
click at [334, 155] on button "Claim" at bounding box center [341, 162] width 44 height 14
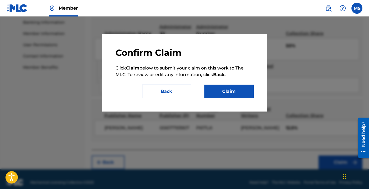
click at [222, 92] on button "Claim" at bounding box center [229, 92] width 49 height 14
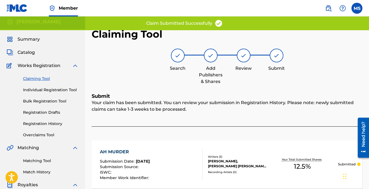
scroll to position [0, 0]
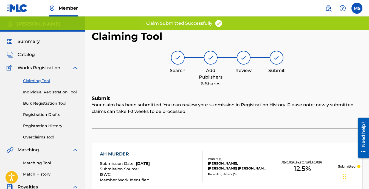
click at [31, 80] on link "Claiming Tool" at bounding box center [50, 81] width 55 height 6
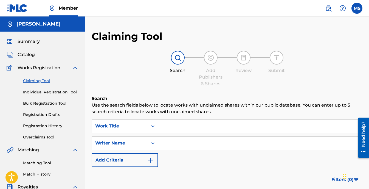
click at [194, 143] on input "Search Form" at bounding box center [260, 142] width 204 height 13
type input "[PERSON_NAME]"
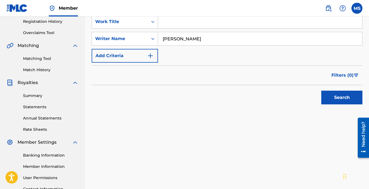
scroll to position [110, 0]
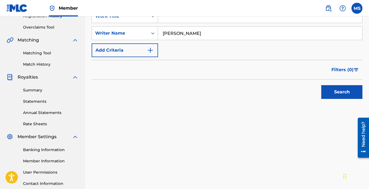
click at [336, 91] on button "Search" at bounding box center [342, 92] width 41 height 14
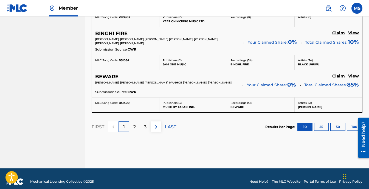
scroll to position [541, 0]
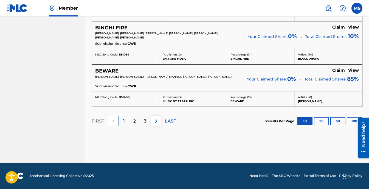
click at [142, 114] on div "FIRST 1 2 3 LAST" at bounding box center [134, 121] width 85 height 28
click at [145, 124] on p "3" at bounding box center [145, 121] width 2 height 7
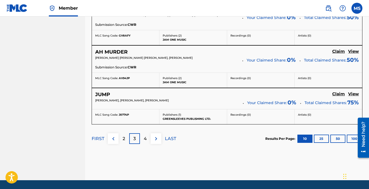
scroll to position [487, 0]
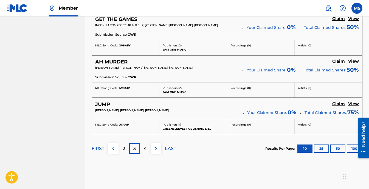
click at [104, 105] on h5 "JUMP" at bounding box center [102, 104] width 15 height 6
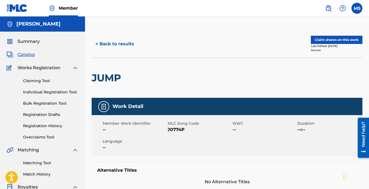
click at [329, 38] on button "Claim shares on this work" at bounding box center [337, 40] width 52 height 8
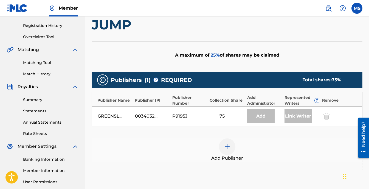
scroll to position [110, 0]
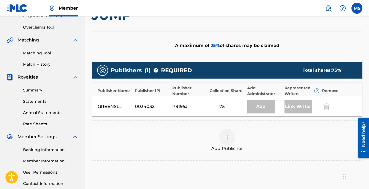
click at [229, 132] on div at bounding box center [227, 137] width 16 height 16
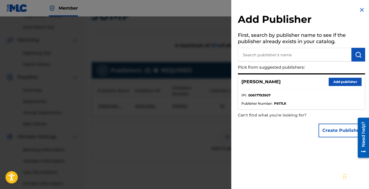
click at [338, 79] on button "Add publisher" at bounding box center [345, 82] width 33 height 8
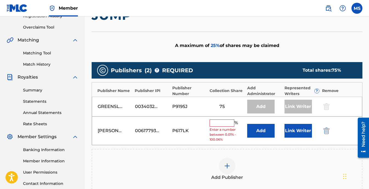
click at [219, 122] on input "text" at bounding box center [222, 122] width 25 height 7
type input "12.5"
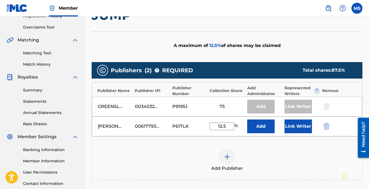
click at [295, 122] on button "Link Writer" at bounding box center [298, 126] width 27 height 14
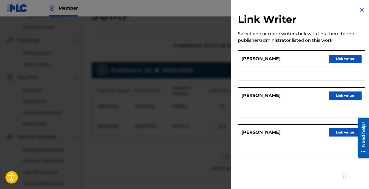
click at [345, 93] on button "Link writer" at bounding box center [345, 95] width 33 height 8
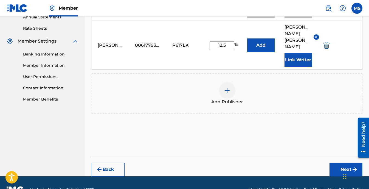
scroll to position [206, 0]
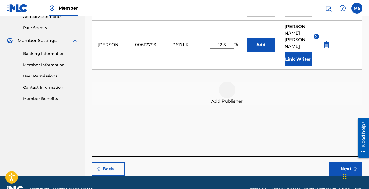
click at [340, 162] on button "Next" at bounding box center [346, 169] width 33 height 14
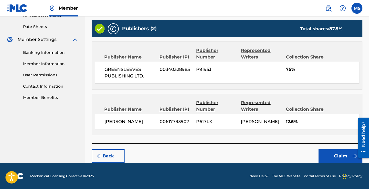
scroll to position [207, 0]
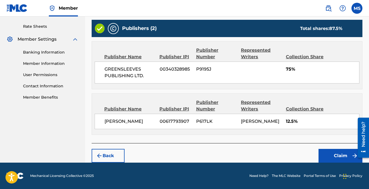
click at [344, 155] on button "Claim" at bounding box center [341, 156] width 44 height 14
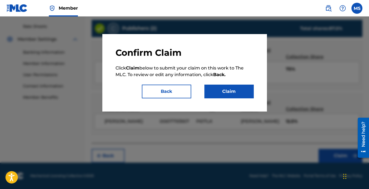
click at [219, 92] on button "Claim" at bounding box center [229, 92] width 49 height 14
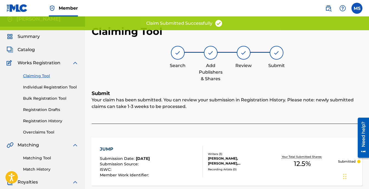
scroll to position [0, 0]
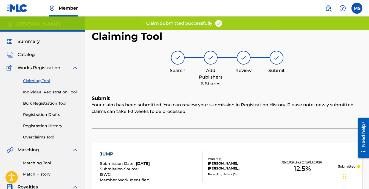
click at [40, 78] on link "Claiming Tool" at bounding box center [50, 81] width 55 height 6
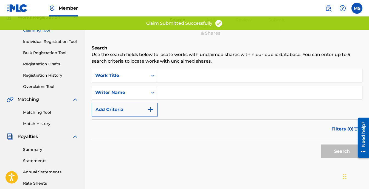
scroll to position [55, 0]
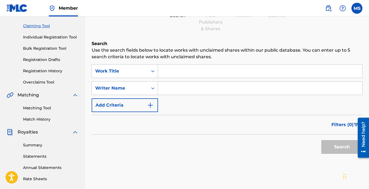
click at [197, 85] on input "Search Form" at bounding box center [260, 88] width 204 height 13
type input "[PERSON_NAME]"
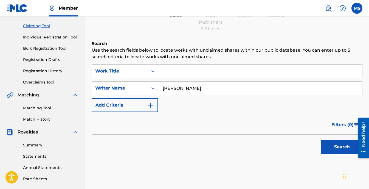
click at [338, 151] on button "Search" at bounding box center [342, 147] width 41 height 14
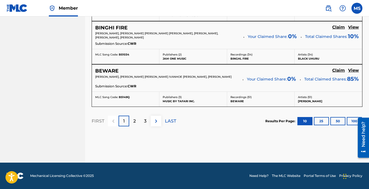
click at [146, 122] on p "3" at bounding box center [145, 121] width 2 height 7
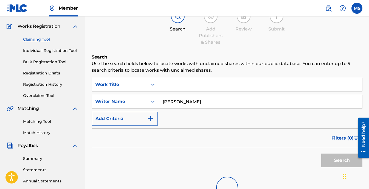
scroll to position [42, 0]
click at [206, 99] on input "[PERSON_NAME]" at bounding box center [260, 101] width 204 height 13
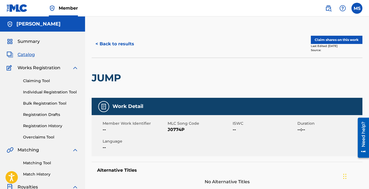
drag, startPoint x: 330, startPoint y: 37, endPoint x: 62, endPoint y: 12, distance: 269.4
click at [336, 38] on button "Claim shares on this work" at bounding box center [337, 40] width 52 height 8
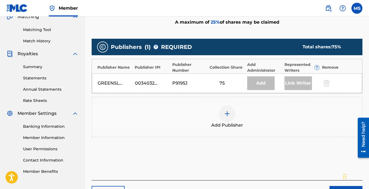
scroll to position [165, 0]
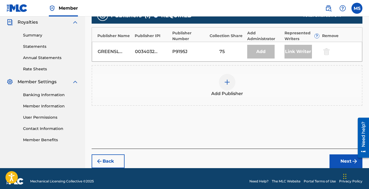
click at [227, 82] on img at bounding box center [227, 82] width 7 height 7
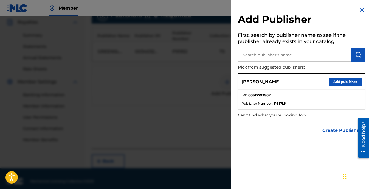
click at [345, 80] on button "Add publisher" at bounding box center [345, 82] width 33 height 8
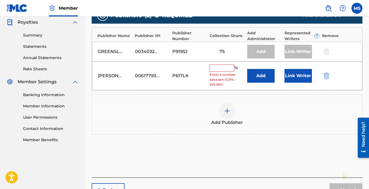
click at [222, 69] on input "text" at bounding box center [222, 68] width 25 height 7
type input "12.5"
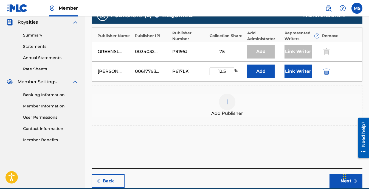
click at [298, 72] on button "Link Writer" at bounding box center [298, 72] width 27 height 14
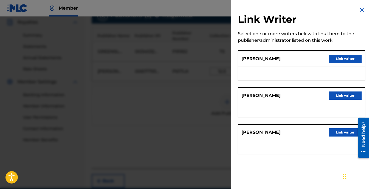
click at [345, 96] on button "Link writer" at bounding box center [345, 95] width 33 height 8
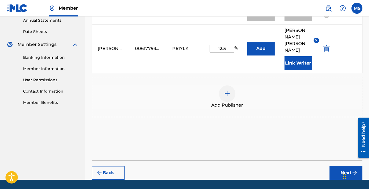
scroll to position [206, 0]
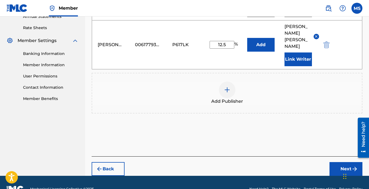
click at [337, 162] on button "Next" at bounding box center [346, 169] width 33 height 14
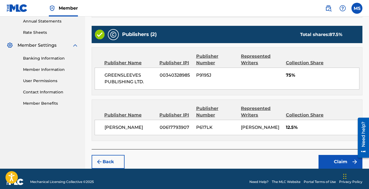
scroll to position [207, 0]
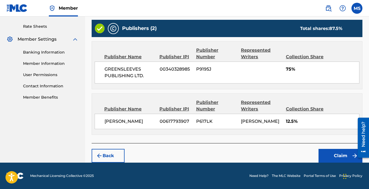
click at [343, 158] on button "Claim" at bounding box center [341, 156] width 44 height 14
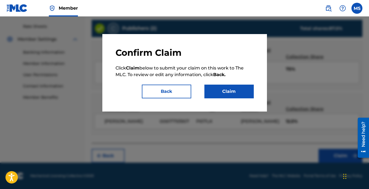
click at [225, 88] on button "Claim" at bounding box center [229, 92] width 49 height 14
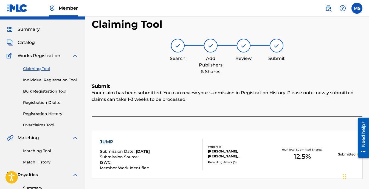
scroll to position [0, 0]
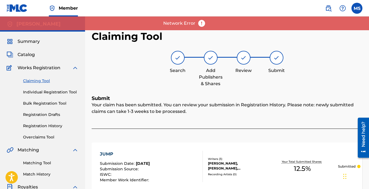
click at [41, 81] on link "Claiming Tool" at bounding box center [50, 81] width 55 height 6
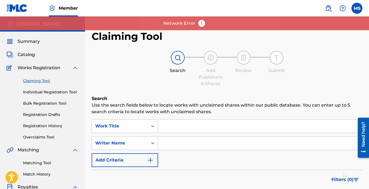
click at [195, 149] on input "Search Form" at bounding box center [260, 142] width 204 height 13
type input "[PERSON_NAME]"
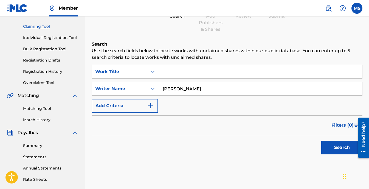
scroll to position [55, 0]
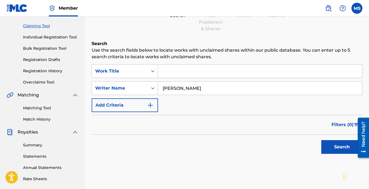
click at [347, 143] on button "Search" at bounding box center [342, 147] width 41 height 14
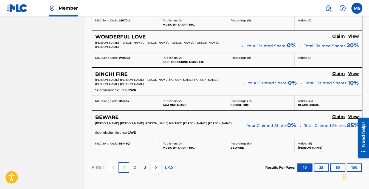
scroll to position [541, 0]
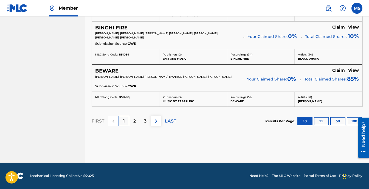
click at [149, 120] on div "3" at bounding box center [145, 121] width 11 height 11
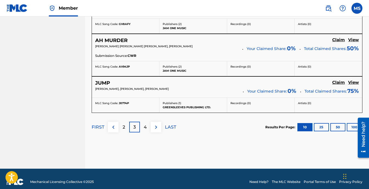
scroll to position [515, 0]
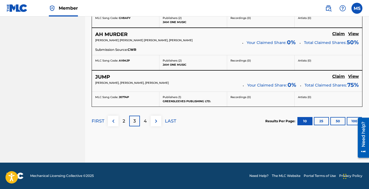
click at [148, 122] on div "4" at bounding box center [145, 121] width 11 height 11
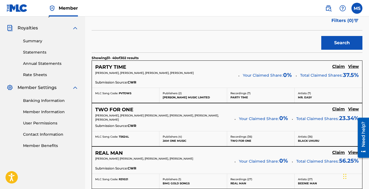
scroll to position [171, 0]
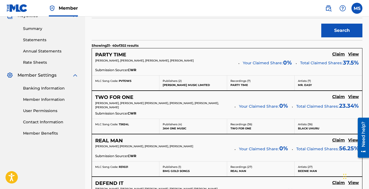
click at [119, 54] on h5 "PARTY TIME" at bounding box center [110, 55] width 31 height 6
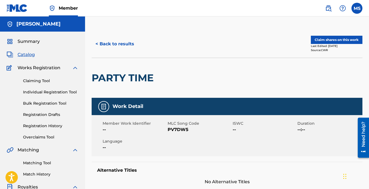
click at [340, 39] on button "Claim shares on this work" at bounding box center [337, 40] width 52 height 8
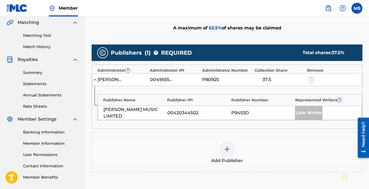
scroll to position [137, 0]
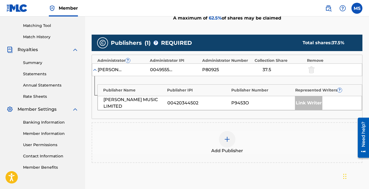
click at [231, 141] on div at bounding box center [227, 139] width 16 height 16
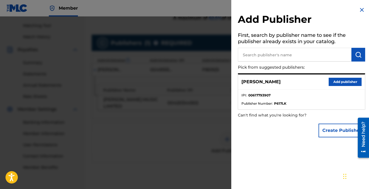
click at [332, 82] on button "Add publisher" at bounding box center [345, 82] width 33 height 8
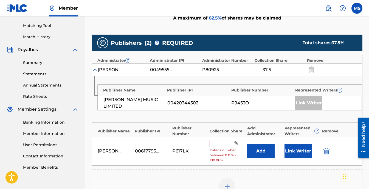
click at [228, 143] on input "text" at bounding box center [222, 143] width 25 height 7
type input "12.5"
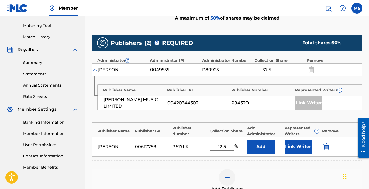
click at [298, 144] on button "Link Writer" at bounding box center [298, 147] width 27 height 14
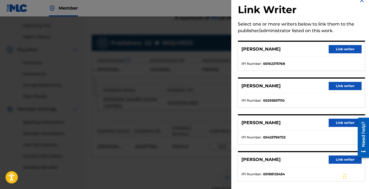
scroll to position [15, 0]
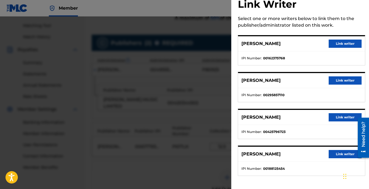
click at [341, 157] on button "Link writer" at bounding box center [345, 154] width 33 height 8
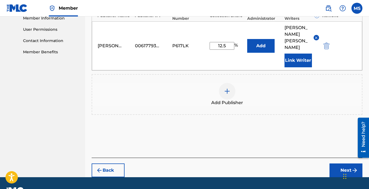
scroll to position [254, 0]
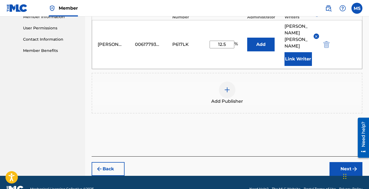
click at [342, 162] on button "Next" at bounding box center [346, 169] width 33 height 14
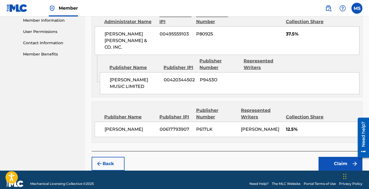
scroll to position [252, 0]
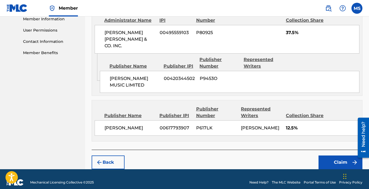
click at [331, 155] on button "Claim" at bounding box center [341, 162] width 44 height 14
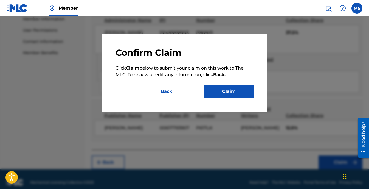
click at [237, 92] on button "Claim" at bounding box center [229, 92] width 49 height 14
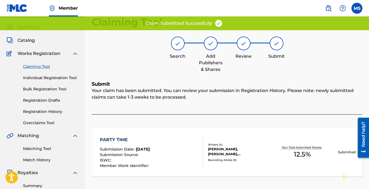
scroll to position [0, 0]
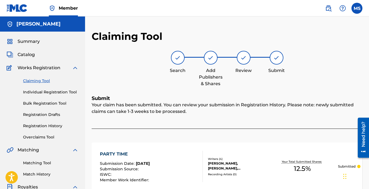
click at [44, 80] on link "Claiming Tool" at bounding box center [50, 81] width 55 height 6
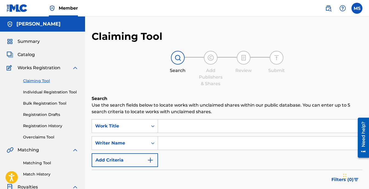
click at [213, 139] on input "Search Form" at bounding box center [260, 142] width 204 height 13
type input "[PERSON_NAME]"
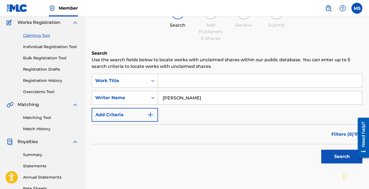
scroll to position [55, 0]
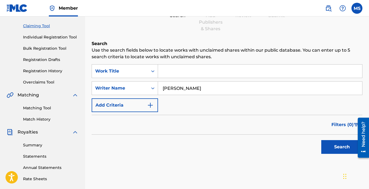
click at [344, 144] on button "Search" at bounding box center [342, 147] width 41 height 14
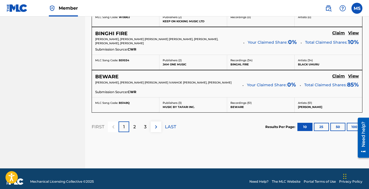
scroll to position [541, 0]
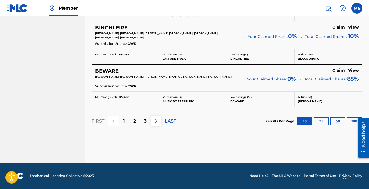
click at [156, 122] on img at bounding box center [156, 121] width 7 height 7
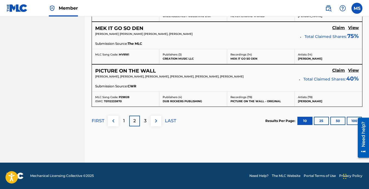
scroll to position [535, 0]
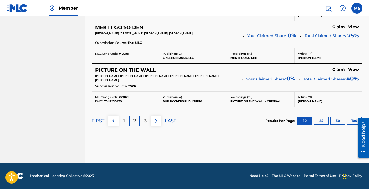
click at [141, 122] on div "3" at bounding box center [145, 121] width 11 height 11
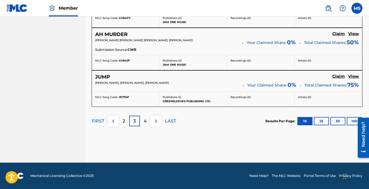
click at [141, 122] on div "4" at bounding box center [145, 121] width 11 height 11
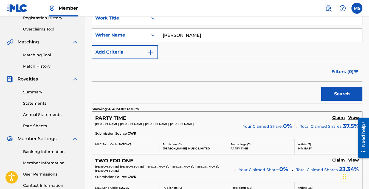
scroll to position [144, 0]
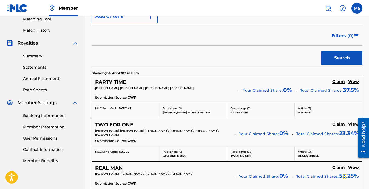
click at [118, 124] on h5 "TWO FOR ONE" at bounding box center [114, 125] width 38 height 6
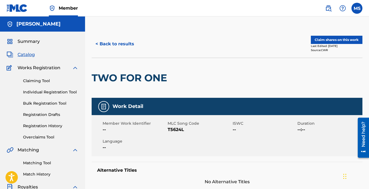
click at [316, 41] on button "Claim shares on this work" at bounding box center [337, 40] width 52 height 8
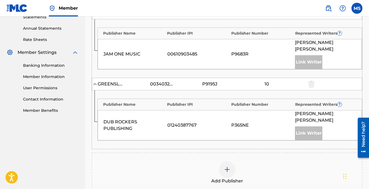
scroll to position [247, 0]
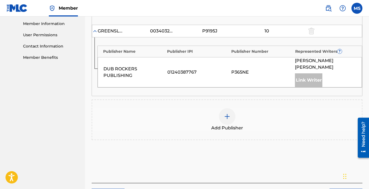
click at [223, 108] on div at bounding box center [227, 116] width 16 height 16
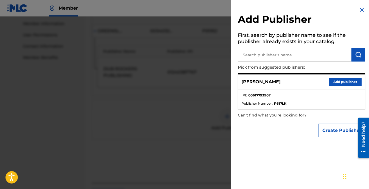
click at [348, 81] on button "Add publisher" at bounding box center [345, 82] width 33 height 8
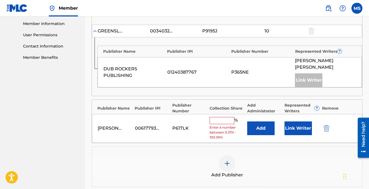
click at [217, 117] on input "text" at bounding box center [222, 120] width 25 height 7
type input "12.5"
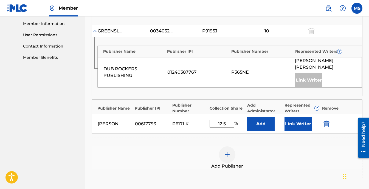
click at [302, 117] on button "Link Writer" at bounding box center [298, 124] width 27 height 14
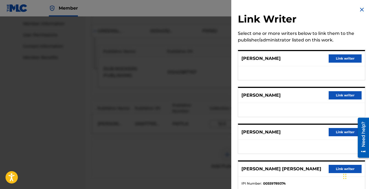
scroll to position [0, 0]
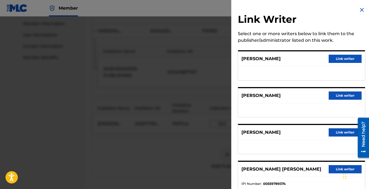
click at [336, 59] on button "Link writer" at bounding box center [345, 59] width 33 height 8
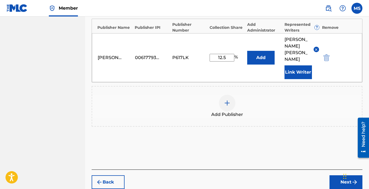
click at [333, 175] on button "Next" at bounding box center [346, 182] width 33 height 14
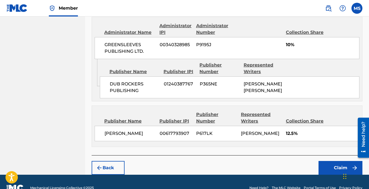
scroll to position [348, 0]
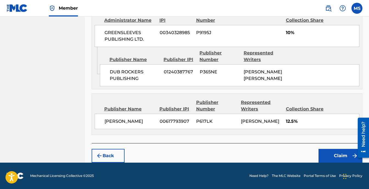
click at [331, 153] on button "Claim" at bounding box center [341, 156] width 44 height 14
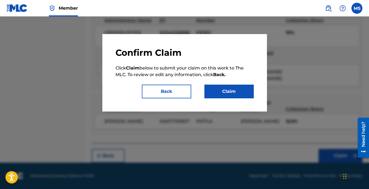
click at [249, 91] on button "Claim" at bounding box center [229, 92] width 49 height 14
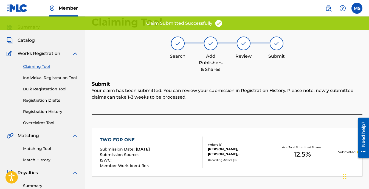
scroll to position [0, 0]
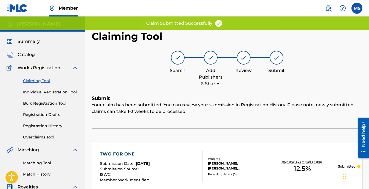
click at [43, 79] on link "Claiming Tool" at bounding box center [50, 81] width 55 height 6
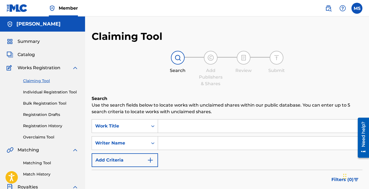
click at [218, 144] on input "Search Form" at bounding box center [260, 142] width 204 height 13
type input "[PERSON_NAME]"
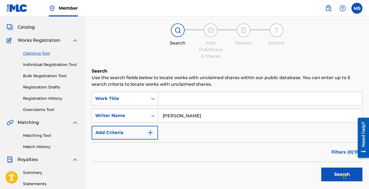
scroll to position [82, 0]
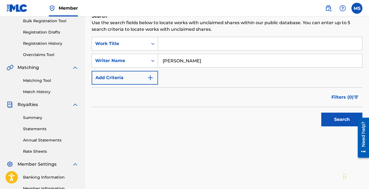
click at [325, 122] on button "Search" at bounding box center [342, 120] width 41 height 14
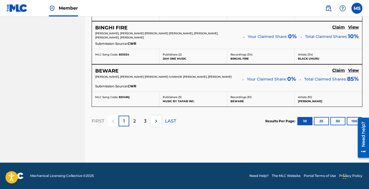
click at [142, 124] on div "3" at bounding box center [145, 121] width 11 height 11
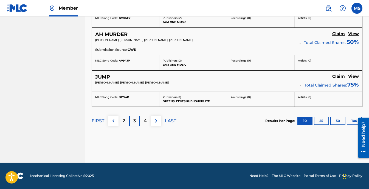
scroll to position [515, 0]
click at [147, 120] on div "4" at bounding box center [145, 121] width 11 height 11
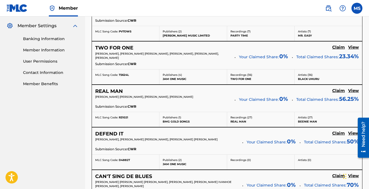
scroll to position [226, 0]
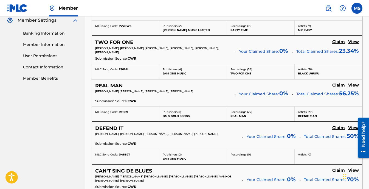
click at [110, 85] on h5 "REAL MAN" at bounding box center [109, 86] width 28 height 6
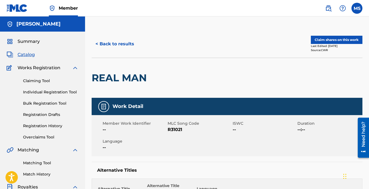
click at [320, 39] on button "Claim shares on this work" at bounding box center [337, 40] width 52 height 8
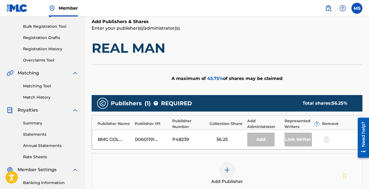
scroll to position [137, 0]
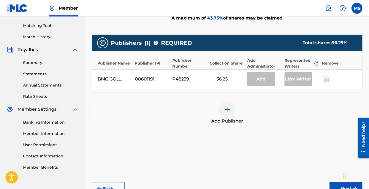
click at [226, 109] on img at bounding box center [227, 109] width 7 height 7
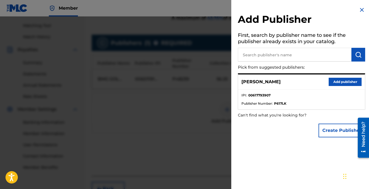
click at [343, 79] on button "Add publisher" at bounding box center [345, 82] width 33 height 8
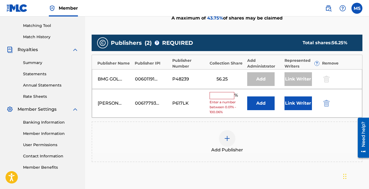
click at [225, 94] on input "text" at bounding box center [222, 95] width 25 height 7
type input "12.5"
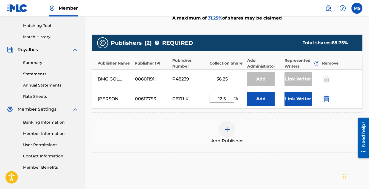
click at [292, 98] on button "Link Writer" at bounding box center [298, 99] width 27 height 14
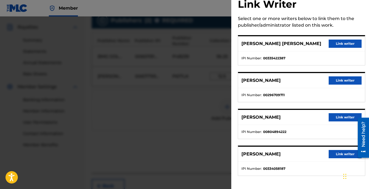
scroll to position [190, 0]
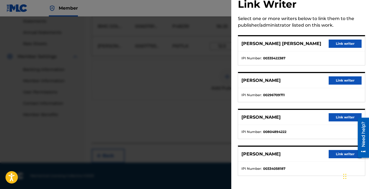
click at [336, 119] on button "Link writer" at bounding box center [345, 117] width 33 height 8
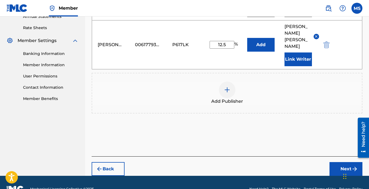
click at [334, 162] on button "Next" at bounding box center [346, 169] width 33 height 14
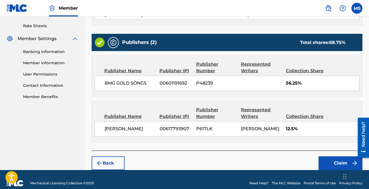
scroll to position [209, 0]
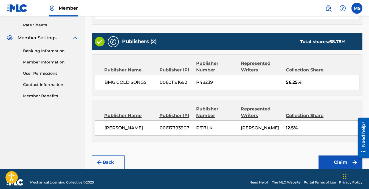
click at [328, 155] on button "Claim" at bounding box center [341, 162] width 44 height 14
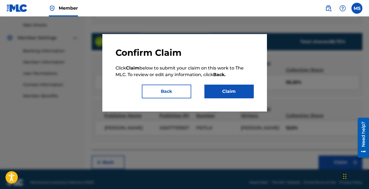
click at [224, 94] on button "Claim" at bounding box center [229, 92] width 49 height 14
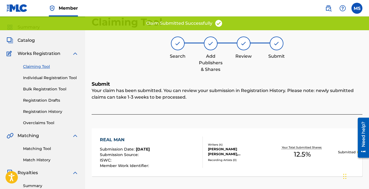
scroll to position [0, 0]
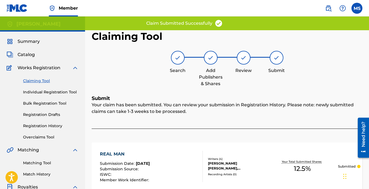
click at [37, 80] on link "Claiming Tool" at bounding box center [50, 81] width 55 height 6
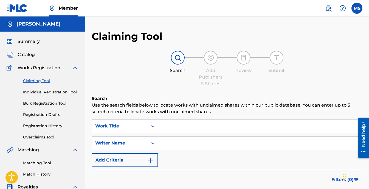
click at [194, 143] on input "Search Form" at bounding box center [260, 142] width 204 height 13
type input "[PERSON_NAME]"
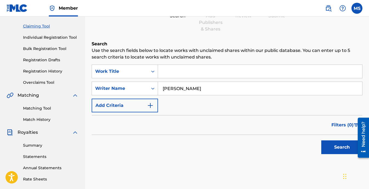
scroll to position [110, 0]
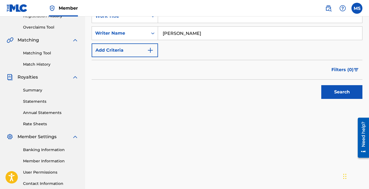
click at [343, 93] on button "Search" at bounding box center [342, 92] width 41 height 14
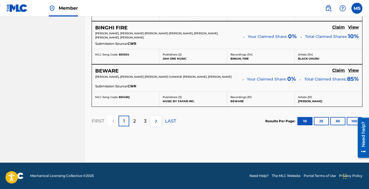
click at [142, 121] on div "3" at bounding box center [145, 121] width 11 height 11
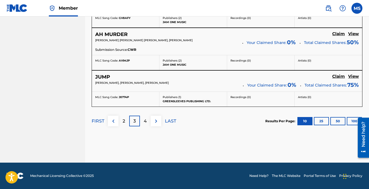
click at [145, 123] on p "4" at bounding box center [145, 121] width 3 height 7
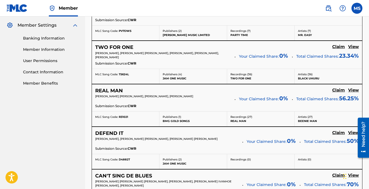
scroll to position [226, 0]
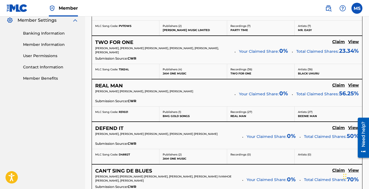
click at [110, 128] on h5 "DEFEND IT" at bounding box center [109, 128] width 28 height 6
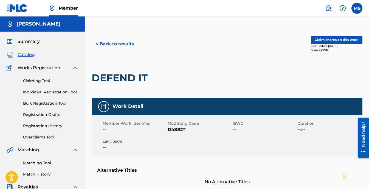
click at [337, 37] on button "Claim shares on this work" at bounding box center [337, 40] width 52 height 8
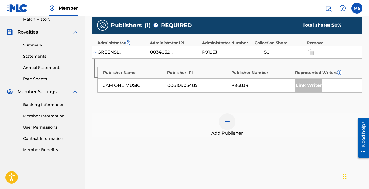
scroll to position [165, 0]
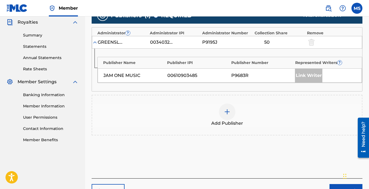
click at [225, 118] on div at bounding box center [227, 112] width 16 height 16
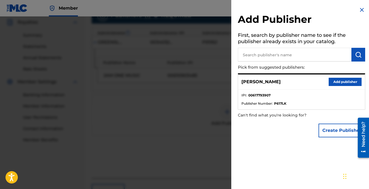
click at [340, 82] on button "Add publisher" at bounding box center [345, 82] width 33 height 8
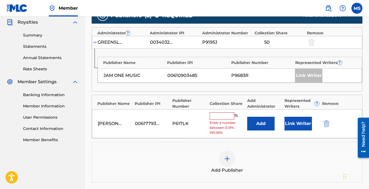
click at [221, 115] on input "text" at bounding box center [222, 115] width 25 height 7
type input "12.5"
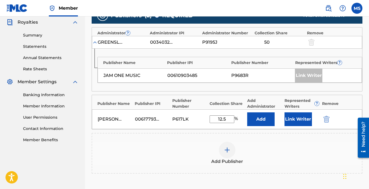
click at [308, 116] on button "Link Writer" at bounding box center [298, 119] width 27 height 14
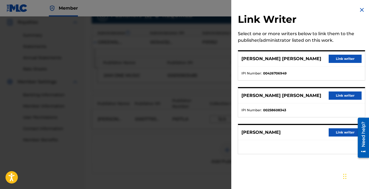
click at [332, 132] on button "Link writer" at bounding box center [345, 132] width 33 height 8
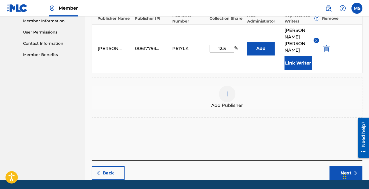
scroll to position [254, 0]
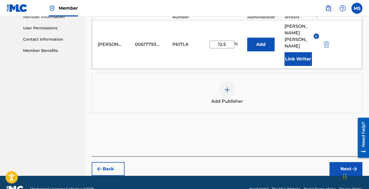
click at [344, 162] on button "Next" at bounding box center [346, 169] width 33 height 14
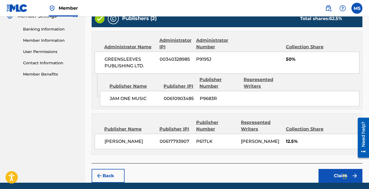
scroll to position [237, 0]
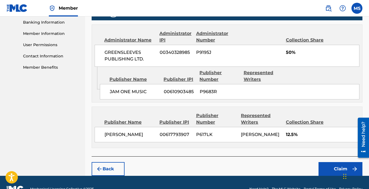
click at [337, 162] on button "Claim" at bounding box center [341, 169] width 44 height 14
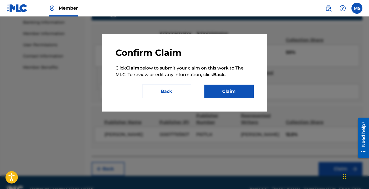
click at [224, 87] on button "Claim" at bounding box center [229, 92] width 49 height 14
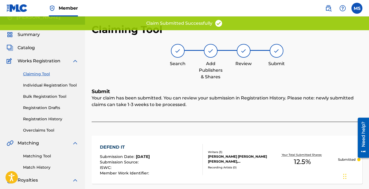
scroll to position [0, 0]
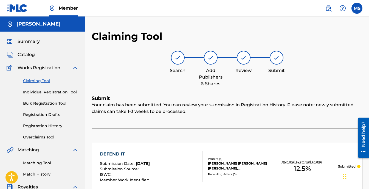
click at [40, 80] on link "Claiming Tool" at bounding box center [50, 81] width 55 height 6
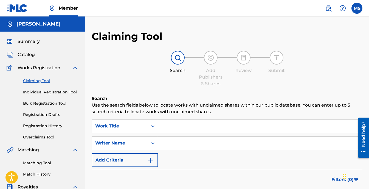
click at [172, 142] on input "Search Form" at bounding box center [260, 142] width 204 height 13
type input "[PERSON_NAME]"
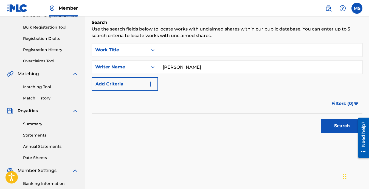
scroll to position [110, 0]
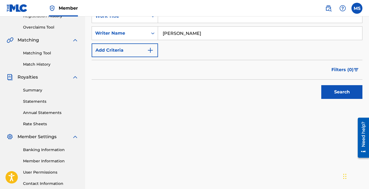
click at [347, 88] on button "Search" at bounding box center [342, 92] width 41 height 14
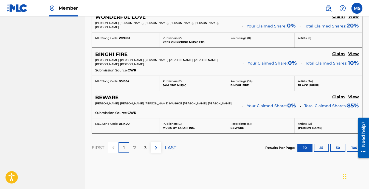
click at [144, 147] on p "3" at bounding box center [145, 147] width 2 height 7
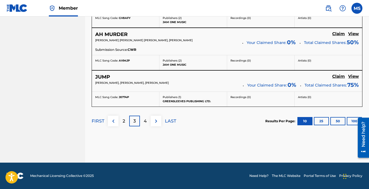
click at [143, 123] on div "4" at bounding box center [145, 121] width 11 height 11
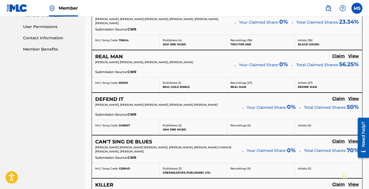
scroll to position [268, 0]
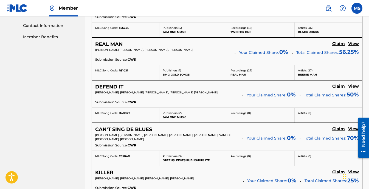
click at [108, 87] on h5 "DEFEND IT" at bounding box center [109, 87] width 28 height 6
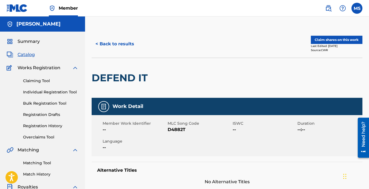
click at [328, 40] on button "Claim shares on this work" at bounding box center [337, 40] width 52 height 8
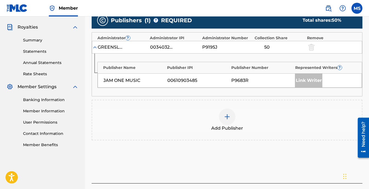
scroll to position [165, 0]
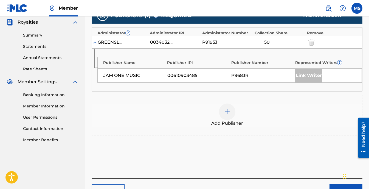
click at [230, 114] on img at bounding box center [227, 111] width 7 height 7
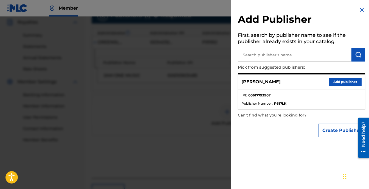
click at [337, 79] on button "Add publisher" at bounding box center [345, 82] width 33 height 8
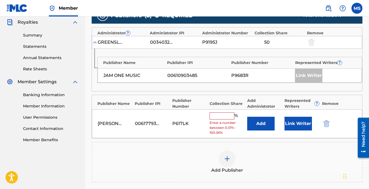
click at [226, 114] on input "text" at bounding box center [222, 115] width 25 height 7
type input "12.5"
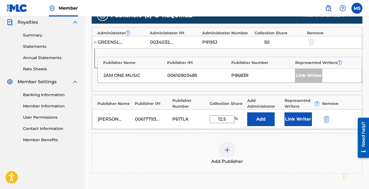
click at [288, 118] on button "Link Writer" at bounding box center [298, 119] width 27 height 14
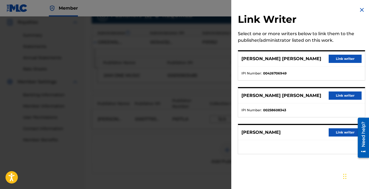
click at [333, 129] on button "Link writer" at bounding box center [345, 132] width 33 height 8
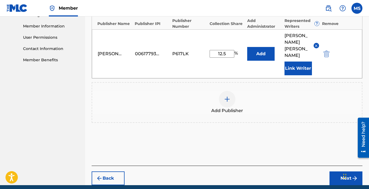
scroll to position [247, 0]
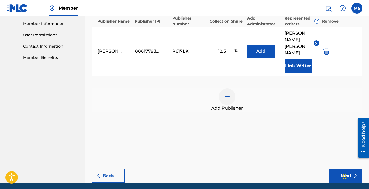
click at [348, 169] on button "Next" at bounding box center [346, 176] width 33 height 14
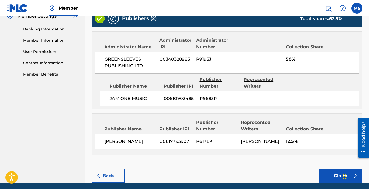
scroll to position [237, 0]
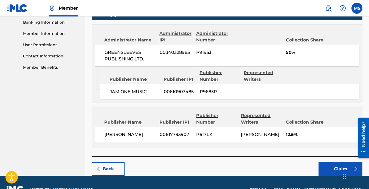
click at [345, 162] on button "Claim" at bounding box center [341, 169] width 44 height 14
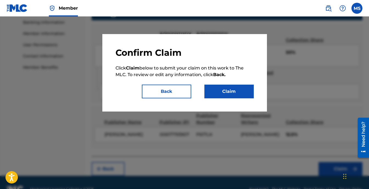
click at [213, 80] on div "Confirm Claim Click Claim below to submit your claim on this work to The MLC. T…" at bounding box center [185, 72] width 138 height 51
click at [216, 87] on button "Claim" at bounding box center [229, 92] width 49 height 14
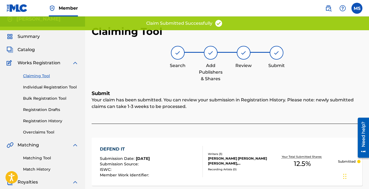
scroll to position [0, 0]
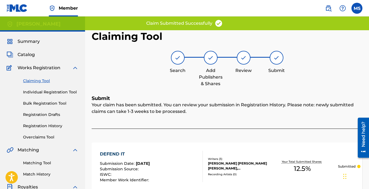
click at [48, 81] on link "Claiming Tool" at bounding box center [50, 81] width 55 height 6
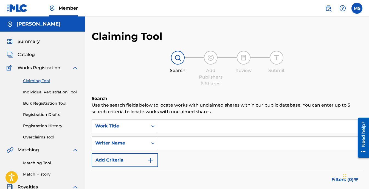
click at [179, 146] on input "Search Form" at bounding box center [260, 142] width 204 height 13
type input "[PERSON_NAME]"
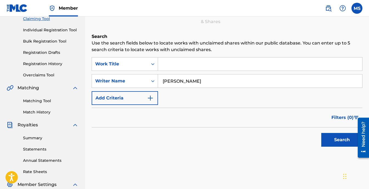
scroll to position [82, 0]
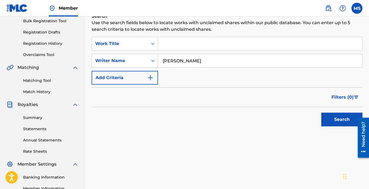
click at [343, 112] on div "Search" at bounding box center [341, 118] width 44 height 22
click at [340, 119] on button "Search" at bounding box center [342, 120] width 41 height 14
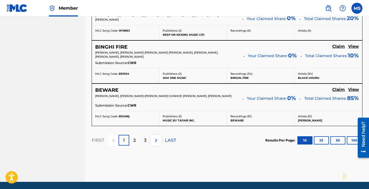
scroll to position [541, 0]
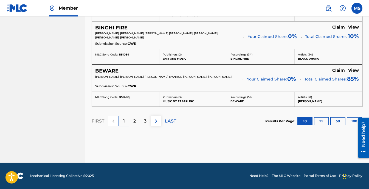
click at [143, 118] on div "3" at bounding box center [145, 121] width 11 height 11
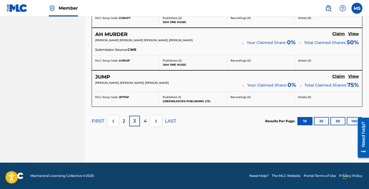
click at [143, 123] on div "4" at bounding box center [145, 121] width 11 height 11
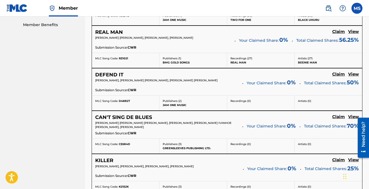
scroll to position [281, 0]
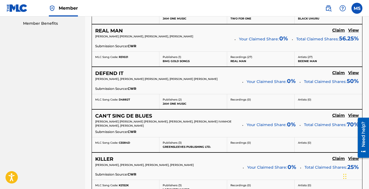
click at [134, 115] on h5 "CAN'T SING DE BLUES" at bounding box center [123, 116] width 57 height 6
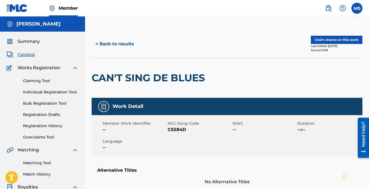
click at [342, 40] on button "Claim shares on this work" at bounding box center [337, 40] width 52 height 8
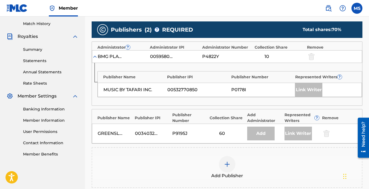
scroll to position [165, 0]
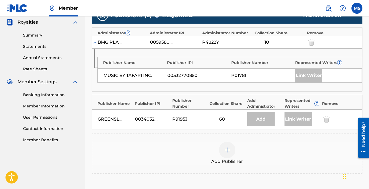
click at [229, 157] on div at bounding box center [227, 150] width 16 height 16
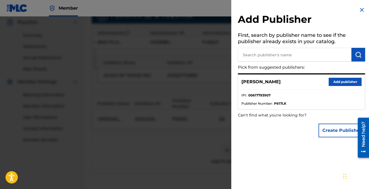
click at [339, 82] on button "Add publisher" at bounding box center [345, 82] width 33 height 8
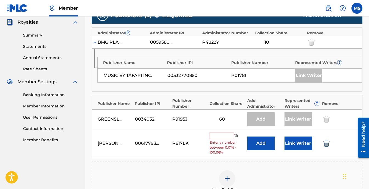
click at [227, 139] on div "% Enter a number between 0.01% - 100.06%" at bounding box center [227, 143] width 35 height 23
click at [227, 137] on input "text" at bounding box center [222, 135] width 25 height 7
type input "12.5"
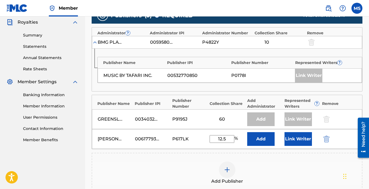
click at [295, 136] on button "Link Writer" at bounding box center [298, 139] width 27 height 14
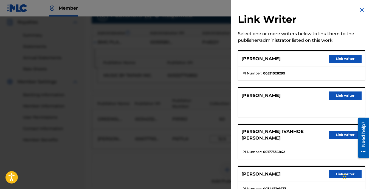
click at [341, 95] on button "Link writer" at bounding box center [345, 95] width 33 height 8
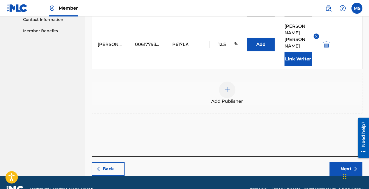
click at [344, 162] on button "Next" at bounding box center [346, 169] width 33 height 14
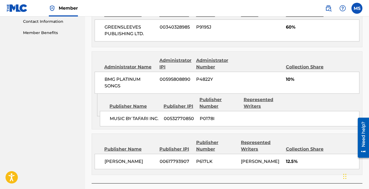
scroll to position [299, 0]
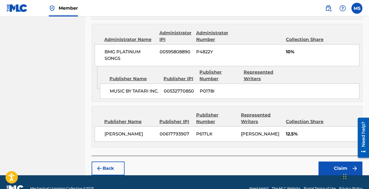
click at [328, 162] on button "Claim" at bounding box center [341, 168] width 44 height 14
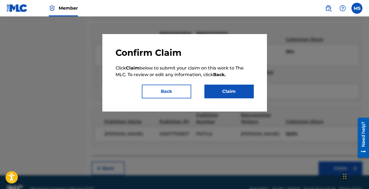
click at [214, 88] on button "Claim" at bounding box center [229, 92] width 49 height 14
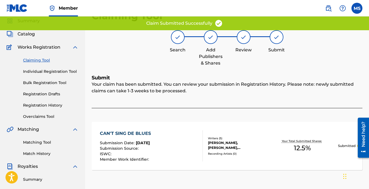
scroll to position [0, 0]
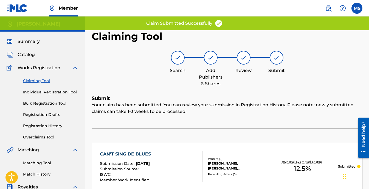
click at [40, 79] on link "Claiming Tool" at bounding box center [50, 81] width 55 height 6
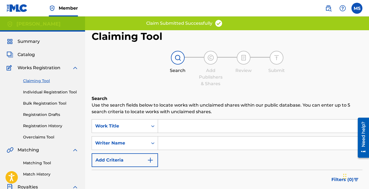
click at [201, 140] on input "Search Form" at bounding box center [260, 142] width 204 height 13
type input "[PERSON_NAME]"
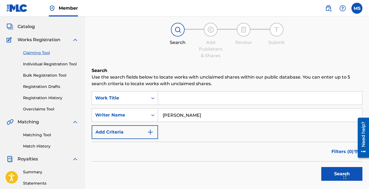
scroll to position [55, 0]
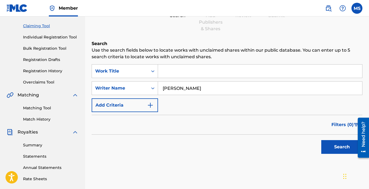
click at [332, 140] on div "Search" at bounding box center [341, 146] width 44 height 22
click at [337, 145] on button "Search" at bounding box center [342, 147] width 41 height 14
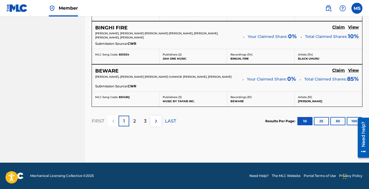
scroll to position [541, 0]
click at [146, 123] on p "3" at bounding box center [145, 121] width 2 height 7
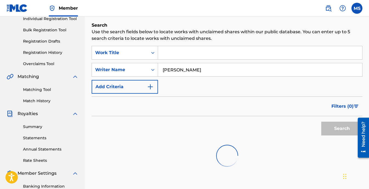
scroll to position [42, 0]
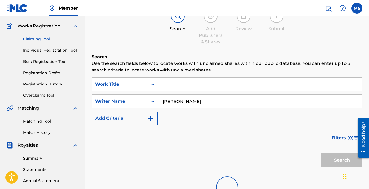
click at [215, 105] on input "[PERSON_NAME]" at bounding box center [260, 101] width 204 height 13
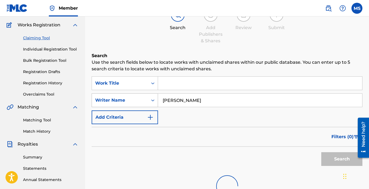
click at [156, 96] on div "Search Form" at bounding box center [153, 100] width 10 height 13
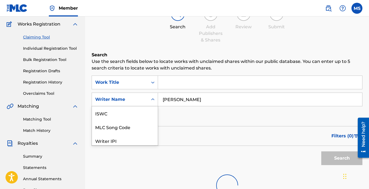
scroll to position [14, 0]
click at [208, 96] on input "[PERSON_NAME]" at bounding box center [260, 99] width 204 height 13
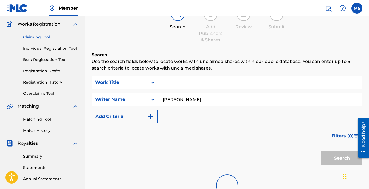
click at [208, 97] on input "[PERSON_NAME]" at bounding box center [260, 99] width 204 height 13
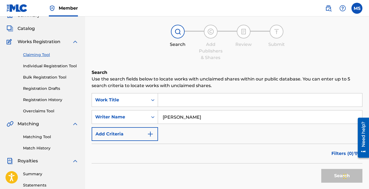
scroll to position [16, 0]
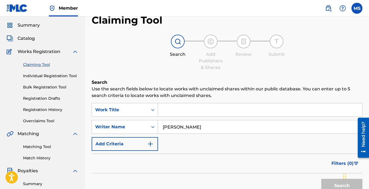
click at [231, 127] on input "[PERSON_NAME]" at bounding box center [260, 126] width 204 height 13
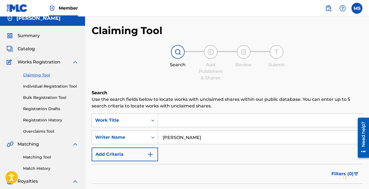
scroll to position [0, 0]
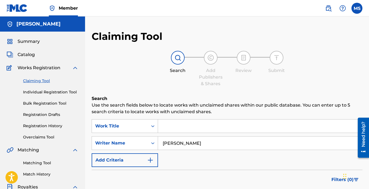
click at [35, 80] on link "Claiming Tool" at bounding box center [50, 81] width 55 height 6
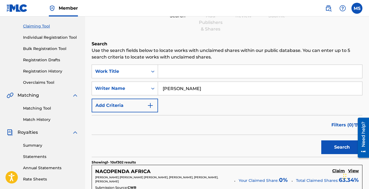
scroll to position [55, 0]
click at [248, 89] on input "[PERSON_NAME]" at bounding box center [260, 88] width 204 height 13
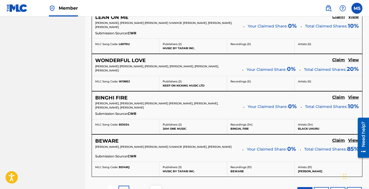
scroll to position [541, 0]
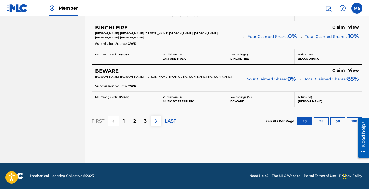
click at [146, 121] on p "3" at bounding box center [145, 121] width 2 height 7
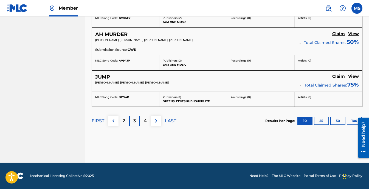
scroll to position [515, 0]
click at [146, 121] on p "4" at bounding box center [145, 121] width 3 height 7
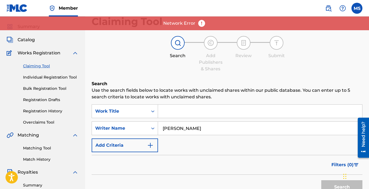
scroll to position [14, 0]
click at [45, 65] on link "Claiming Tool" at bounding box center [50, 67] width 55 height 6
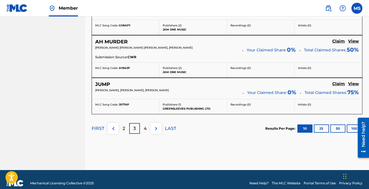
scroll to position [515, 0]
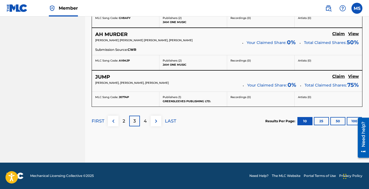
click at [146, 126] on div "4" at bounding box center [145, 121] width 11 height 11
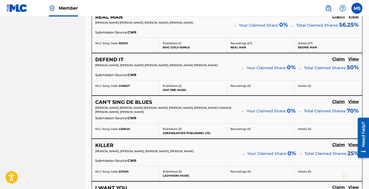
scroll to position [295, 0]
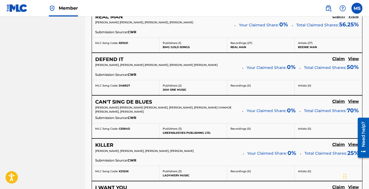
click at [131, 99] on h5 "CAN'T SING DE BLUES" at bounding box center [123, 102] width 57 height 6
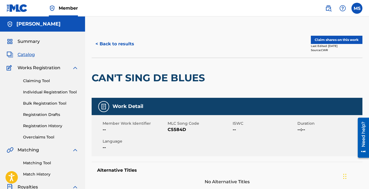
click at [131, 41] on button "< Back to results" at bounding box center [115, 44] width 46 height 14
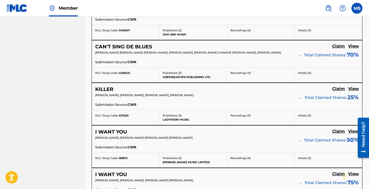
scroll to position [350, 0]
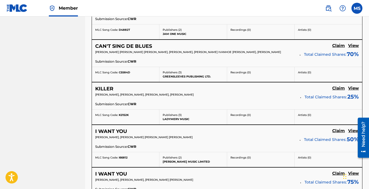
click at [107, 88] on h5 "KILLER" at bounding box center [104, 89] width 18 height 6
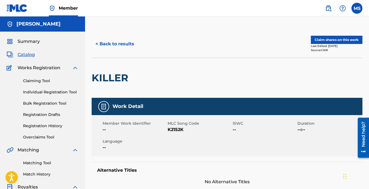
click at [321, 41] on button "Claim shares on this work" at bounding box center [337, 40] width 52 height 8
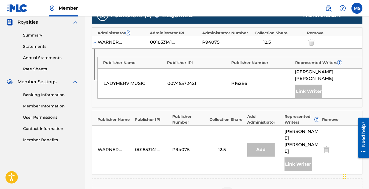
scroll to position [192, 0]
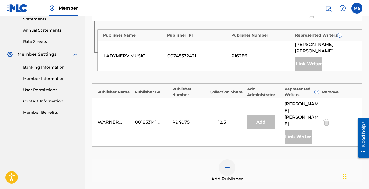
click at [235, 159] on div "Add Publisher" at bounding box center [227, 170] width 270 height 23
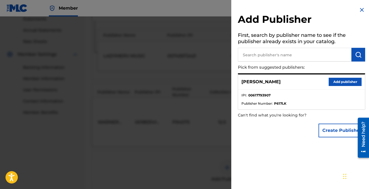
click at [334, 82] on button "Add publisher" at bounding box center [345, 82] width 33 height 8
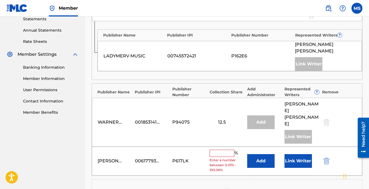
click at [216, 150] on input "text" at bounding box center [222, 153] width 25 height 7
type input "12.5"
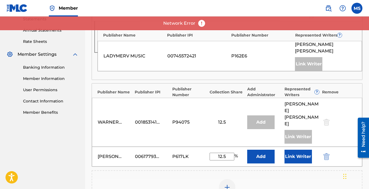
click at [298, 150] on button "Link Writer" at bounding box center [298, 157] width 27 height 14
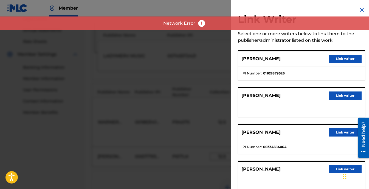
click at [345, 92] on button "Link writer" at bounding box center [345, 95] width 33 height 8
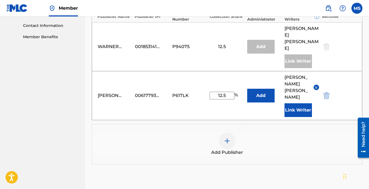
scroll to position [302, 0]
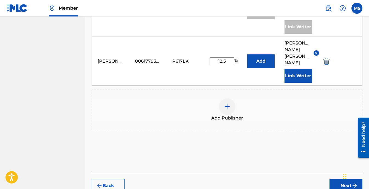
click at [337, 179] on button "Next" at bounding box center [346, 186] width 33 height 14
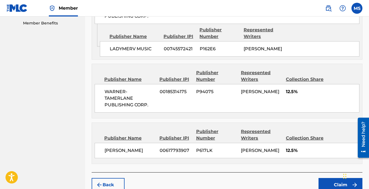
scroll to position [311, 0]
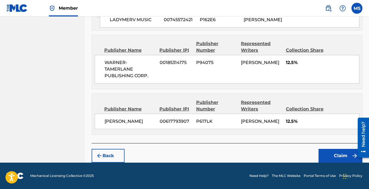
click at [329, 152] on button "Claim" at bounding box center [341, 156] width 44 height 14
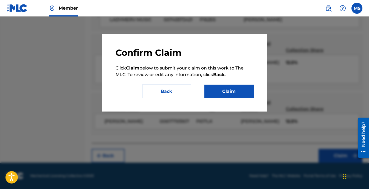
click at [220, 92] on button "Claim" at bounding box center [229, 92] width 49 height 14
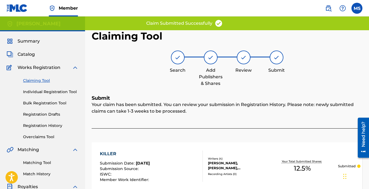
scroll to position [0, 0]
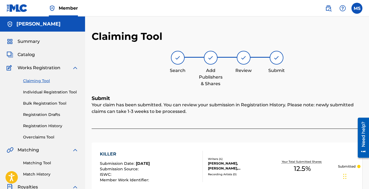
click at [41, 81] on link "Claiming Tool" at bounding box center [50, 81] width 55 height 6
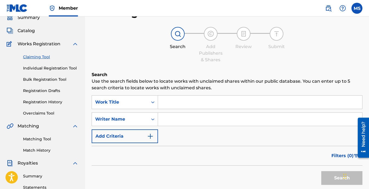
scroll to position [55, 0]
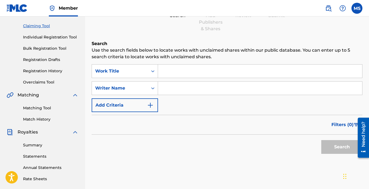
click at [204, 87] on input "Search Form" at bounding box center [260, 88] width 204 height 13
type input "[PERSON_NAME]"
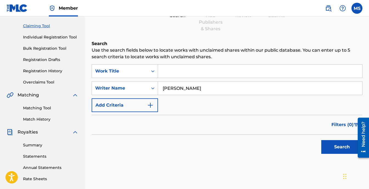
drag, startPoint x: 337, startPoint y: 148, endPoint x: 331, endPoint y: 148, distance: 6.0
click at [336, 148] on button "Search" at bounding box center [342, 147] width 41 height 14
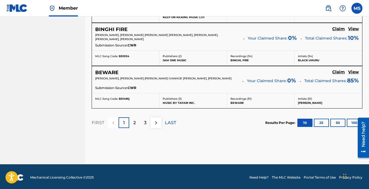
scroll to position [541, 0]
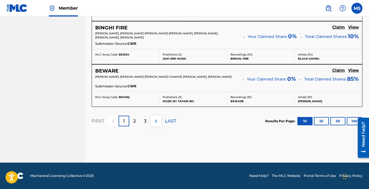
click at [152, 121] on button at bounding box center [156, 121] width 11 height 11
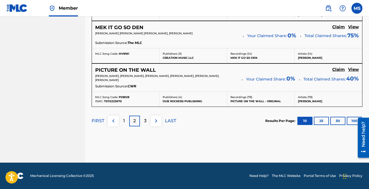
click at [155, 123] on img at bounding box center [156, 121] width 7 height 7
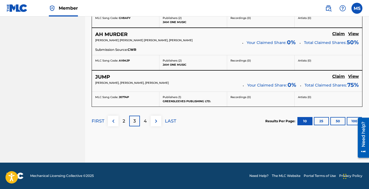
click at [146, 123] on p "4" at bounding box center [145, 121] width 3 height 7
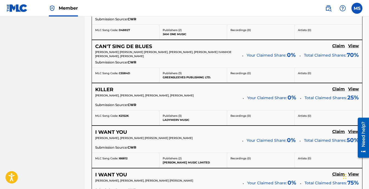
scroll to position [364, 0]
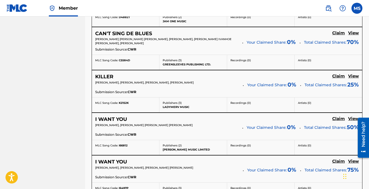
click at [108, 115] on div "I WANT YOU Claim View [PERSON_NAME], [PERSON_NAME] [PERSON_NAME] [PERSON_NAME] …" at bounding box center [227, 126] width 270 height 27
click at [108, 119] on h5 "I WANT YOU" at bounding box center [111, 119] width 32 height 6
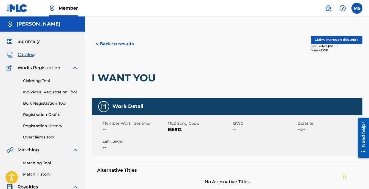
click at [343, 37] on button "Claim shares on this work" at bounding box center [337, 40] width 52 height 8
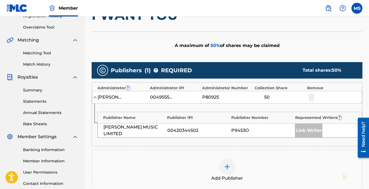
scroll to position [137, 0]
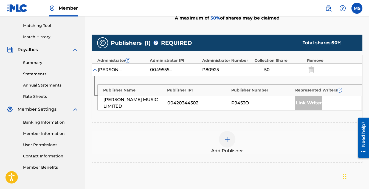
click at [228, 138] on img at bounding box center [227, 139] width 7 height 7
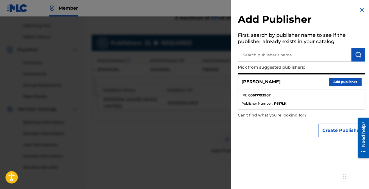
click at [335, 80] on button "Add publisher" at bounding box center [345, 82] width 33 height 8
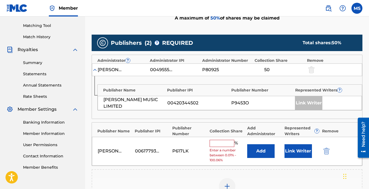
click at [227, 140] on input "text" at bounding box center [222, 143] width 25 height 7
type input "12.5"
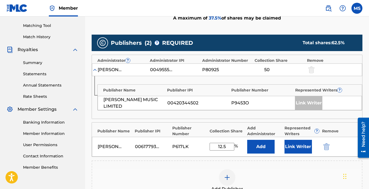
click at [300, 144] on button "Link Writer" at bounding box center [298, 147] width 27 height 14
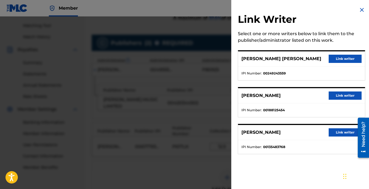
click at [347, 96] on button "Link writer" at bounding box center [345, 95] width 33 height 8
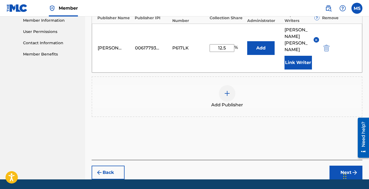
scroll to position [254, 0]
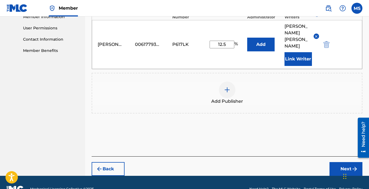
click at [344, 162] on button "Next" at bounding box center [346, 169] width 33 height 14
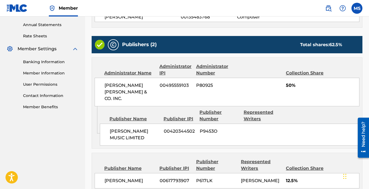
scroll to position [244, 0]
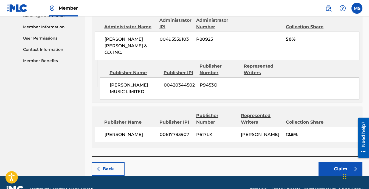
click at [339, 162] on button "Claim" at bounding box center [341, 169] width 44 height 14
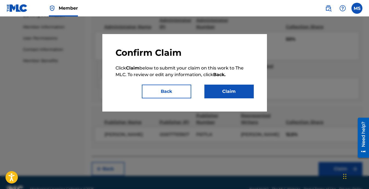
click at [233, 91] on button "Claim" at bounding box center [229, 92] width 49 height 14
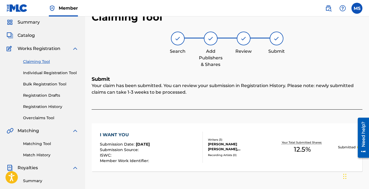
scroll to position [14, 0]
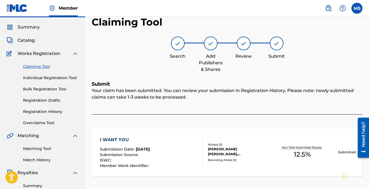
click at [33, 67] on link "Claiming Tool" at bounding box center [50, 67] width 55 height 6
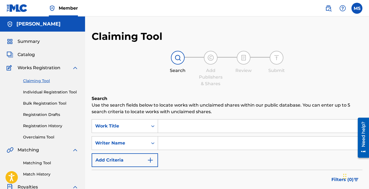
click at [193, 140] on input "Search Form" at bounding box center [260, 142] width 204 height 13
type input "[PERSON_NAME]"
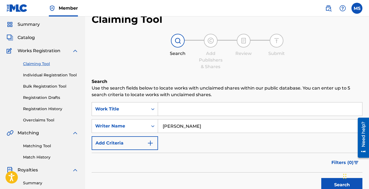
scroll to position [82, 0]
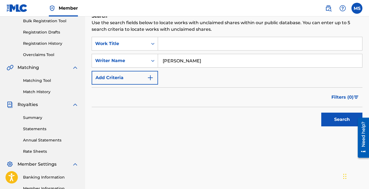
click at [344, 122] on button "Search" at bounding box center [342, 120] width 41 height 14
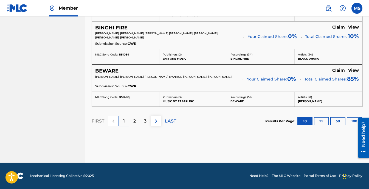
scroll to position [541, 0]
click at [143, 118] on div "3" at bounding box center [145, 121] width 11 height 11
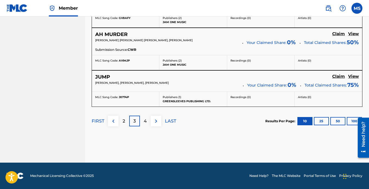
click at [146, 122] on p "4" at bounding box center [145, 121] width 3 height 7
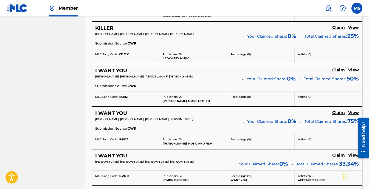
scroll to position [446, 0]
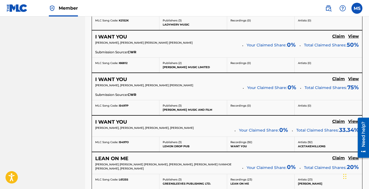
click at [109, 77] on h5 "I WANT YOU" at bounding box center [111, 79] width 32 height 6
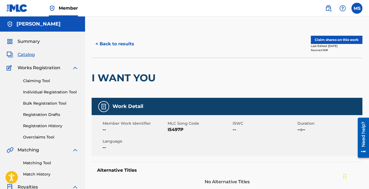
click at [321, 32] on div "< Back to results Claim shares on this work Last Edited: [DATE] Source: CWR" at bounding box center [227, 43] width 271 height 27
click at [321, 40] on button "Claim shares on this work" at bounding box center [337, 40] width 52 height 8
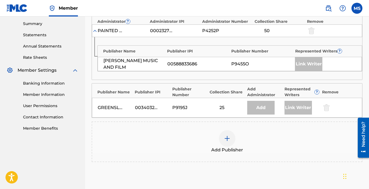
scroll to position [192, 0]
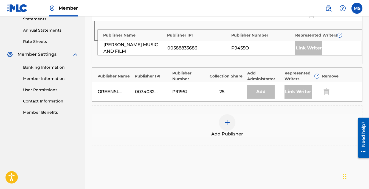
click at [227, 119] on img at bounding box center [227, 122] width 7 height 7
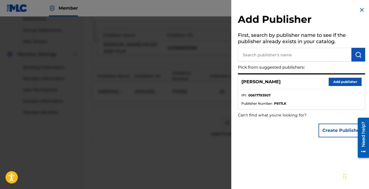
click at [339, 83] on button "Add publisher" at bounding box center [345, 82] width 33 height 8
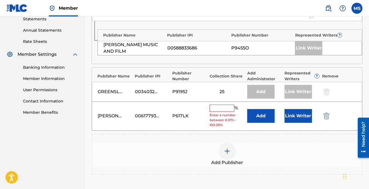
click at [216, 106] on input "text" at bounding box center [222, 108] width 25 height 7
type input "25"
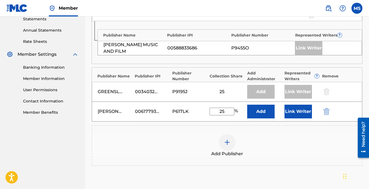
click at [295, 111] on button "Link Writer" at bounding box center [298, 112] width 27 height 14
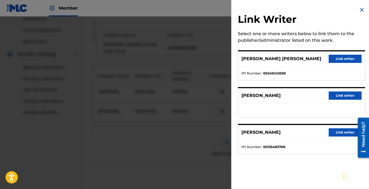
click at [337, 95] on button "Link writer" at bounding box center [345, 95] width 33 height 8
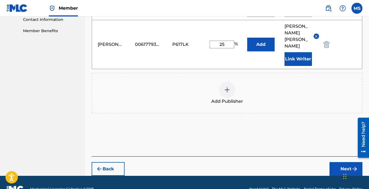
click at [347, 162] on button "Next" at bounding box center [346, 169] width 33 height 14
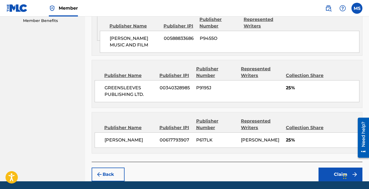
scroll to position [296, 0]
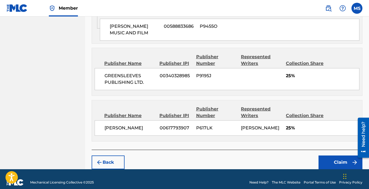
click at [331, 155] on button "Claim" at bounding box center [341, 162] width 44 height 14
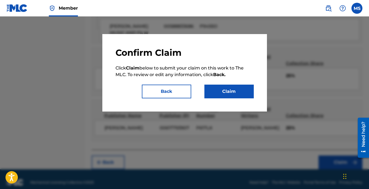
click at [220, 88] on button "Claim" at bounding box center [229, 92] width 49 height 14
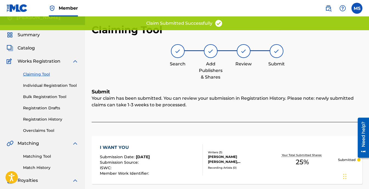
scroll to position [0, 0]
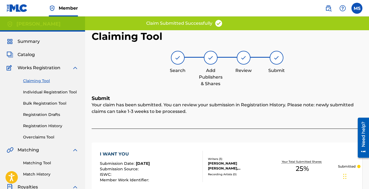
click at [43, 82] on link "Claiming Tool" at bounding box center [50, 81] width 55 height 6
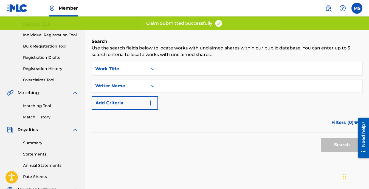
scroll to position [55, 0]
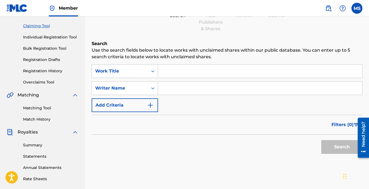
click at [183, 87] on input "Search Form" at bounding box center [260, 88] width 204 height 13
type input "[PERSON_NAME]"
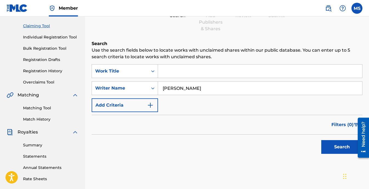
click at [337, 151] on button "Search" at bounding box center [342, 147] width 41 height 14
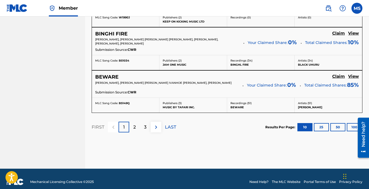
scroll to position [541, 0]
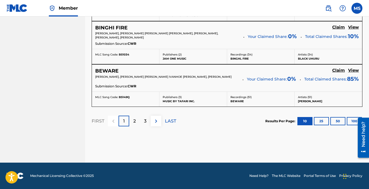
click at [144, 125] on div "3" at bounding box center [145, 121] width 11 height 11
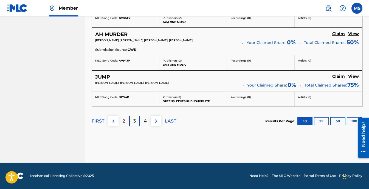
click at [145, 122] on p "4" at bounding box center [145, 121] width 3 height 7
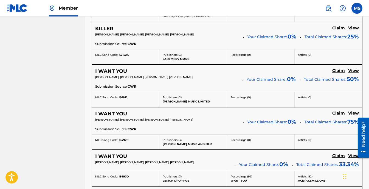
scroll to position [446, 0]
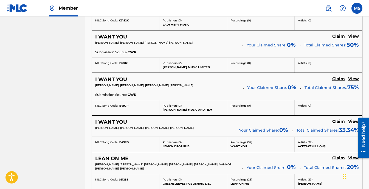
click at [107, 121] on h5 "I WANT YOU" at bounding box center [111, 122] width 32 height 6
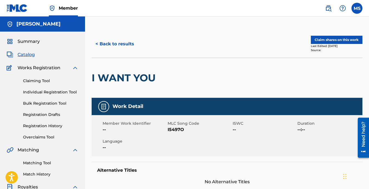
click at [313, 37] on button "Claim shares on this work" at bounding box center [337, 40] width 52 height 8
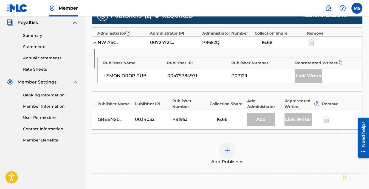
scroll to position [165, 0]
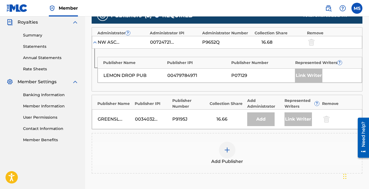
click at [227, 152] on img at bounding box center [227, 150] width 7 height 7
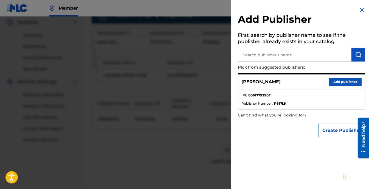
click at [340, 80] on button "Add publisher" at bounding box center [345, 82] width 33 height 8
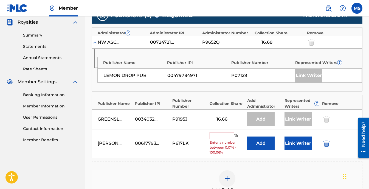
click at [216, 136] on input "text" at bounding box center [222, 135] width 25 height 7
click at [203, 168] on div "Add Publisher" at bounding box center [227, 181] width 271 height 41
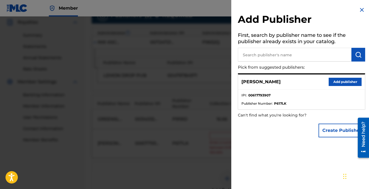
click at [191, 159] on div at bounding box center [184, 110] width 369 height 189
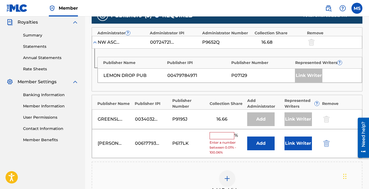
click at [212, 138] on input "text" at bounding box center [222, 135] width 25 height 7
type input "12.5"
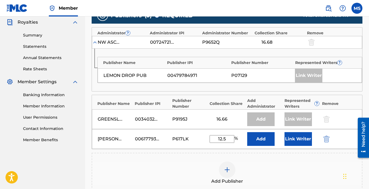
click at [290, 139] on button "Link Writer" at bounding box center [298, 139] width 27 height 14
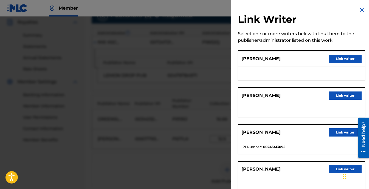
click at [346, 55] on button "Link writer" at bounding box center [345, 59] width 33 height 8
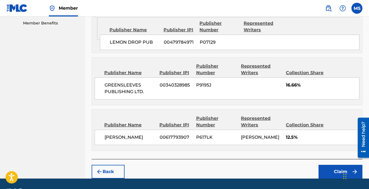
scroll to position [297, 0]
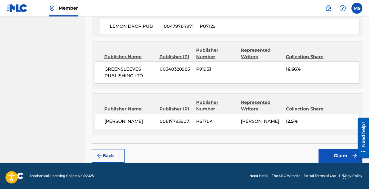
click at [326, 154] on button "Claim" at bounding box center [341, 156] width 44 height 14
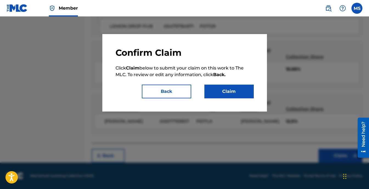
click at [221, 93] on button "Claim" at bounding box center [229, 92] width 49 height 14
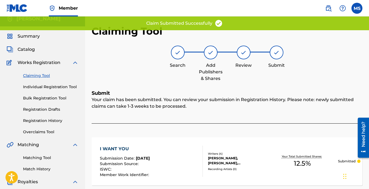
scroll to position [0, 0]
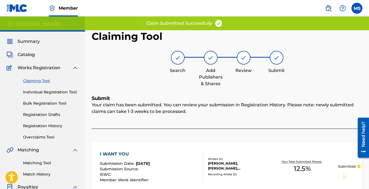
click at [40, 81] on link "Claiming Tool" at bounding box center [50, 81] width 55 height 6
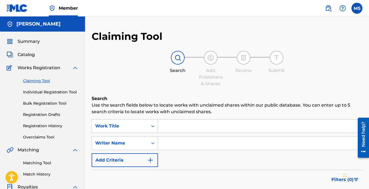
click at [177, 142] on input "Search Form" at bounding box center [260, 142] width 204 height 13
type input "[PERSON_NAME]"
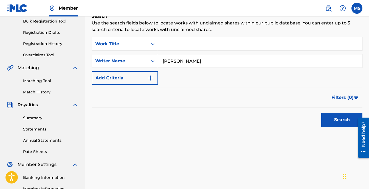
scroll to position [69, 0]
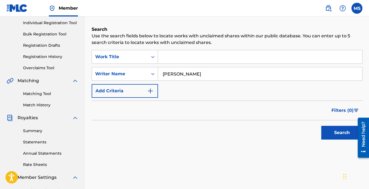
click at [333, 132] on button "Search" at bounding box center [342, 133] width 41 height 14
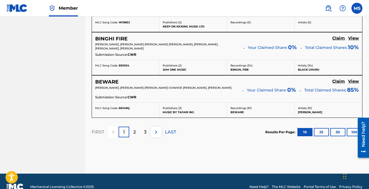
scroll to position [541, 0]
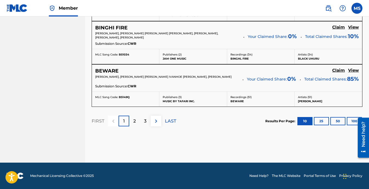
click at [144, 123] on p "3" at bounding box center [145, 121] width 2 height 7
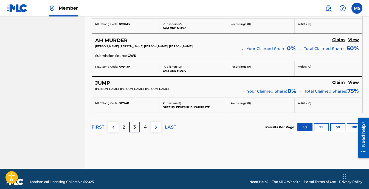
scroll to position [515, 0]
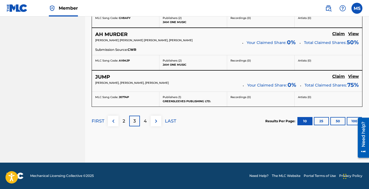
click at [144, 121] on p "4" at bounding box center [145, 121] width 3 height 7
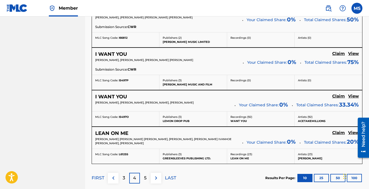
scroll to position [473, 0]
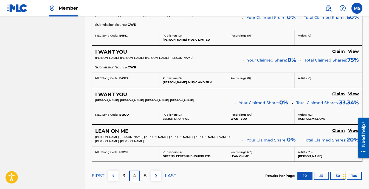
click at [117, 132] on h5 "LEAN ON ME" at bounding box center [111, 131] width 33 height 6
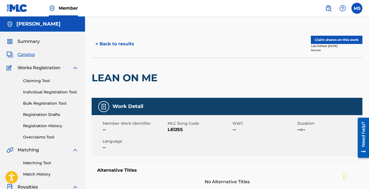
click at [319, 42] on button "Claim shares on this work" at bounding box center [337, 40] width 52 height 8
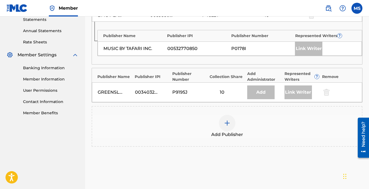
scroll to position [192, 0]
click at [228, 120] on img at bounding box center [227, 122] width 7 height 7
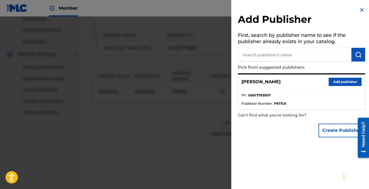
click at [333, 81] on button "Add publisher" at bounding box center [345, 82] width 33 height 8
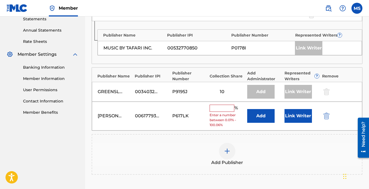
click at [225, 107] on input "text" at bounding box center [222, 108] width 25 height 7
click at [216, 103] on div "[PERSON_NAME] 00617793907 P617LK % Enter a number between 0.01% - 100.06% Add L…" at bounding box center [227, 116] width 270 height 29
click at [221, 108] on input "text" at bounding box center [222, 108] width 25 height 7
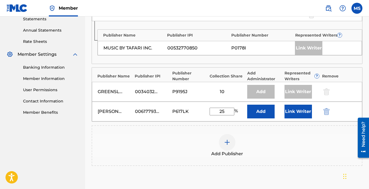
type input "2"
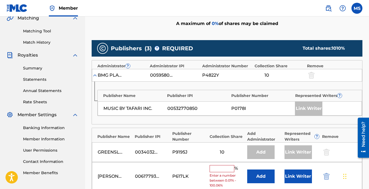
scroll to position [137, 0]
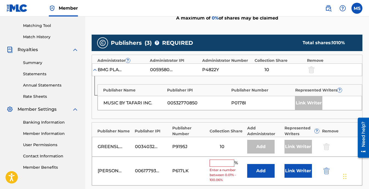
click at [222, 163] on input "text" at bounding box center [222, 163] width 25 height 7
type input "12.5"
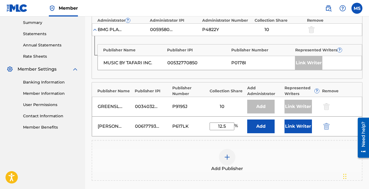
scroll to position [220, 0]
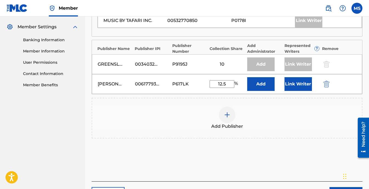
click at [294, 85] on button "Link Writer" at bounding box center [298, 84] width 27 height 14
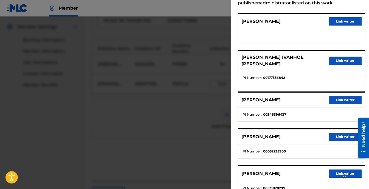
scroll to position [24, 0]
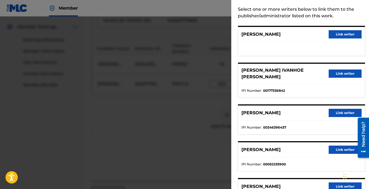
click at [333, 36] on button "Link writer" at bounding box center [345, 34] width 33 height 8
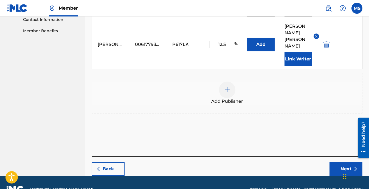
click at [339, 162] on button "Next" at bounding box center [346, 169] width 33 height 14
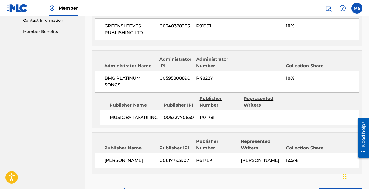
scroll to position [302, 0]
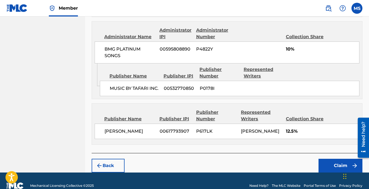
click at [339, 159] on button "Claim" at bounding box center [341, 166] width 44 height 14
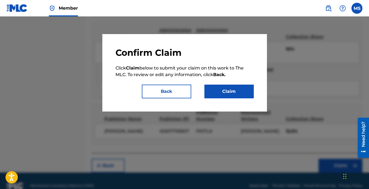
click at [215, 92] on button "Claim" at bounding box center [229, 92] width 49 height 14
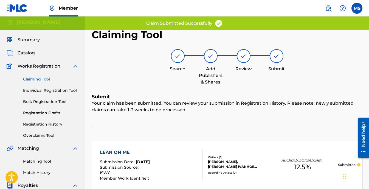
scroll to position [0, 0]
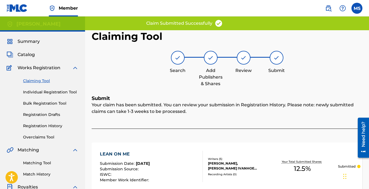
click at [40, 79] on link "Claiming Tool" at bounding box center [50, 81] width 55 height 6
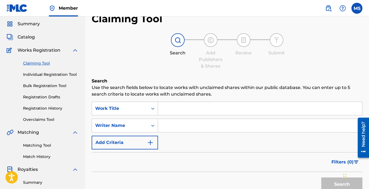
scroll to position [27, 0]
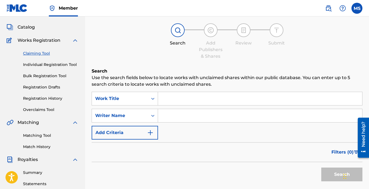
click at [178, 116] on input "Search Form" at bounding box center [260, 115] width 204 height 13
type input "[PERSON_NAME]"
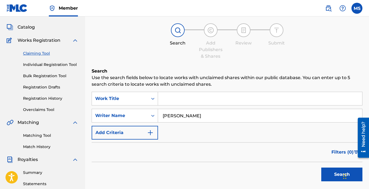
click at [336, 175] on button "Search" at bounding box center [342, 174] width 41 height 14
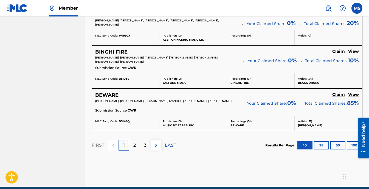
scroll to position [541, 0]
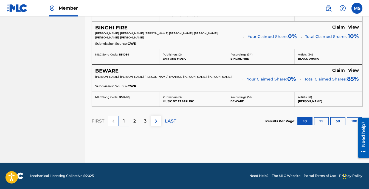
click at [147, 122] on div "3" at bounding box center [145, 121] width 11 height 11
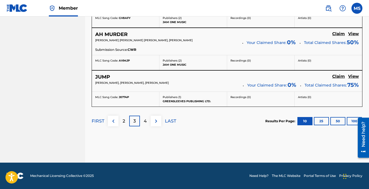
click at [146, 122] on p "4" at bounding box center [145, 121] width 3 height 7
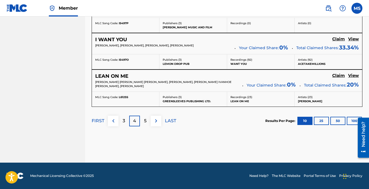
click at [147, 119] on div "5" at bounding box center [145, 121] width 11 height 11
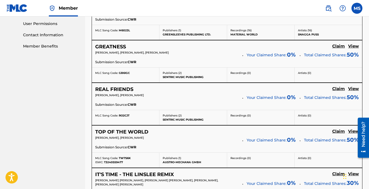
scroll to position [149, 0]
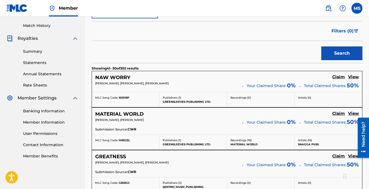
click at [119, 76] on h5 "NAW WORRY" at bounding box center [112, 77] width 35 height 6
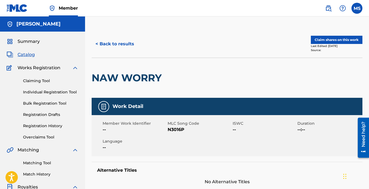
click at [336, 35] on div "< Back to results Claim shares on this work Last Edited: [DATE] Source:" at bounding box center [227, 43] width 271 height 27
click at [335, 37] on button "Claim shares on this work" at bounding box center [337, 40] width 52 height 8
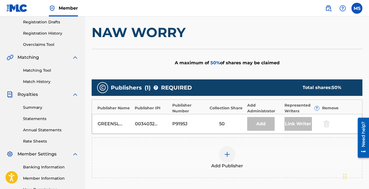
scroll to position [110, 0]
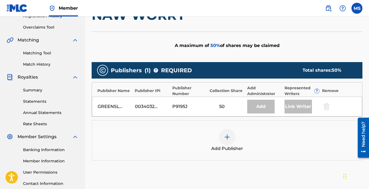
click at [228, 136] on img at bounding box center [227, 137] width 7 height 7
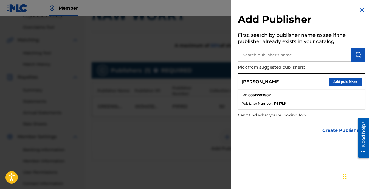
drag, startPoint x: 333, startPoint y: 76, endPoint x: 337, endPoint y: 81, distance: 6.3
click at [334, 77] on div "[PERSON_NAME] Add publisher" at bounding box center [301, 81] width 127 height 15
click at [338, 83] on button "Add publisher" at bounding box center [345, 82] width 33 height 8
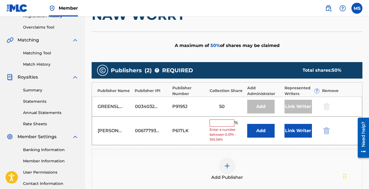
click at [212, 126] on input "text" at bounding box center [222, 122] width 25 height 7
type input "12.5"
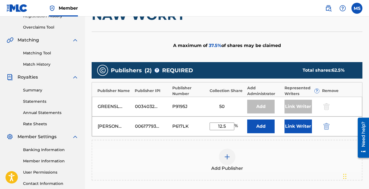
click at [291, 125] on button "Link Writer" at bounding box center [298, 126] width 27 height 14
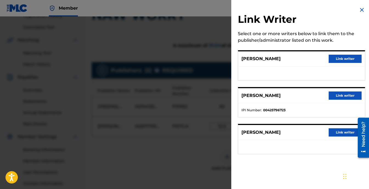
click at [348, 58] on button "Link writer" at bounding box center [345, 59] width 33 height 8
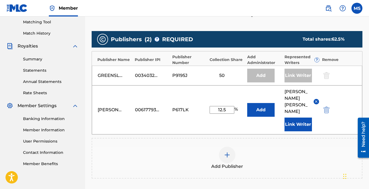
scroll to position [192, 0]
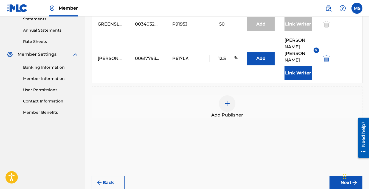
click at [339, 176] on button "Next" at bounding box center [346, 183] width 33 height 14
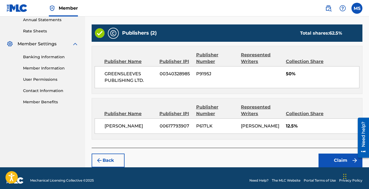
scroll to position [207, 0]
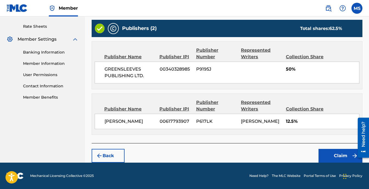
click at [333, 156] on button "Claim" at bounding box center [341, 156] width 44 height 14
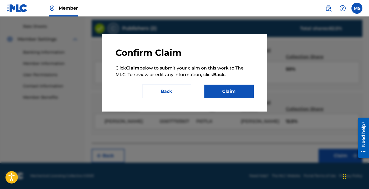
click at [213, 86] on button "Claim" at bounding box center [229, 92] width 49 height 14
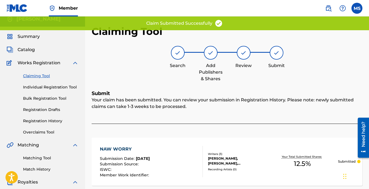
scroll to position [0, 0]
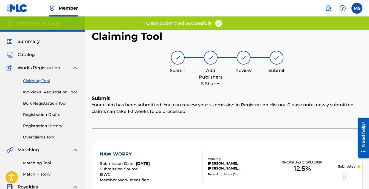
click at [40, 80] on link "Claiming Tool" at bounding box center [50, 81] width 55 height 6
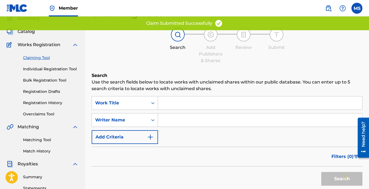
scroll to position [55, 0]
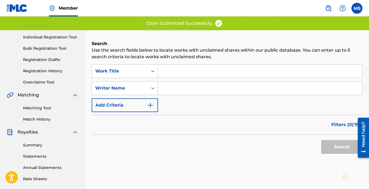
click at [197, 87] on input "Search Form" at bounding box center [260, 88] width 204 height 13
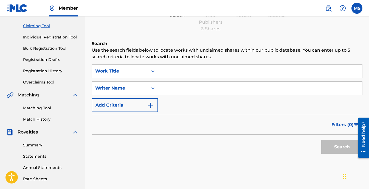
type input "[PERSON_NAME]"
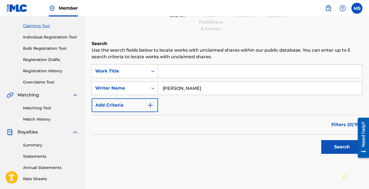
click at [329, 142] on button "Search" at bounding box center [342, 147] width 41 height 14
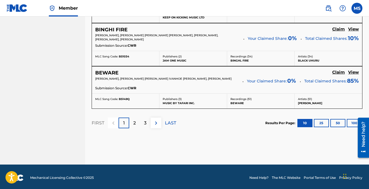
scroll to position [541, 0]
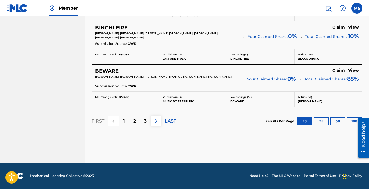
click at [146, 122] on p "3" at bounding box center [145, 121] width 2 height 7
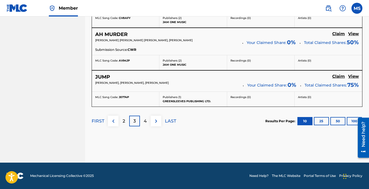
click at [146, 122] on p "4" at bounding box center [145, 121] width 3 height 7
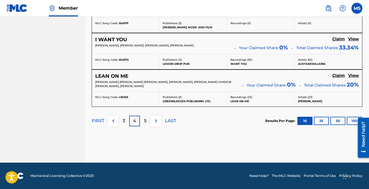
click at [146, 122] on p "5" at bounding box center [145, 121] width 2 height 7
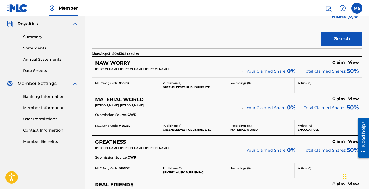
scroll to position [176, 0]
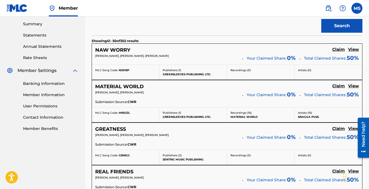
click at [140, 88] on h5 "MATERIAL WORLD" at bounding box center [119, 86] width 49 height 6
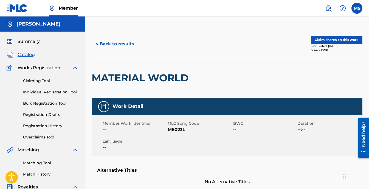
click at [331, 32] on div "< Back to results Claim shares on this work Last Edited: [DATE] Source: CWR" at bounding box center [227, 43] width 271 height 27
click at [332, 36] on button "Claim shares on this work" at bounding box center [337, 40] width 52 height 8
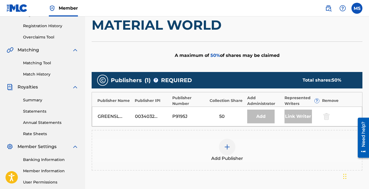
scroll to position [110, 0]
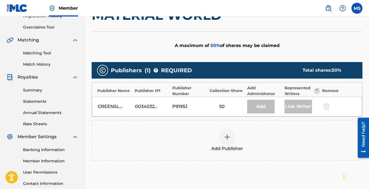
click at [231, 143] on div at bounding box center [227, 137] width 16 height 16
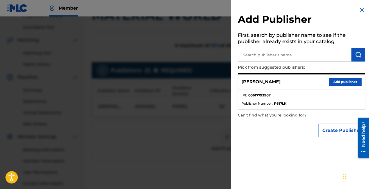
click at [335, 81] on button "Add publisher" at bounding box center [345, 82] width 33 height 8
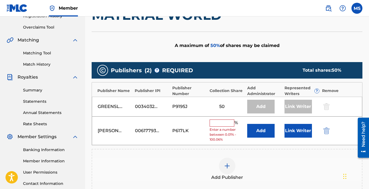
click at [211, 123] on input "text" at bounding box center [222, 122] width 25 height 7
type input "12.5"
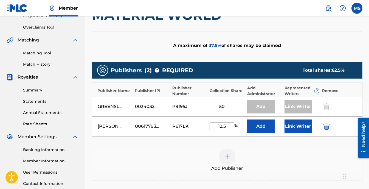
click at [299, 124] on button "Link Writer" at bounding box center [298, 126] width 27 height 14
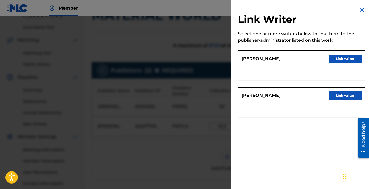
click at [336, 58] on button "Link writer" at bounding box center [345, 59] width 33 height 8
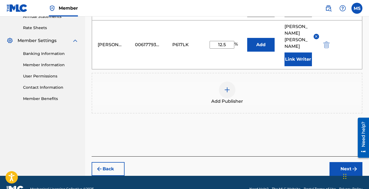
click at [343, 162] on button "Next" at bounding box center [346, 169] width 33 height 14
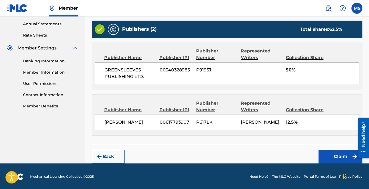
scroll to position [199, 0]
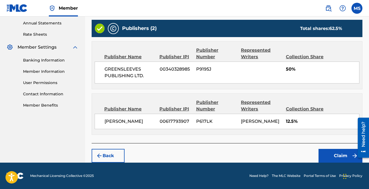
click at [332, 155] on button "Claim" at bounding box center [341, 156] width 44 height 14
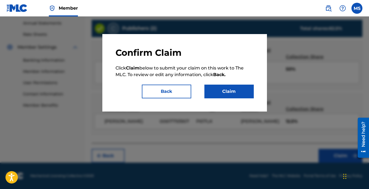
click at [216, 93] on button "Claim" at bounding box center [229, 92] width 49 height 14
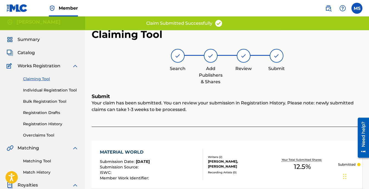
scroll to position [0, 0]
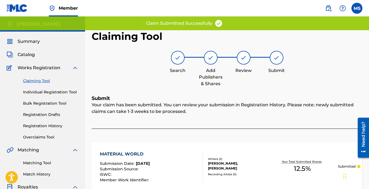
click at [32, 82] on link "Claiming Tool" at bounding box center [50, 81] width 55 height 6
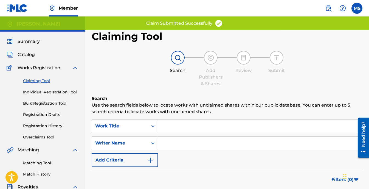
scroll to position [27, 0]
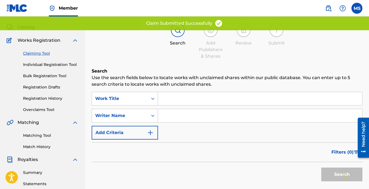
click at [213, 118] on input "Search Form" at bounding box center [260, 115] width 204 height 13
type input "[PERSON_NAME]"
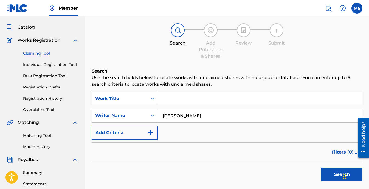
click at [335, 169] on button "Search" at bounding box center [342, 174] width 41 height 14
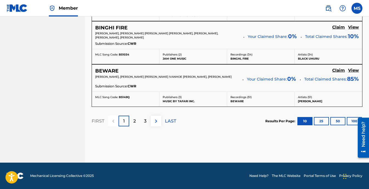
click at [146, 122] on p "3" at bounding box center [145, 121] width 2 height 7
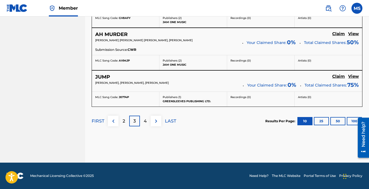
click at [146, 121] on p "4" at bounding box center [145, 121] width 3 height 7
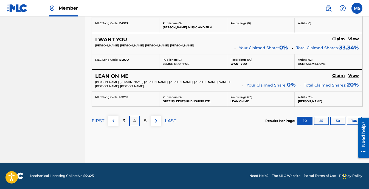
click at [146, 121] on p "5" at bounding box center [145, 121] width 2 height 7
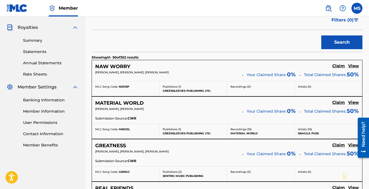
scroll to position [175, 0]
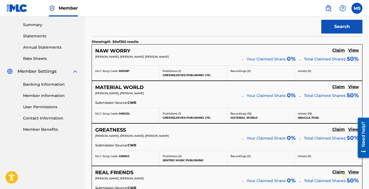
drag, startPoint x: 129, startPoint y: 87, endPoint x: 77, endPoint y: 146, distance: 78.6
click at [77, 146] on nav "[PERSON_NAME] Summary Catalog Works Registration Claiming Tool Individual Regis…" at bounding box center [42, 181] width 85 height 680
click at [121, 88] on h5 "MATERIAL WORLD" at bounding box center [119, 87] width 49 height 6
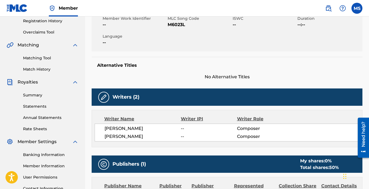
scroll to position [137, 0]
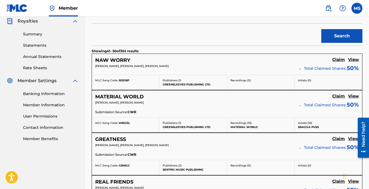
scroll to position [175, 0]
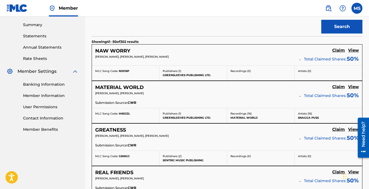
click at [113, 131] on h5 "GREATNESS" at bounding box center [110, 130] width 31 height 6
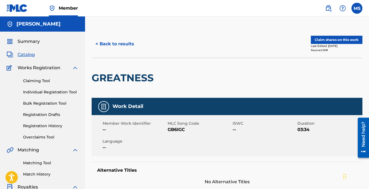
click at [333, 39] on button "Claim shares on this work" at bounding box center [337, 40] width 52 height 8
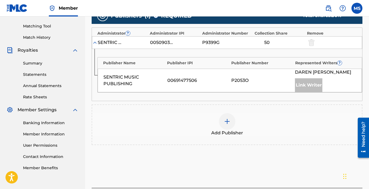
scroll to position [137, 0]
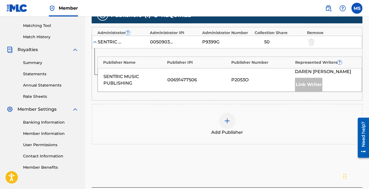
click at [230, 117] on div at bounding box center [227, 121] width 16 height 16
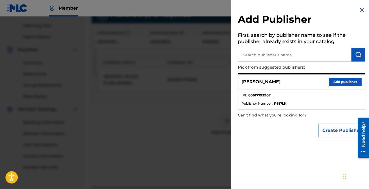
click at [336, 78] on button "Add publisher" at bounding box center [345, 82] width 33 height 8
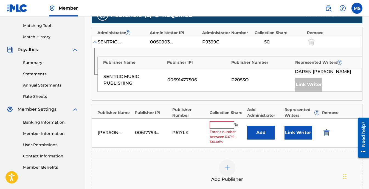
click at [219, 123] on input "text" at bounding box center [222, 124] width 25 height 7
type input "12.5"
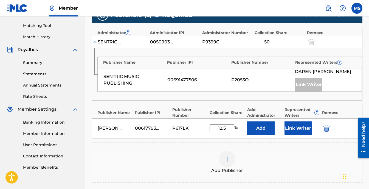
click at [301, 129] on button "Link Writer" at bounding box center [298, 128] width 27 height 14
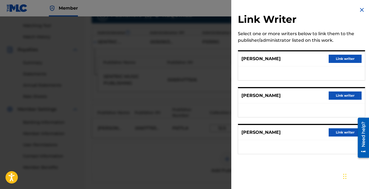
click at [335, 58] on button "Link writer" at bounding box center [345, 59] width 33 height 8
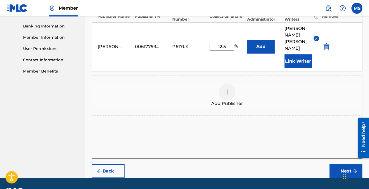
scroll to position [236, 0]
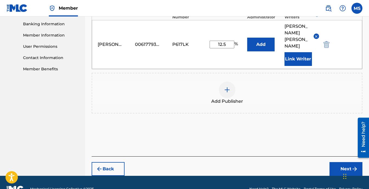
click at [334, 162] on button "Next" at bounding box center [346, 169] width 33 height 14
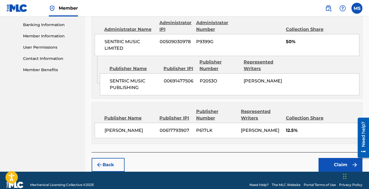
scroll to position [244, 0]
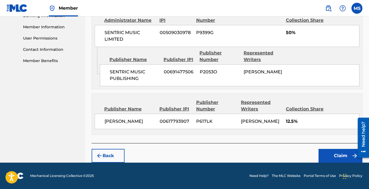
click at [329, 151] on button "Claim" at bounding box center [341, 156] width 44 height 14
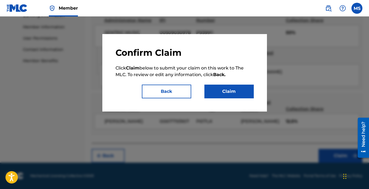
click at [226, 97] on button "Claim" at bounding box center [229, 92] width 49 height 14
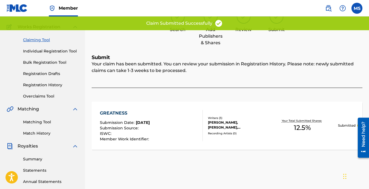
scroll to position [0, 0]
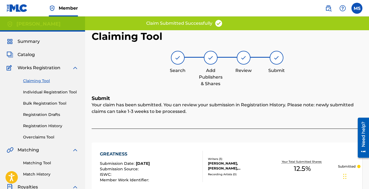
click at [44, 80] on link "Claiming Tool" at bounding box center [50, 81] width 55 height 6
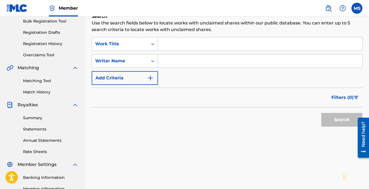
scroll to position [82, 0]
click at [209, 59] on input "Search Form" at bounding box center [260, 60] width 204 height 13
type input "[PERSON_NAME]"
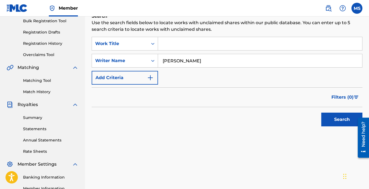
click at [342, 119] on button "Search" at bounding box center [342, 120] width 41 height 14
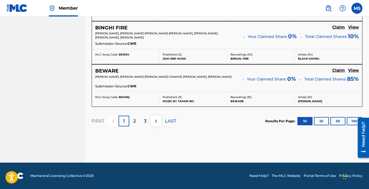
click at [146, 124] on p "3" at bounding box center [145, 121] width 2 height 7
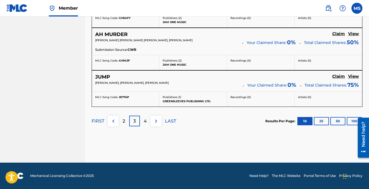
click at [146, 125] on div "4" at bounding box center [145, 121] width 11 height 11
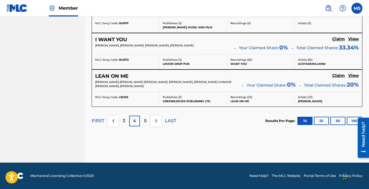
click at [146, 125] on div "5" at bounding box center [145, 121] width 11 height 11
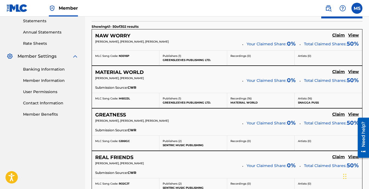
scroll to position [203, 0]
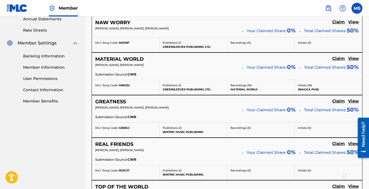
click at [98, 142] on h5 "REAL FRIENDS" at bounding box center [114, 144] width 38 height 6
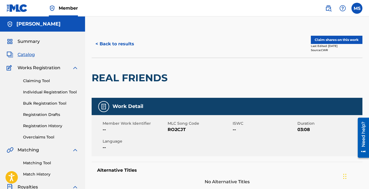
click at [316, 39] on button "Claim shares on this work" at bounding box center [337, 40] width 52 height 8
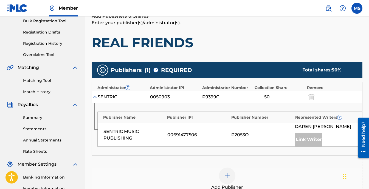
scroll to position [110, 0]
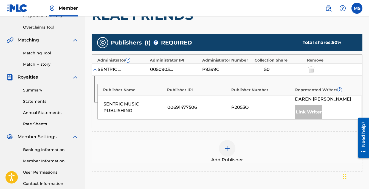
click at [238, 144] on div "Add Publisher" at bounding box center [227, 151] width 270 height 23
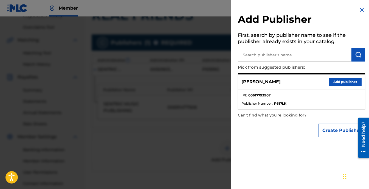
click at [337, 79] on button "Add publisher" at bounding box center [345, 82] width 33 height 8
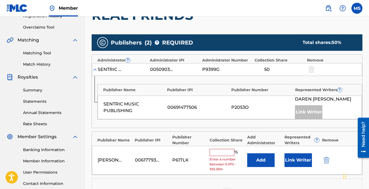
click at [214, 151] on input "text" at bounding box center [222, 152] width 25 height 7
type input "12.5"
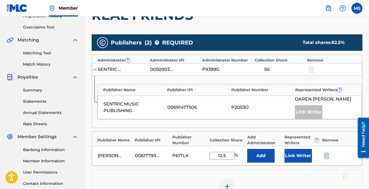
click at [293, 158] on button "Link Writer" at bounding box center [298, 156] width 27 height 14
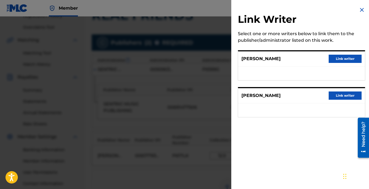
click at [330, 60] on button "Link writer" at bounding box center [345, 59] width 33 height 8
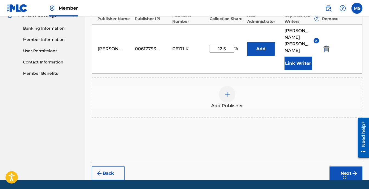
scroll to position [236, 0]
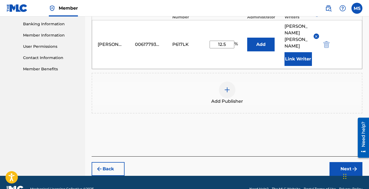
click at [344, 162] on button "Next" at bounding box center [346, 169] width 33 height 14
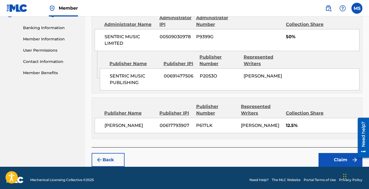
scroll to position [236, 0]
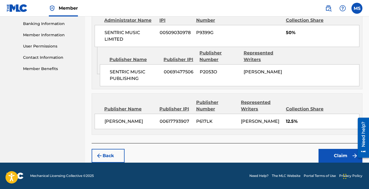
click at [336, 153] on button "Claim" at bounding box center [341, 156] width 44 height 14
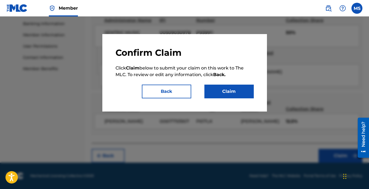
click at [225, 88] on button "Claim" at bounding box center [229, 92] width 49 height 14
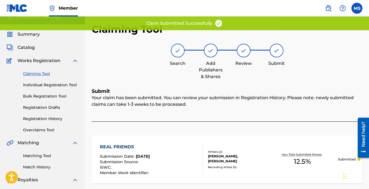
scroll to position [0, 0]
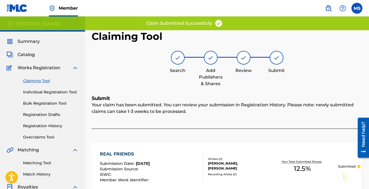
click at [44, 80] on link "Claiming Tool" at bounding box center [50, 81] width 55 height 6
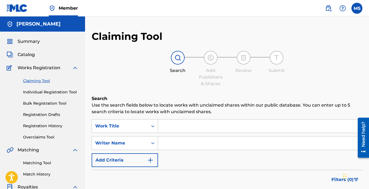
click at [204, 144] on input "Search Form" at bounding box center [260, 142] width 204 height 13
type input "[PERSON_NAME]"
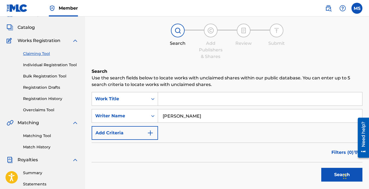
scroll to position [82, 0]
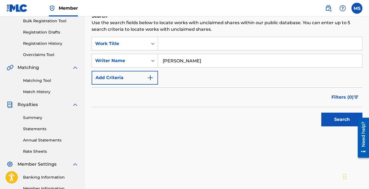
click at [326, 118] on button "Search" at bounding box center [342, 120] width 41 height 14
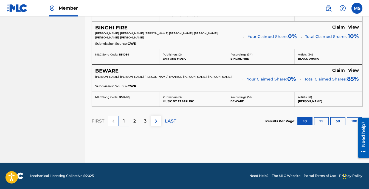
click at [143, 121] on div "3" at bounding box center [145, 121] width 11 height 11
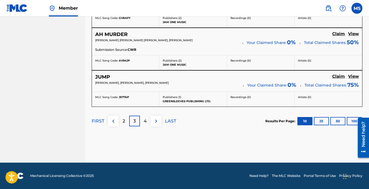
click at [147, 123] on div "4" at bounding box center [145, 121] width 11 height 11
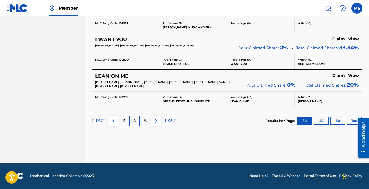
click at [147, 123] on div "5" at bounding box center [145, 121] width 11 height 11
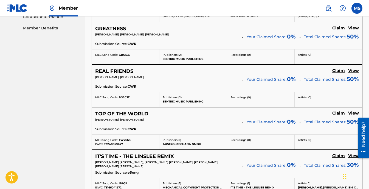
scroll to position [286, 0]
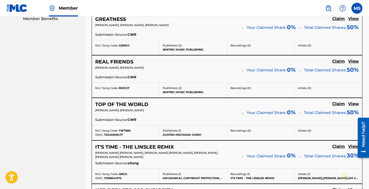
click at [133, 101] on h5 "TOP OF THE WORLD" at bounding box center [121, 104] width 53 height 6
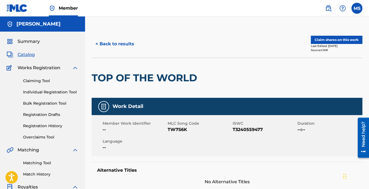
click at [324, 37] on button "Claim shares on this work" at bounding box center [337, 40] width 52 height 8
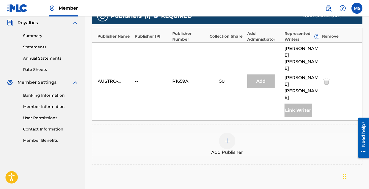
scroll to position [165, 0]
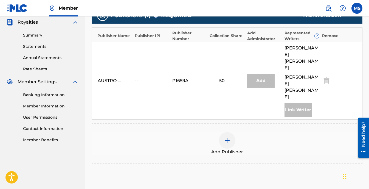
click at [230, 132] on div at bounding box center [227, 140] width 16 height 16
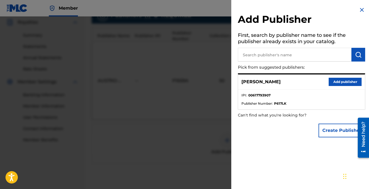
click at [348, 83] on button "Add publisher" at bounding box center [345, 82] width 33 height 8
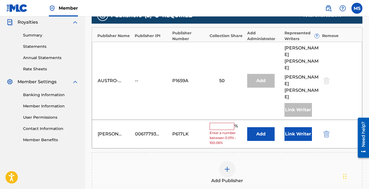
click at [223, 123] on input "text" at bounding box center [222, 126] width 25 height 7
type input "12.5"
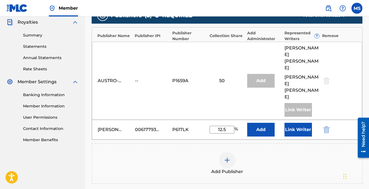
click at [289, 123] on button "Link Writer" at bounding box center [298, 130] width 27 height 14
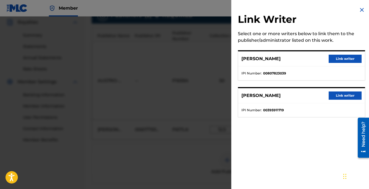
click at [354, 60] on button "Link writer" at bounding box center [345, 59] width 33 height 8
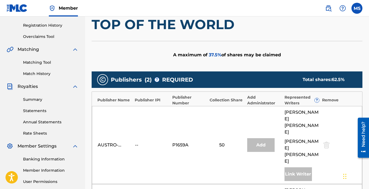
scroll to position [27, 0]
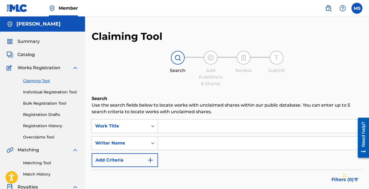
click at [193, 146] on input "Search Form" at bounding box center [260, 142] width 204 height 13
type input "[PERSON_NAME]"
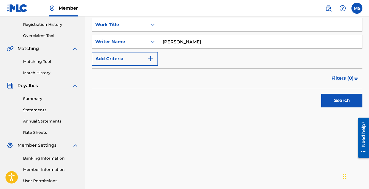
scroll to position [137, 0]
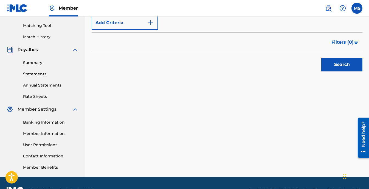
click at [337, 68] on button "Search" at bounding box center [342, 65] width 41 height 14
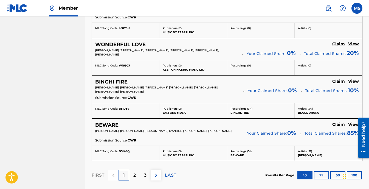
scroll to position [541, 0]
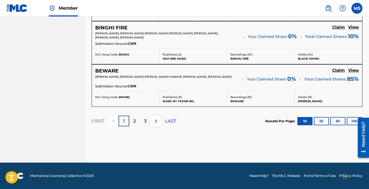
click at [156, 121] on img at bounding box center [156, 121] width 7 height 7
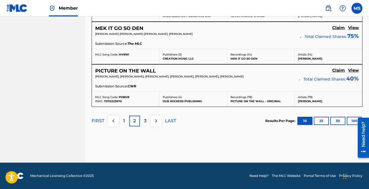
scroll to position [535, 0]
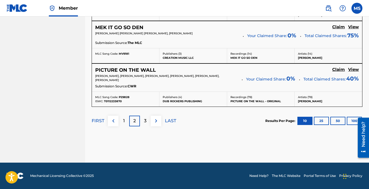
click at [146, 121] on p "3" at bounding box center [145, 121] width 2 height 7
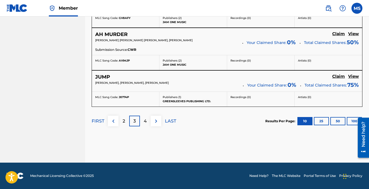
click at [147, 122] on div "4" at bounding box center [145, 121] width 11 height 11
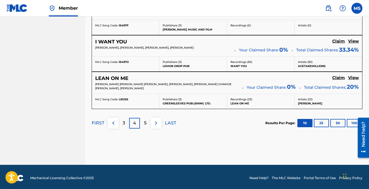
scroll to position [528, 0]
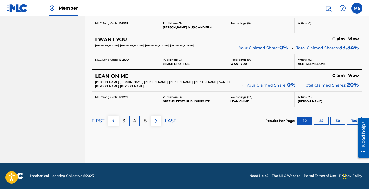
click at [147, 121] on div "5" at bounding box center [145, 121] width 11 height 11
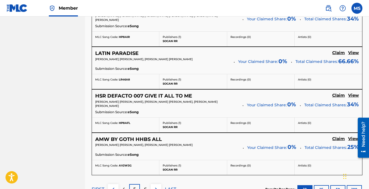
scroll to position [478, 0]
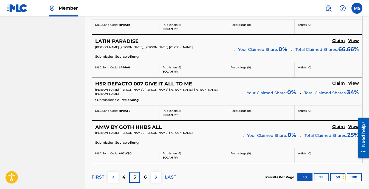
click at [149, 175] on div "6" at bounding box center [145, 177] width 11 height 11
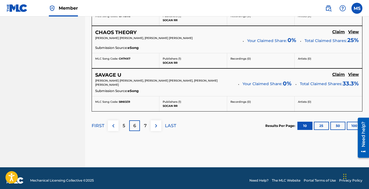
scroll to position [539, 0]
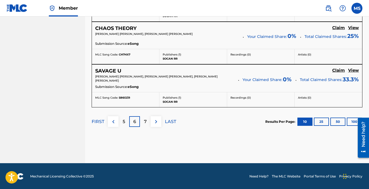
click at [146, 119] on p "7" at bounding box center [145, 121] width 3 height 7
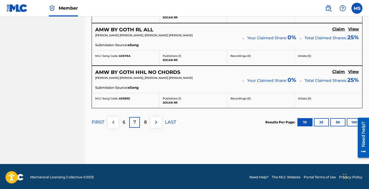
click at [146, 122] on p "8" at bounding box center [145, 122] width 3 height 7
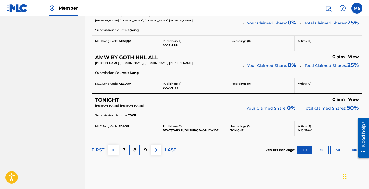
scroll to position [540, 0]
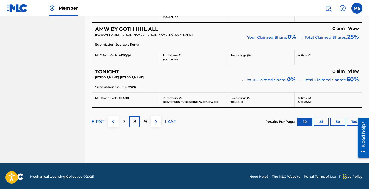
click at [148, 122] on div "9" at bounding box center [145, 121] width 11 height 11
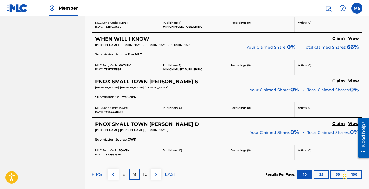
scroll to position [531, 0]
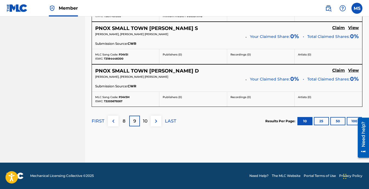
click at [146, 123] on p "10" at bounding box center [145, 121] width 5 height 7
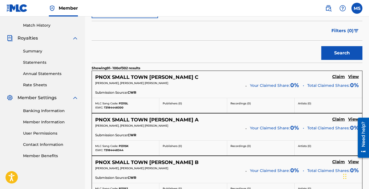
scroll to position [119, 0]
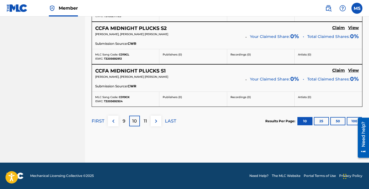
click at [144, 123] on p "11" at bounding box center [145, 121] width 3 height 7
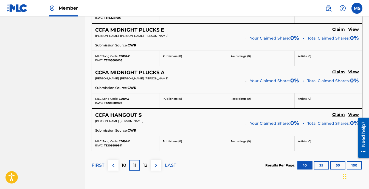
scroll to position [538, 0]
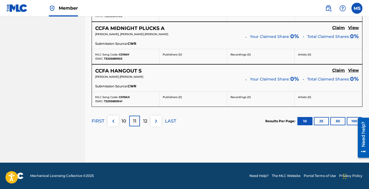
click at [147, 124] on div "12" at bounding box center [145, 121] width 11 height 11
click at [144, 120] on p "13" at bounding box center [145, 121] width 4 height 7
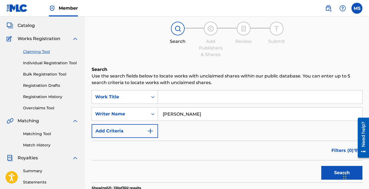
scroll to position [0, 0]
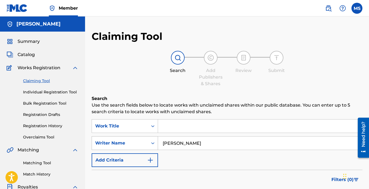
drag, startPoint x: 201, startPoint y: 142, endPoint x: 131, endPoint y: 149, distance: 70.1
click at [134, 149] on div "SearchWithCriteriad9e4237f-7405-4c95-827a-4c71480e6875 Writer Name [PERSON_NAME]" at bounding box center [227, 143] width 271 height 14
click at [172, 144] on input "Search Form" at bounding box center [260, 142] width 204 height 13
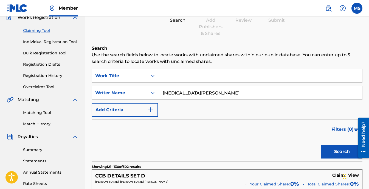
scroll to position [110, 0]
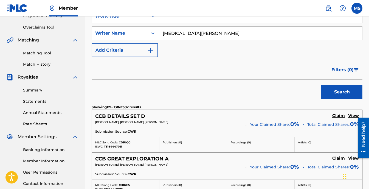
click at [347, 92] on button "Search" at bounding box center [342, 92] width 41 height 14
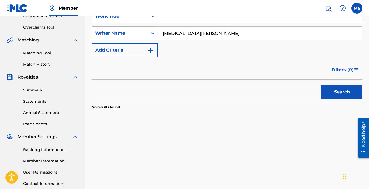
drag, startPoint x: 199, startPoint y: 35, endPoint x: 137, endPoint y: 35, distance: 61.8
click at [139, 35] on div "SearchWithCriteriad9e4237f-7405-4c95-827a-4c71480e6875 Writer Name [MEDICAL_DAT…" at bounding box center [227, 33] width 271 height 14
type input "m"
type input "[PERSON_NAME]"
click at [329, 91] on button "Search" at bounding box center [342, 92] width 41 height 14
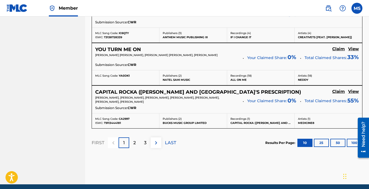
scroll to position [540, 0]
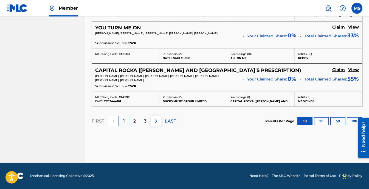
click at [139, 122] on div "2" at bounding box center [134, 121] width 11 height 11
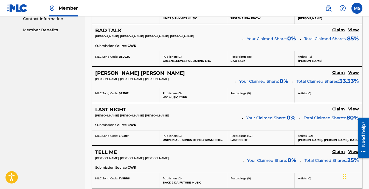
scroll to position [281, 0]
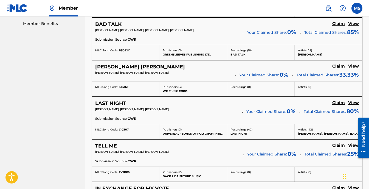
click at [120, 64] on h5 "[PERSON_NAME] [PERSON_NAME]" at bounding box center [140, 67] width 90 height 6
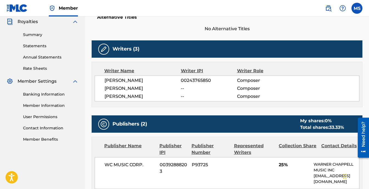
scroll to position [165, 0]
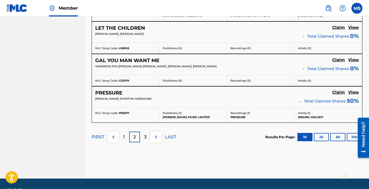
scroll to position [501, 0]
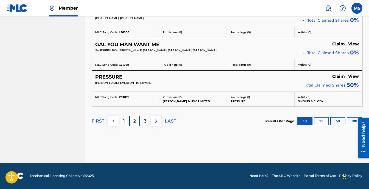
click at [144, 121] on p "3" at bounding box center [145, 121] width 2 height 7
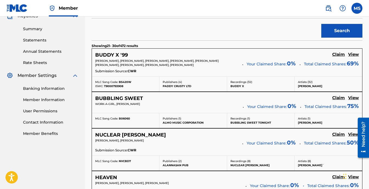
scroll to position [199, 0]
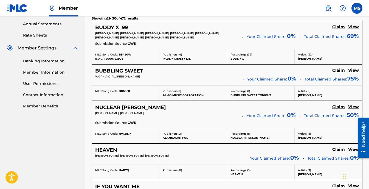
click at [119, 71] on h5 "BUBBLING SWEET" at bounding box center [119, 71] width 48 height 6
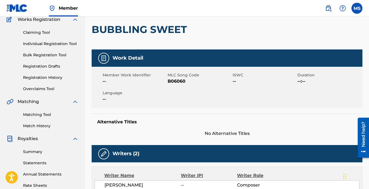
scroll to position [3, 0]
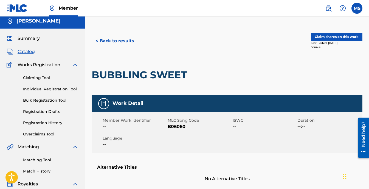
click at [106, 42] on button "< Back to results" at bounding box center [115, 41] width 46 height 14
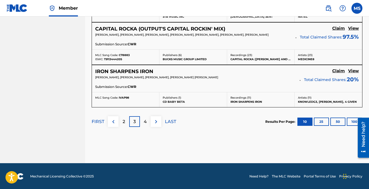
scroll to position [521, 0]
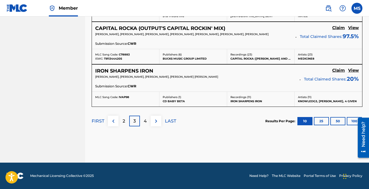
click at [144, 122] on div "4" at bounding box center [145, 121] width 11 height 11
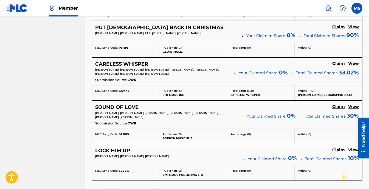
scroll to position [402, 0]
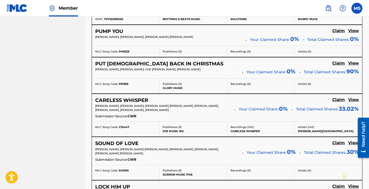
click at [131, 100] on h5 "CARELESS WHISPER" at bounding box center [121, 100] width 53 height 6
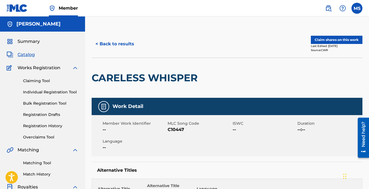
click at [116, 41] on button "< Back to results" at bounding box center [115, 44] width 46 height 14
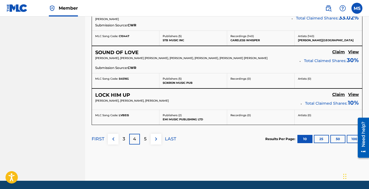
scroll to position [511, 0]
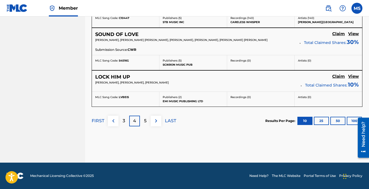
click at [143, 118] on div "5" at bounding box center [145, 121] width 11 height 11
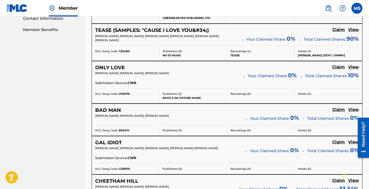
scroll to position [281, 0]
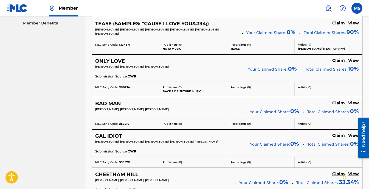
click at [113, 61] on h5 "ONLY LOVE" at bounding box center [110, 61] width 30 height 6
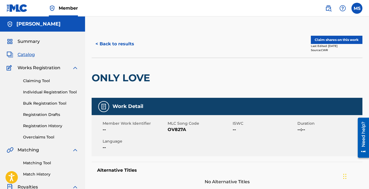
click at [106, 45] on button "< Back to results" at bounding box center [115, 44] width 46 height 14
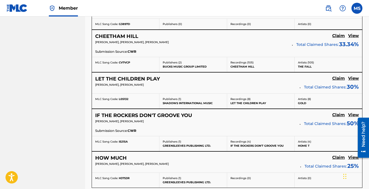
scroll to position [446, 0]
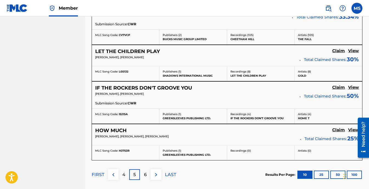
click at [129, 47] on div "LET THE CHILDREN PLAY Claim View [PERSON_NAME], [PERSON_NAME] Total Claimed Sha…" at bounding box center [227, 55] width 270 height 21
click at [127, 50] on h5 "LET THE CHILDREN PLAY" at bounding box center [127, 51] width 65 height 6
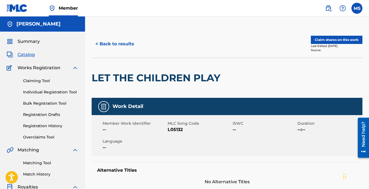
click at [116, 41] on button "< Back to results" at bounding box center [115, 44] width 46 height 14
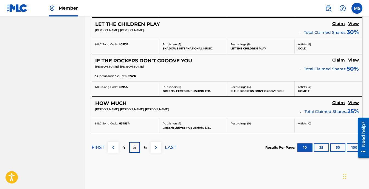
scroll to position [474, 0]
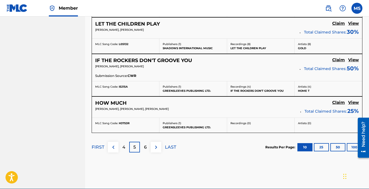
click at [147, 149] on div "6" at bounding box center [145, 147] width 11 height 11
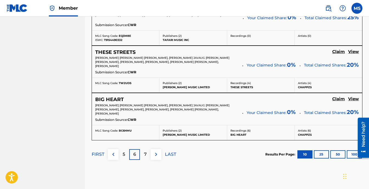
scroll to position [545, 0]
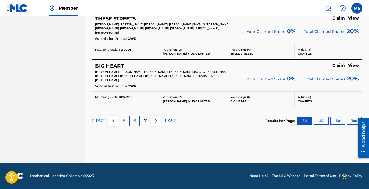
click at [145, 122] on p "7" at bounding box center [145, 121] width 3 height 7
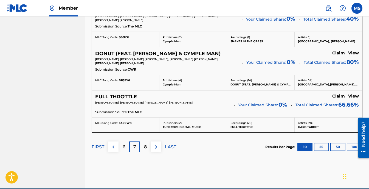
scroll to position [544, 0]
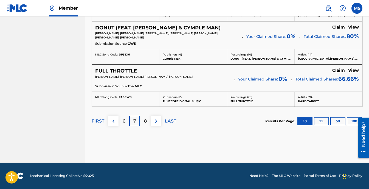
click at [147, 121] on div "8" at bounding box center [145, 121] width 11 height 11
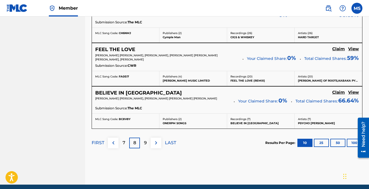
scroll to position [539, 0]
